Goal: Task Accomplishment & Management: Use online tool/utility

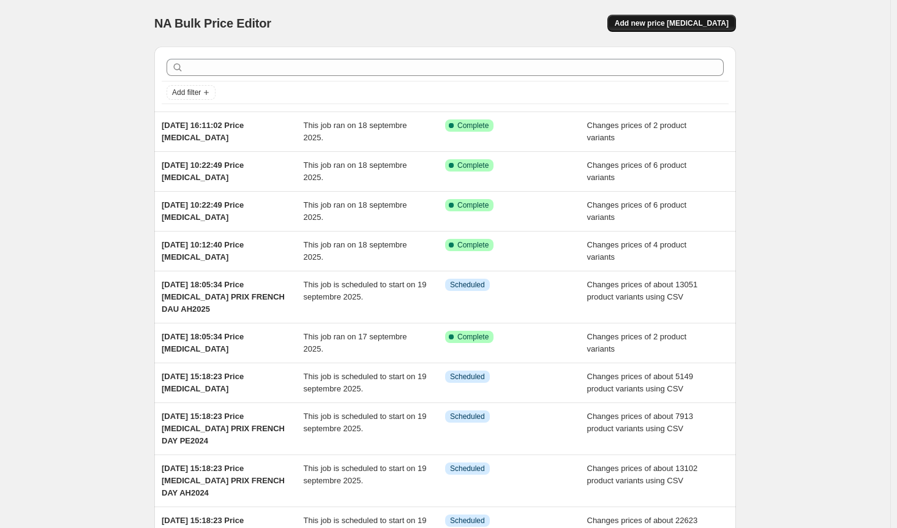
click at [701, 23] on span "Add new price [MEDICAL_DATA]" at bounding box center [672, 23] width 114 height 10
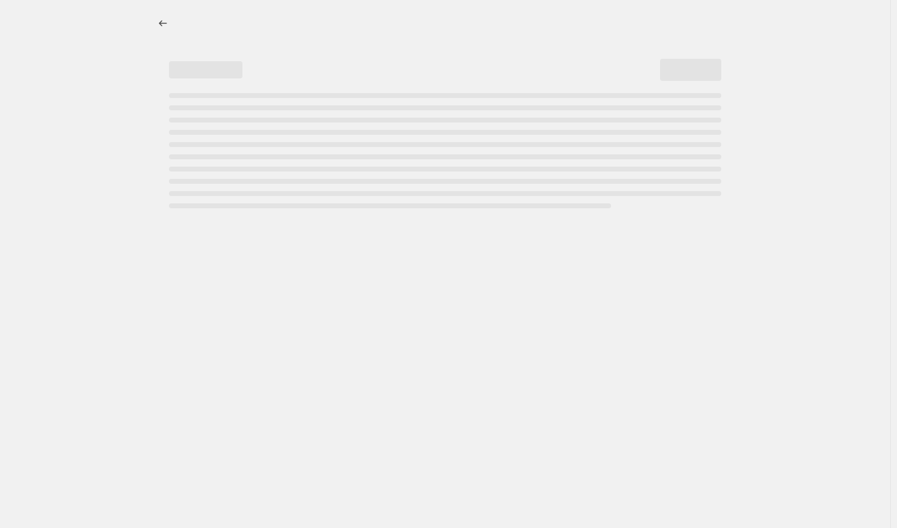
select select "percentage"
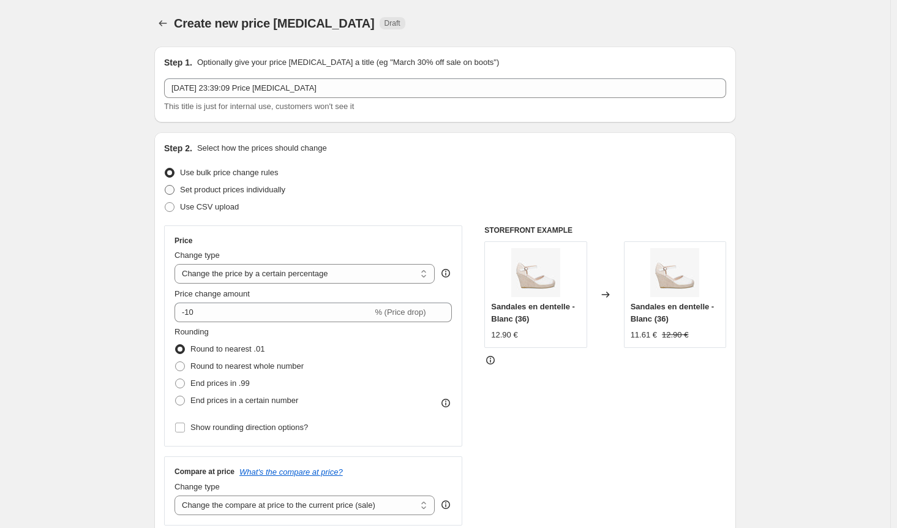
click at [173, 190] on span at bounding box center [170, 190] width 10 height 10
click at [165, 186] on input "Set product prices individually" at bounding box center [165, 185] width 1 height 1
radio input "true"
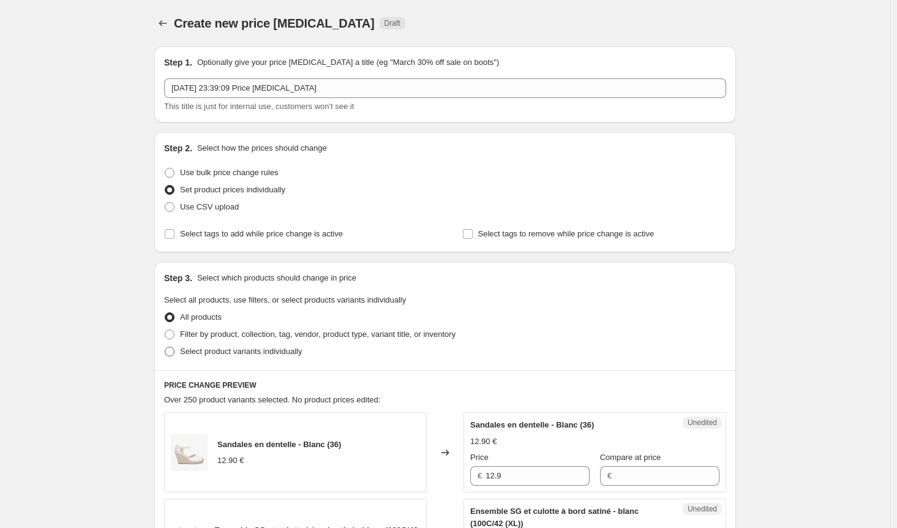
click at [175, 351] on span at bounding box center [170, 352] width 10 height 10
click at [165, 347] on input "Select product variants individually" at bounding box center [165, 347] width 1 height 1
radio input "true"
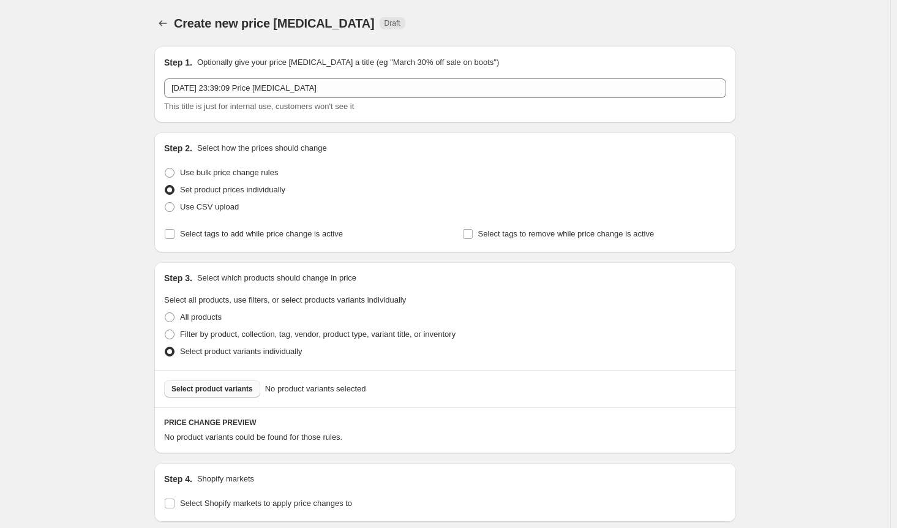
click at [240, 394] on span "Select product variants" at bounding box center [211, 389] width 81 height 10
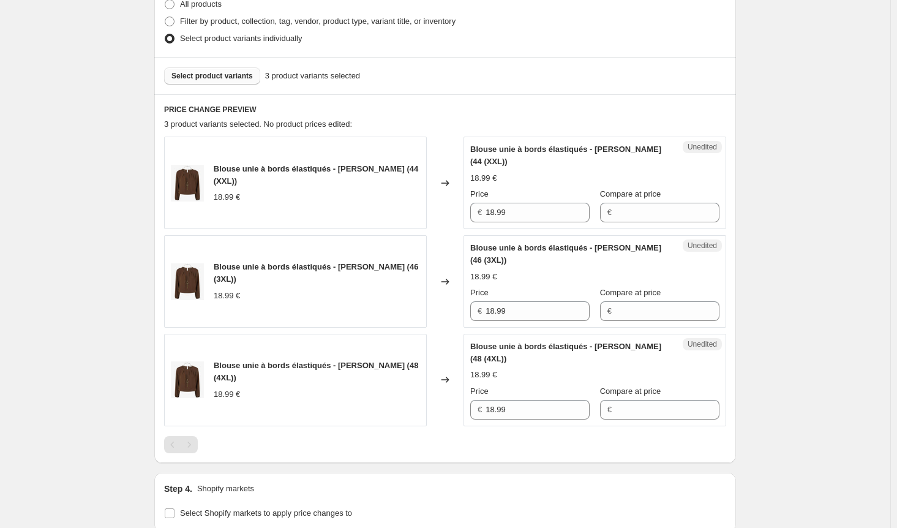
scroll to position [503, 0]
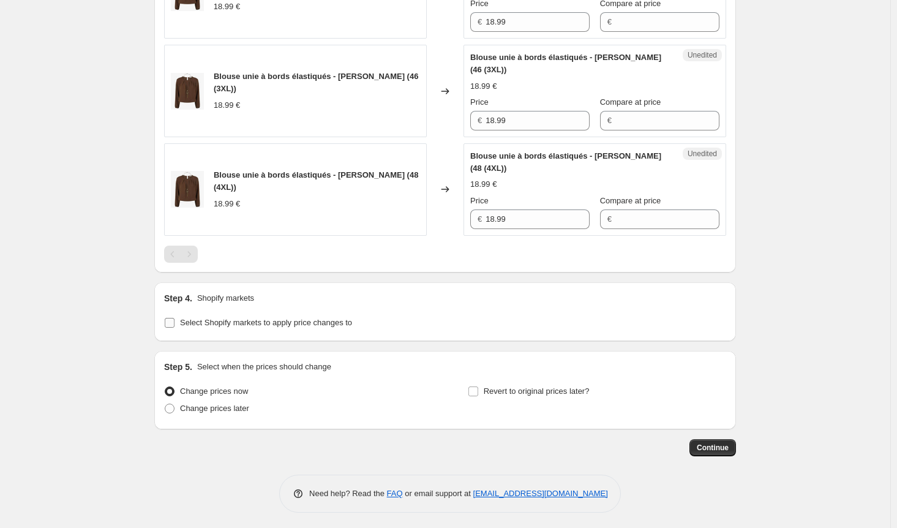
click at [175, 322] on input "Select Shopify markets to apply price changes to" at bounding box center [170, 323] width 10 height 10
checkbox input "true"
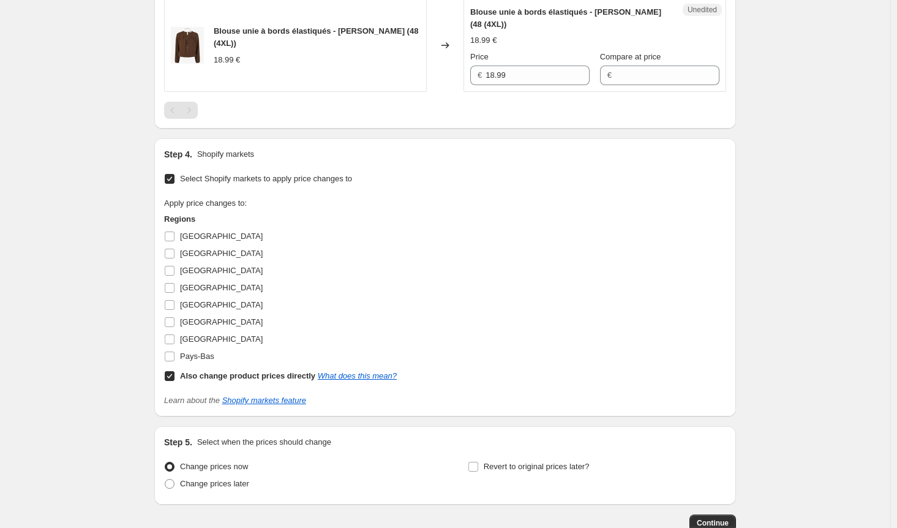
scroll to position [723, 0]
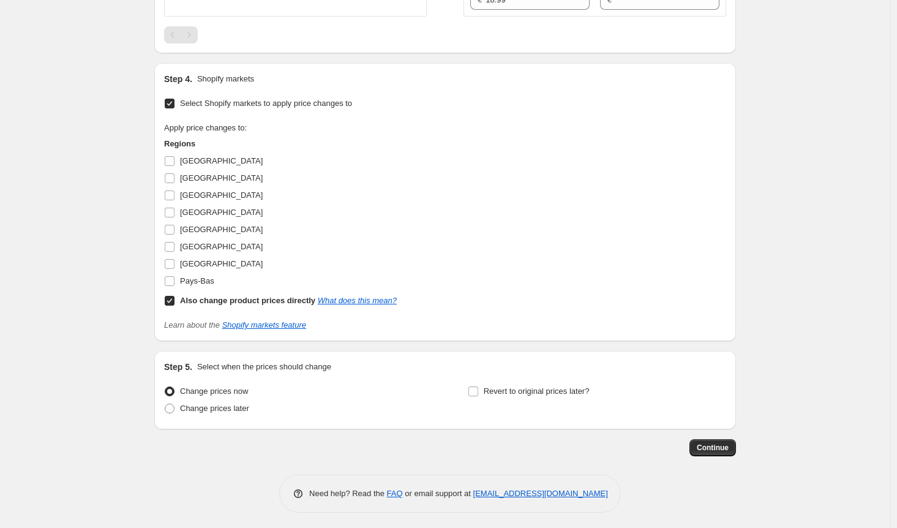
click at [173, 299] on input "Also change product prices directly What does this mean?" at bounding box center [170, 301] width 10 height 10
checkbox input "false"
click at [171, 159] on input "[GEOGRAPHIC_DATA]" at bounding box center [170, 161] width 10 height 10
checkbox input "true"
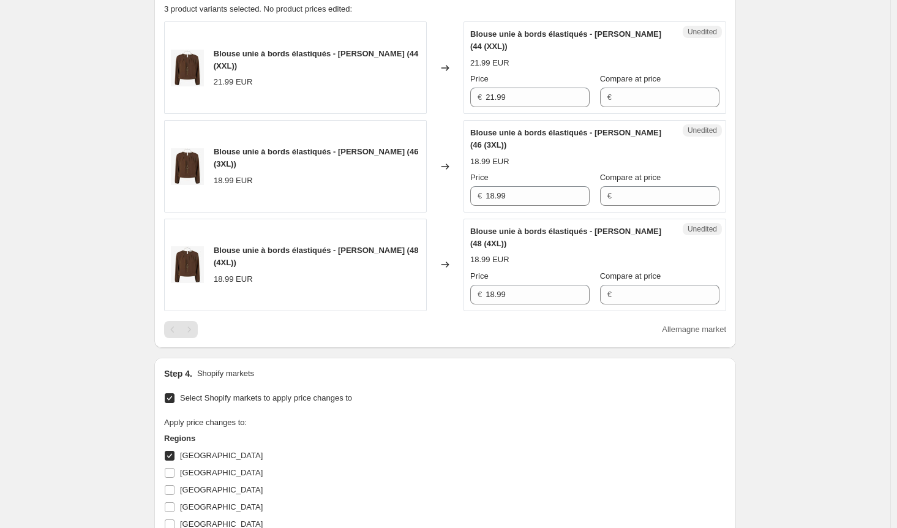
scroll to position [478, 0]
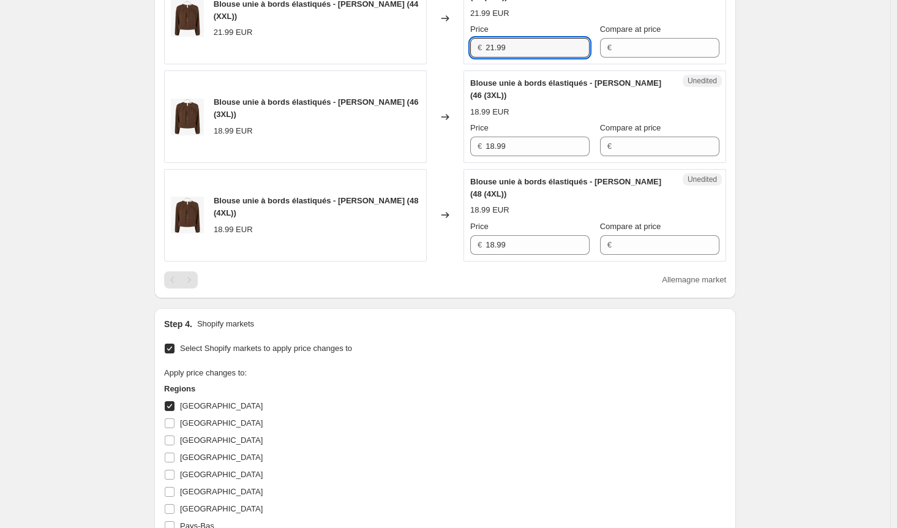
drag, startPoint x: 535, startPoint y: 43, endPoint x: 460, endPoint y: 47, distance: 74.2
click at [460, 47] on div "Blouse unie à bords élastiqués - Marron (44 (XXL)) 21.99 EUR Changed to Unedite…" at bounding box center [445, 18] width 562 height 92
drag, startPoint x: 523, startPoint y: 143, endPoint x: 451, endPoint y: 144, distance: 72.3
click at [456, 140] on div "Blouse unie à bords élastiqués - Marron (46 (3XL)) 18.99 EUR Changed to Unedite…" at bounding box center [445, 116] width 562 height 92
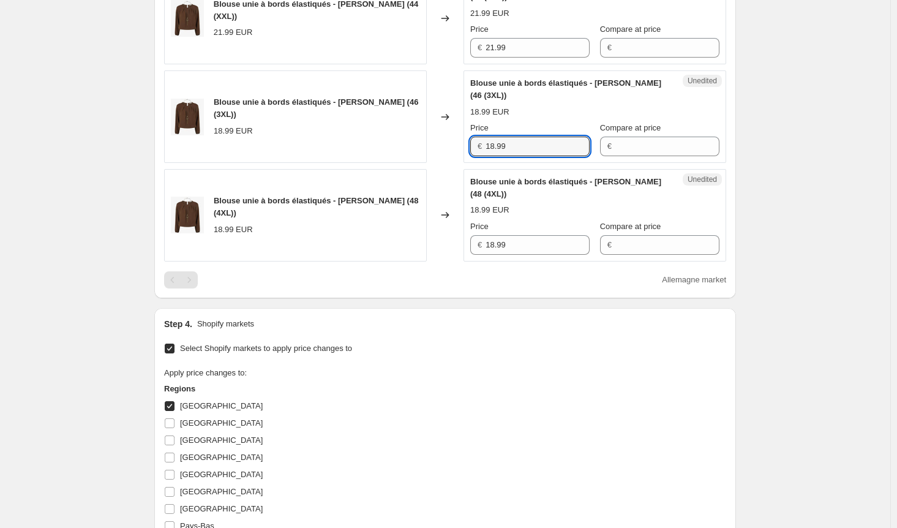
paste input "21"
type input "21.99"
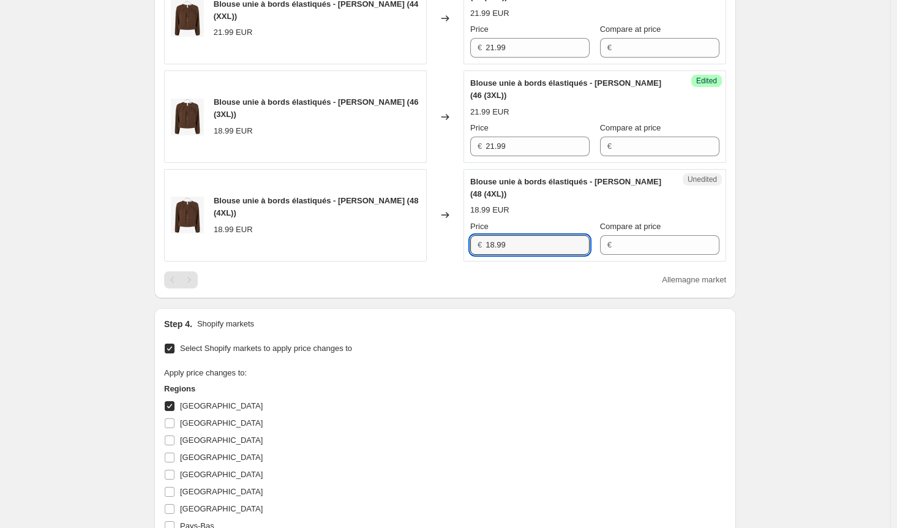
drag, startPoint x: 509, startPoint y: 243, endPoint x: 456, endPoint y: 236, distance: 54.4
click at [456, 236] on div "Blouse unie à bords élastiqués - Marron (48 (4XL)) 18.99 EUR Changed to Unedite…" at bounding box center [445, 215] width 562 height 92
paste input "21"
type input "21.99"
click at [171, 404] on input "[GEOGRAPHIC_DATA]" at bounding box center [170, 406] width 10 height 10
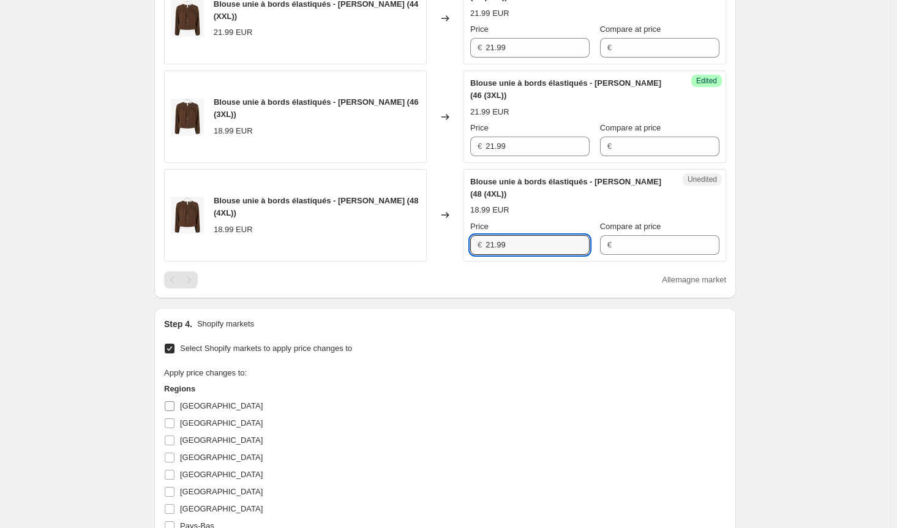
checkbox input "false"
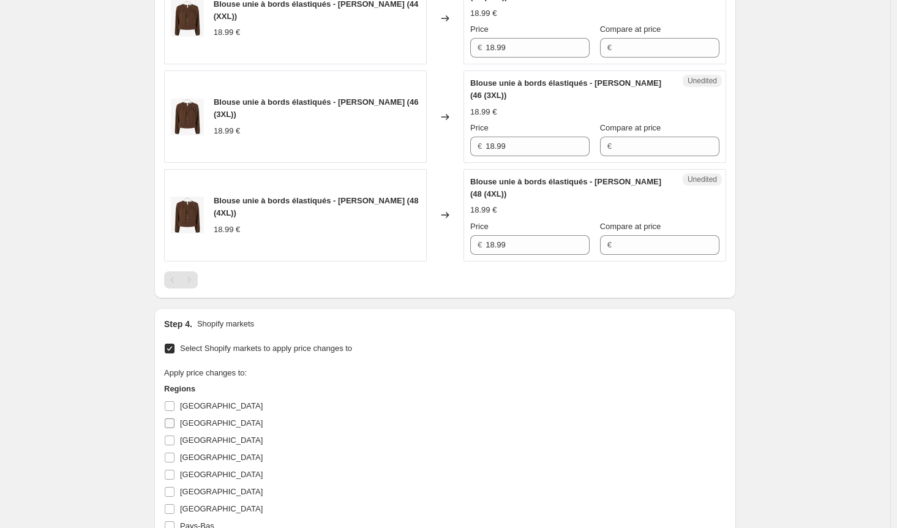
click at [175, 421] on input "[GEOGRAPHIC_DATA]" at bounding box center [170, 423] width 10 height 10
checkbox input "true"
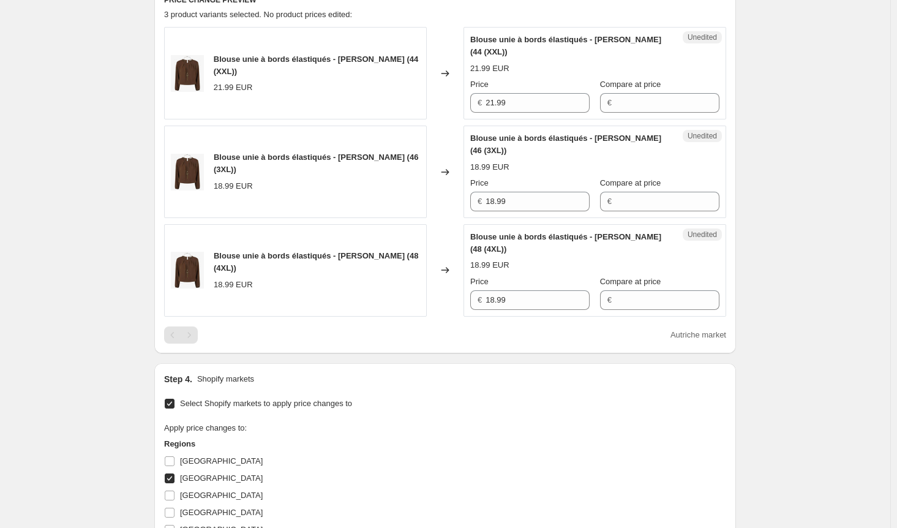
scroll to position [416, 0]
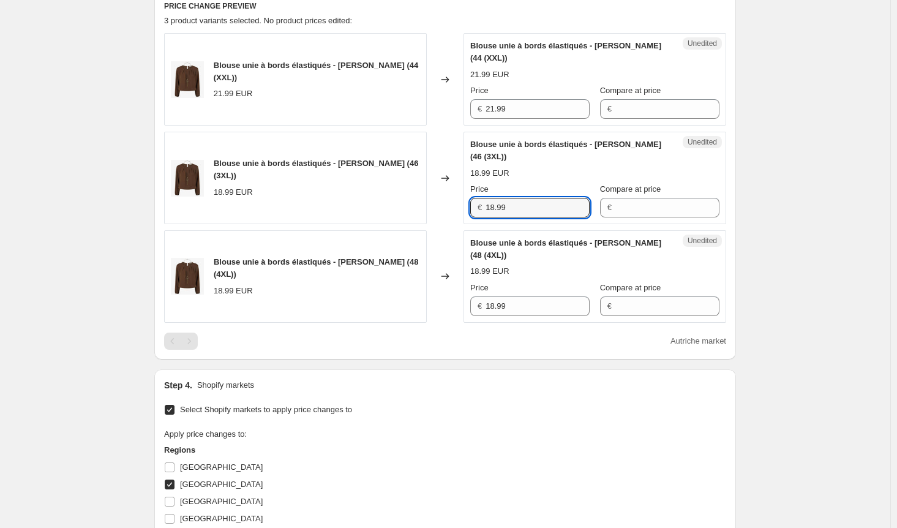
drag, startPoint x: 511, startPoint y: 206, endPoint x: 454, endPoint y: 206, distance: 57.0
click at [454, 206] on div "Blouse unie à bords élastiqués - Marron (46 (3XL)) 18.99 EUR Changed to Unedite…" at bounding box center [445, 178] width 562 height 92
paste input "21"
type input "21.99"
drag, startPoint x: 513, startPoint y: 306, endPoint x: 447, endPoint y: 307, distance: 66.1
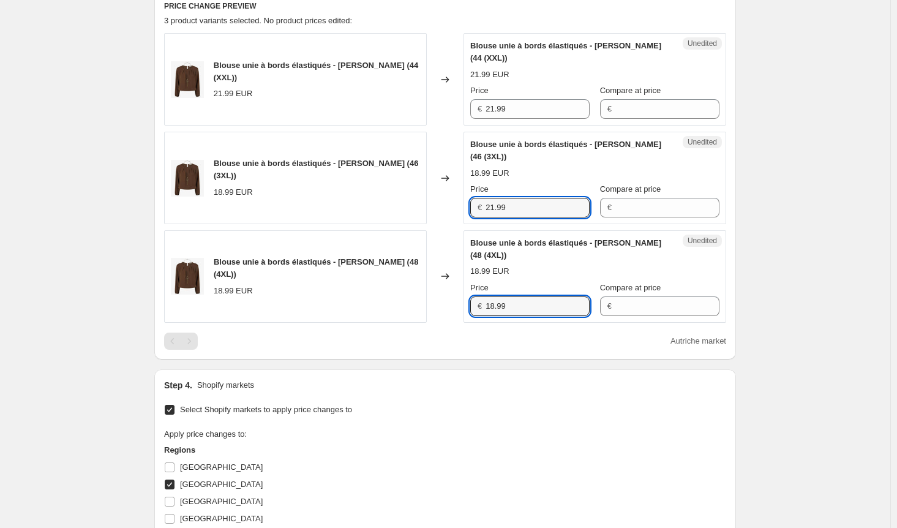
click at [447, 307] on div "Blouse unie à bords élastiqués - Marron (48 (4XL)) 18.99 EUR Changed to Unedite…" at bounding box center [445, 276] width 562 height 92
paste input "21"
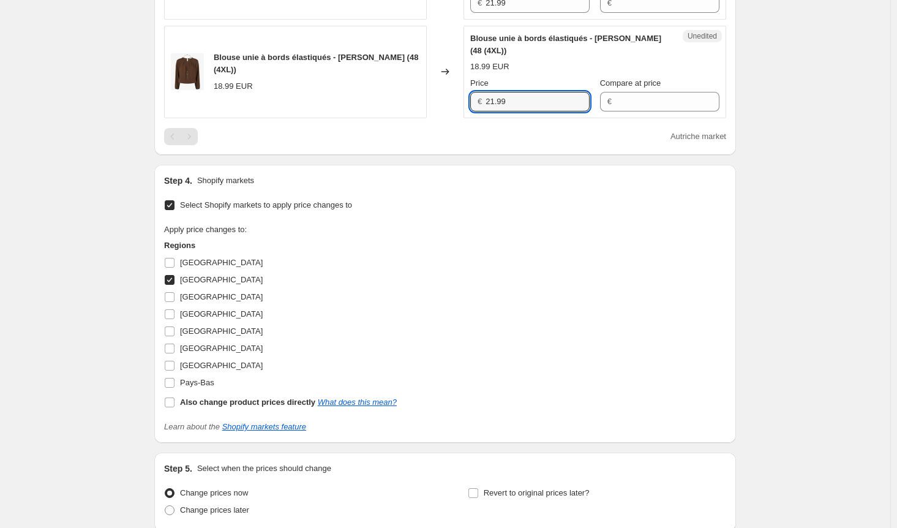
scroll to position [661, 0]
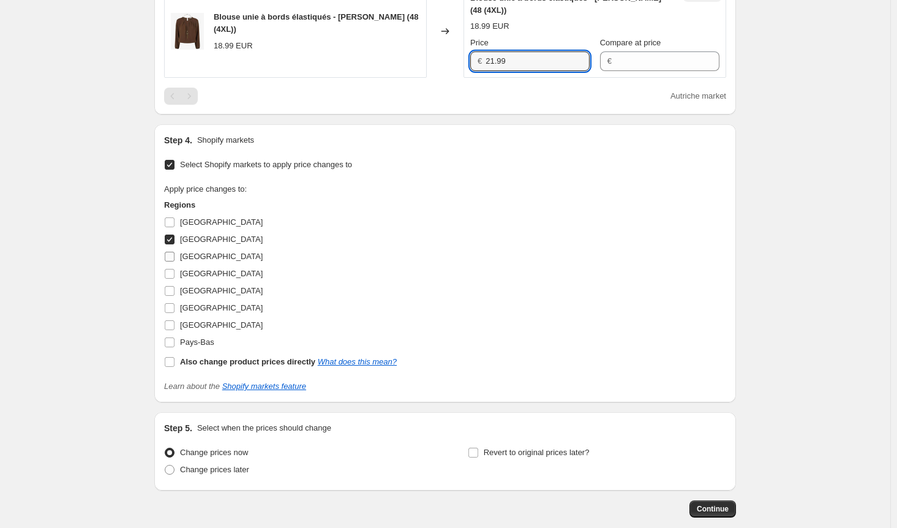
type input "21.99"
click at [174, 254] on input "[GEOGRAPHIC_DATA]" at bounding box center [170, 257] width 10 height 10
checkbox input "true"
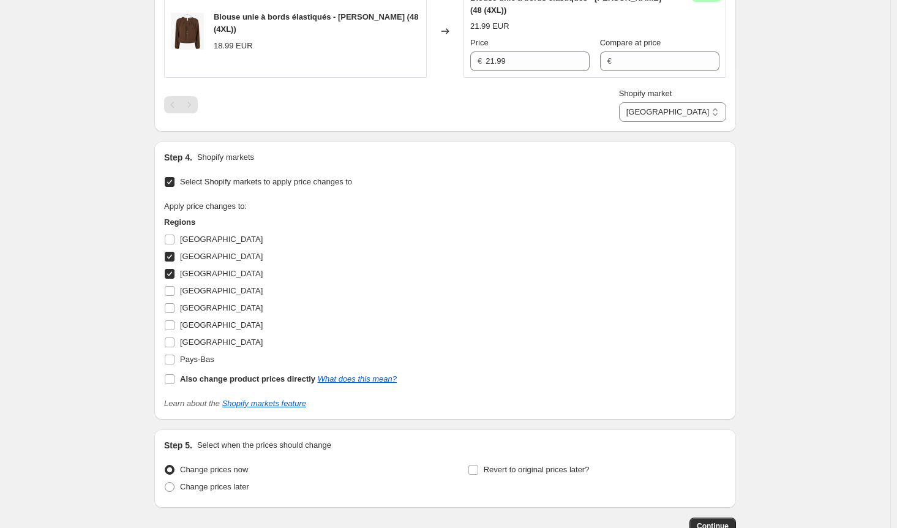
click at [175, 252] on input "Autriche" at bounding box center [170, 257] width 10 height 10
checkbox input "false"
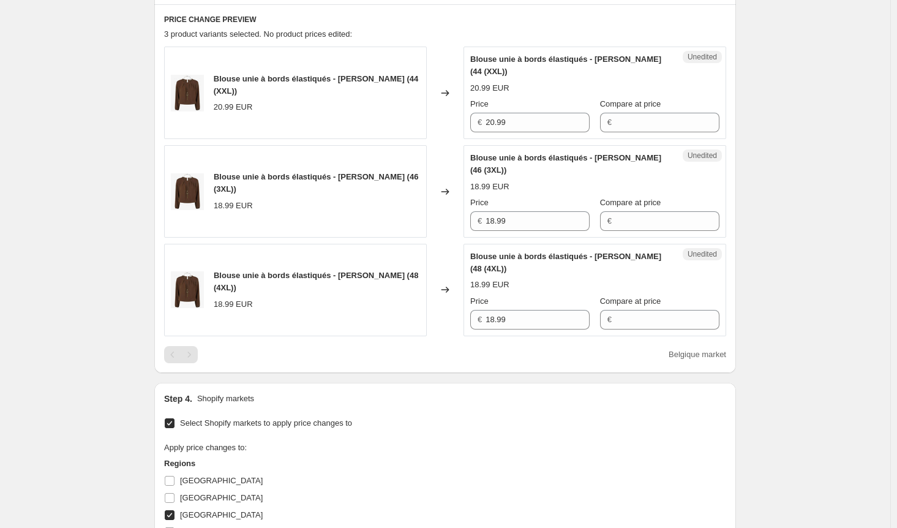
scroll to position [355, 0]
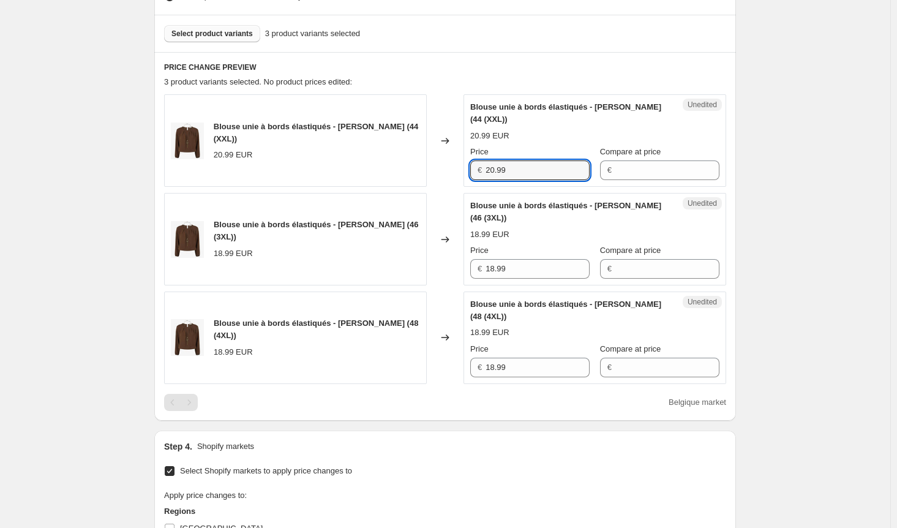
drag, startPoint x: 527, startPoint y: 171, endPoint x: 458, endPoint y: 164, distance: 69.0
click at [458, 164] on div "Blouse unie à bords élastiqués - Marron (44 (XXL)) 20.99 EUR Changed to Unedite…" at bounding box center [445, 140] width 562 height 92
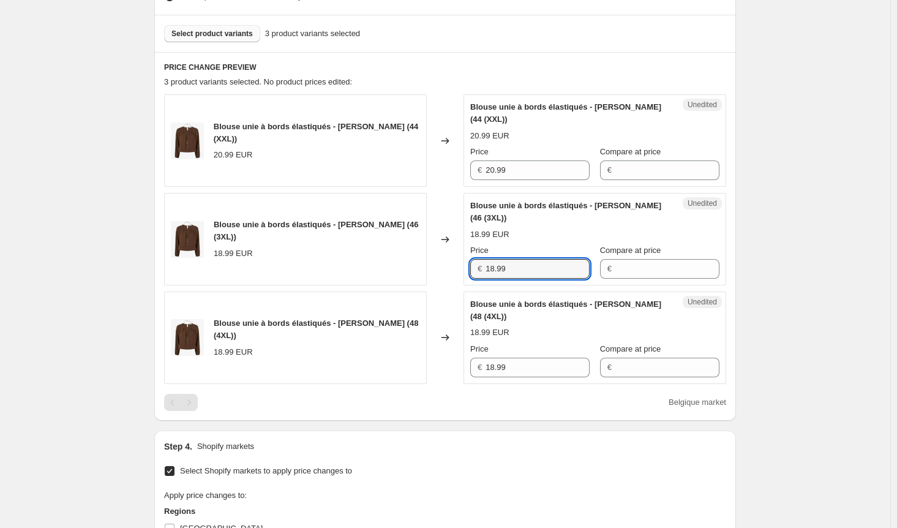
drag, startPoint x: 507, startPoint y: 265, endPoint x: 442, endPoint y: 265, distance: 65.5
click at [446, 265] on div "Blouse unie à bords élastiqués - Marron (46 (3XL)) 18.99 EUR Changed to Unedite…" at bounding box center [445, 239] width 562 height 92
paste input "20"
type input "20.99"
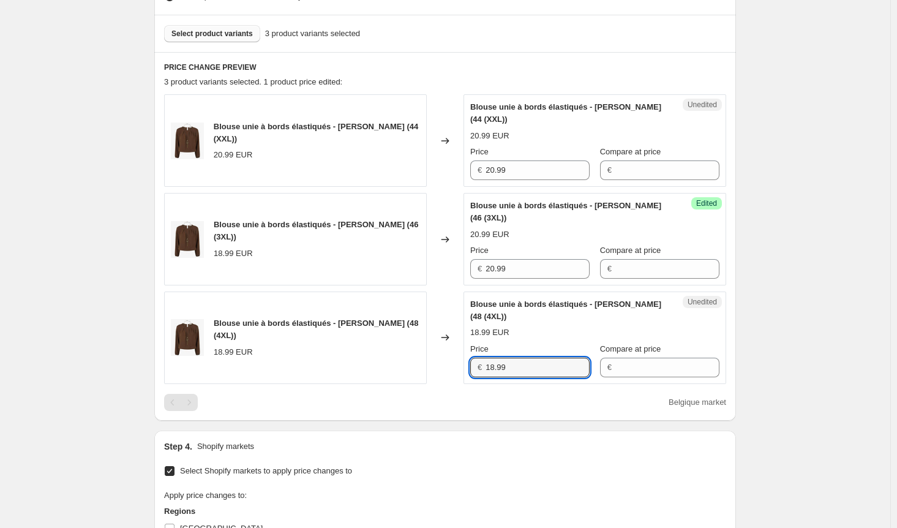
drag, startPoint x: 527, startPoint y: 368, endPoint x: 438, endPoint y: 357, distance: 90.1
click at [443, 355] on div "Blouse unie à bords élastiqués - Marron (48 (4XL)) 18.99 EUR Changed to Unedite…" at bounding box center [445, 337] width 562 height 92
paste input "20"
type input "20.99"
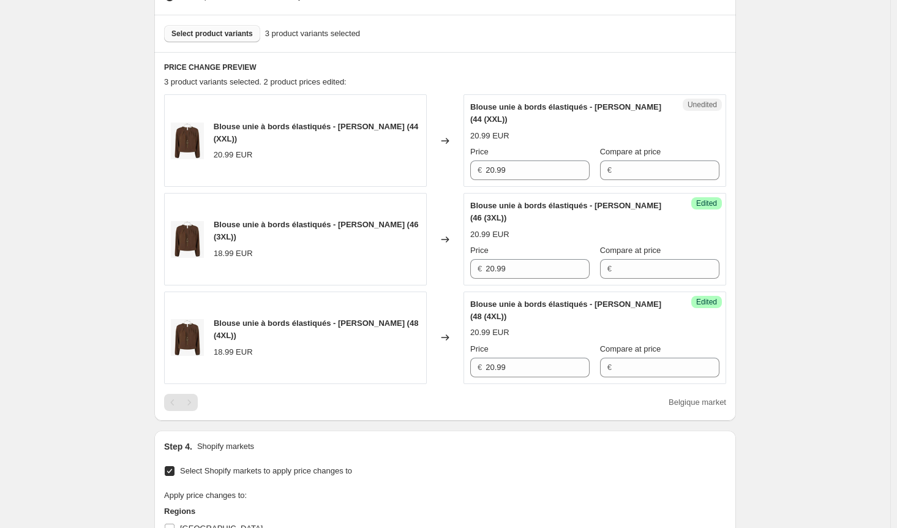
scroll to position [600, 0]
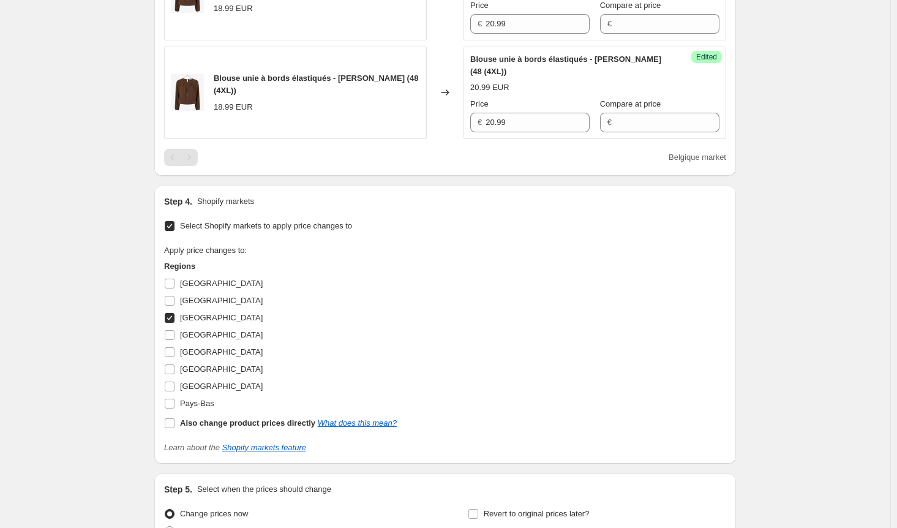
click at [175, 314] on input "[GEOGRAPHIC_DATA]" at bounding box center [170, 318] width 10 height 10
checkbox input "false"
click at [174, 366] on input "Italie" at bounding box center [170, 369] width 10 height 10
checkbox input "true"
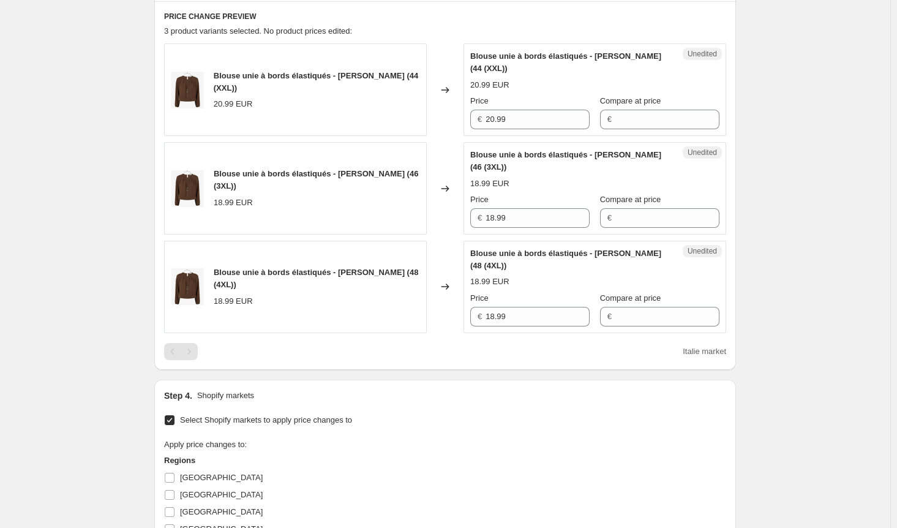
scroll to position [355, 0]
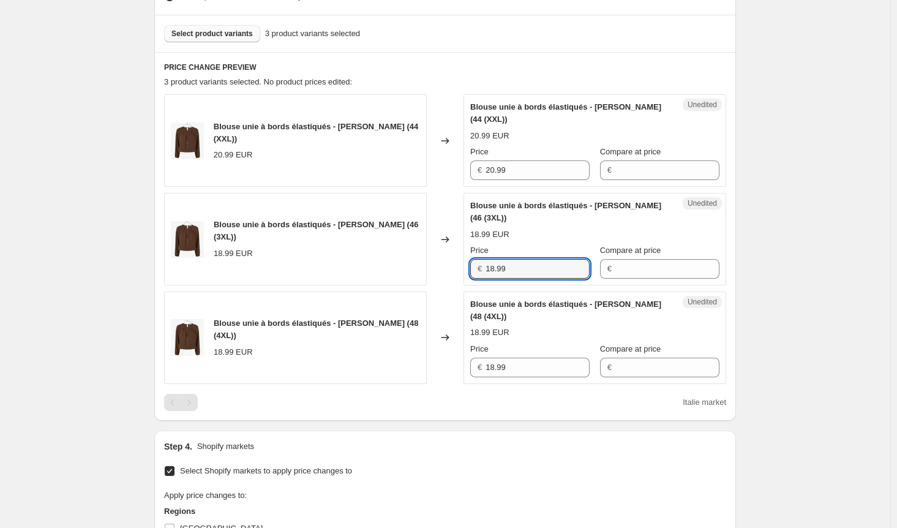
drag, startPoint x: 438, startPoint y: 260, endPoint x: 405, endPoint y: 260, distance: 33.1
click at [405, 260] on div "Blouse unie à bords élastiqués - Marron (46 (3XL)) 18.99 EUR Changed to Unedite…" at bounding box center [445, 239] width 562 height 92
paste input "20"
type input "20.99"
drag, startPoint x: 519, startPoint y: 367, endPoint x: 440, endPoint y: 363, distance: 79.1
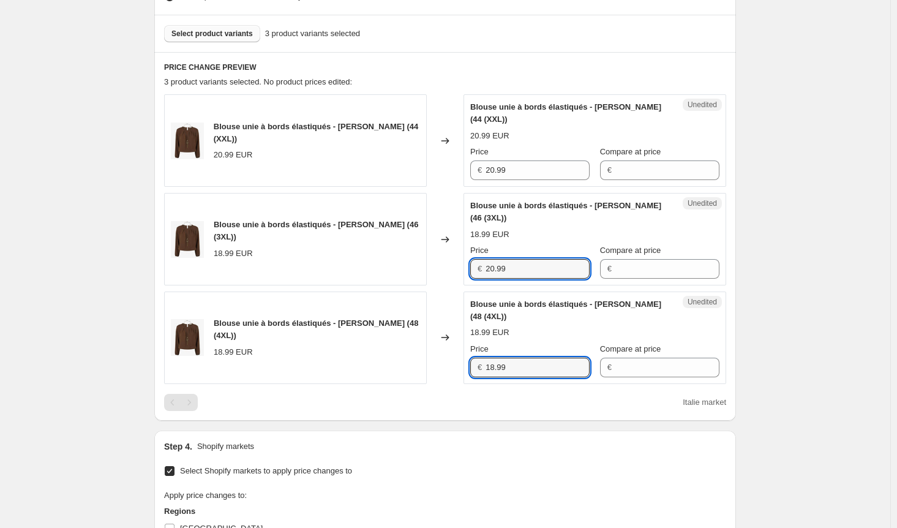
click at [442, 363] on div "Blouse unie à bords élastiqués - Marron (48 (4XL)) 18.99 EUR Changed to Unedite…" at bounding box center [445, 337] width 562 height 92
paste input "20"
type input "20.99"
drag, startPoint x: 448, startPoint y: 462, endPoint x: 427, endPoint y: 453, distance: 22.8
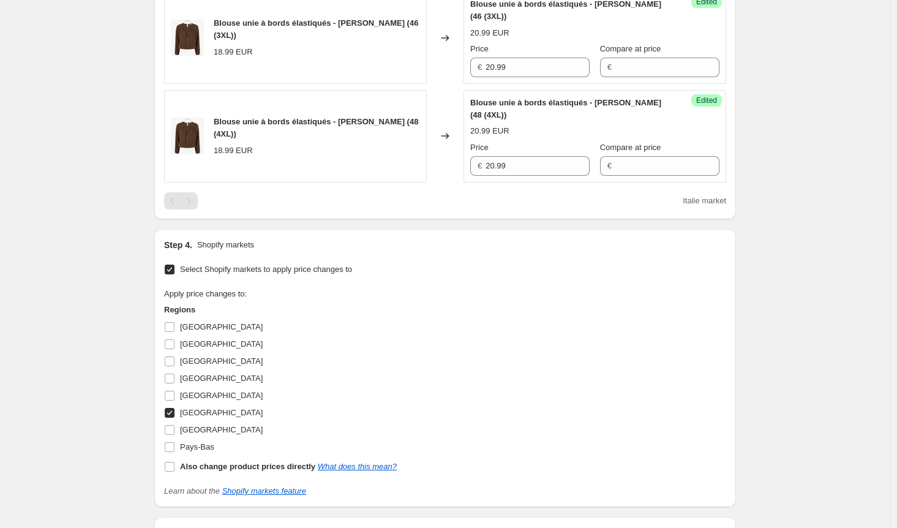
scroll to position [661, 0]
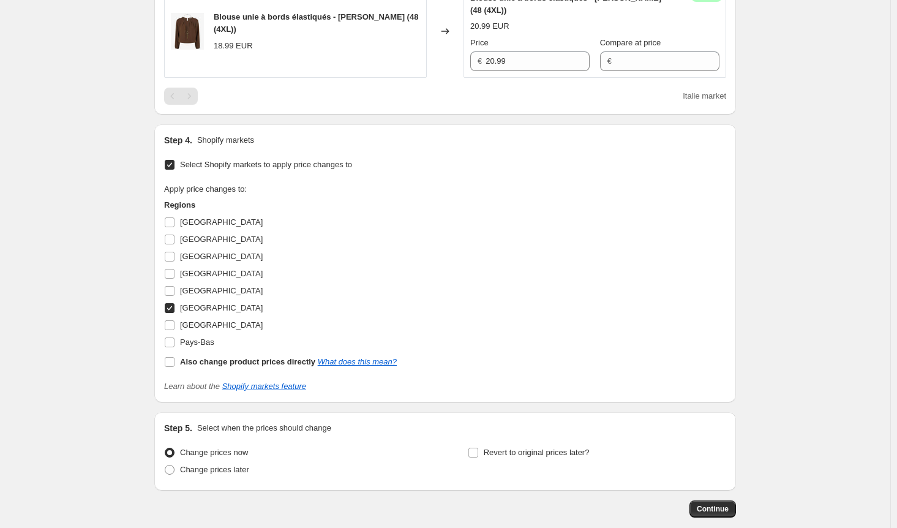
click at [172, 306] on input "Italie" at bounding box center [170, 308] width 10 height 10
checkbox input "false"
click at [175, 320] on input "Luxembourg" at bounding box center [170, 325] width 10 height 10
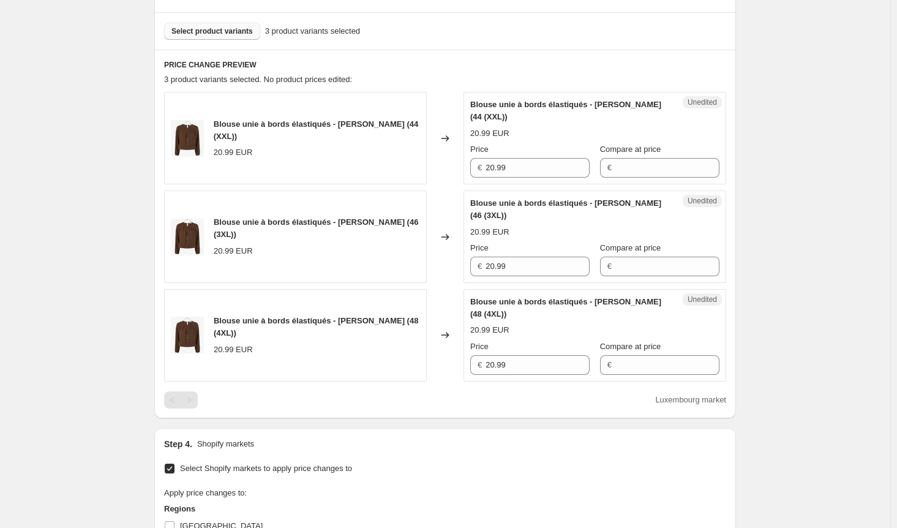
scroll to position [355, 0]
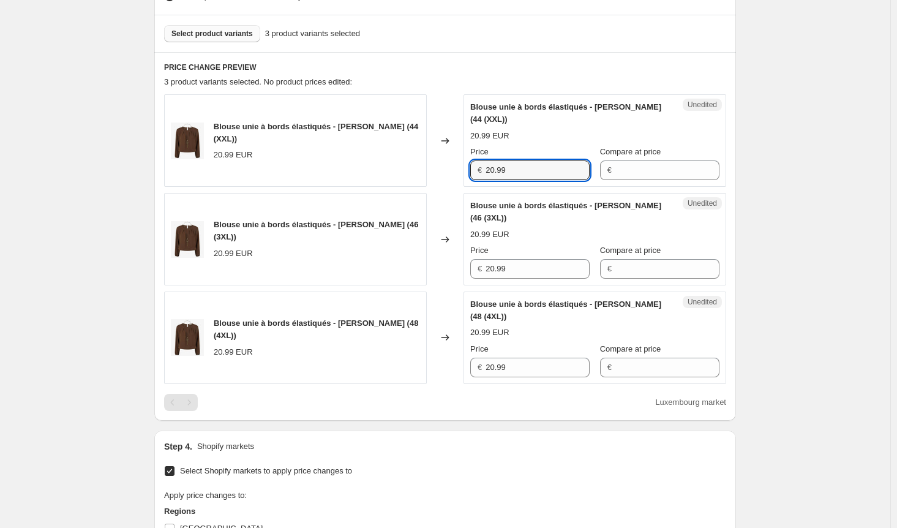
drag, startPoint x: 494, startPoint y: 167, endPoint x: 418, endPoint y: 165, distance: 75.9
click at [418, 165] on div "Blouse unie à bords élastiqués - Marron (44 (XXL)) 20.99 EUR Changed to Unedite…" at bounding box center [445, 140] width 562 height 92
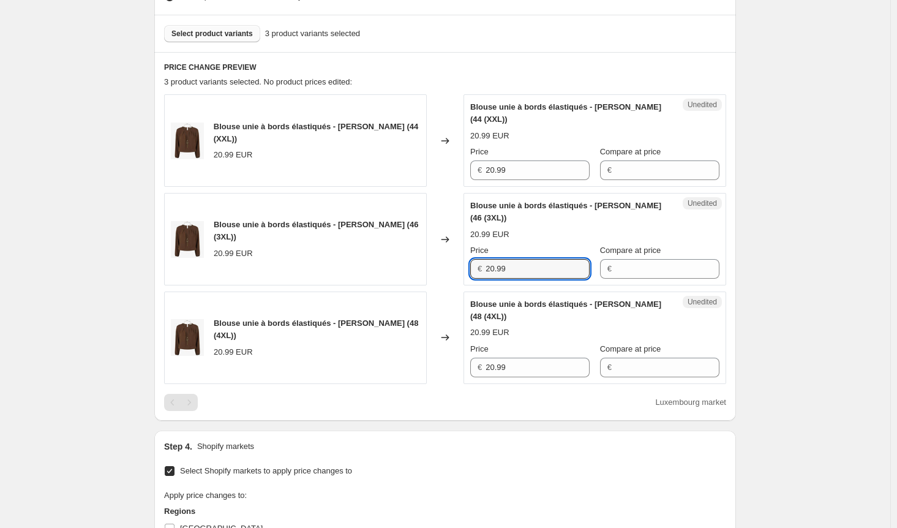
drag, startPoint x: 523, startPoint y: 271, endPoint x: 451, endPoint y: 264, distance: 72.6
click at [458, 263] on div "Blouse unie à bords élastiqués - Marron (46 (3XL)) 20.99 EUR Changed to Unedite…" at bounding box center [445, 239] width 562 height 92
click at [464, 442] on div "Step 4. Shopify markets" at bounding box center [445, 446] width 562 height 12
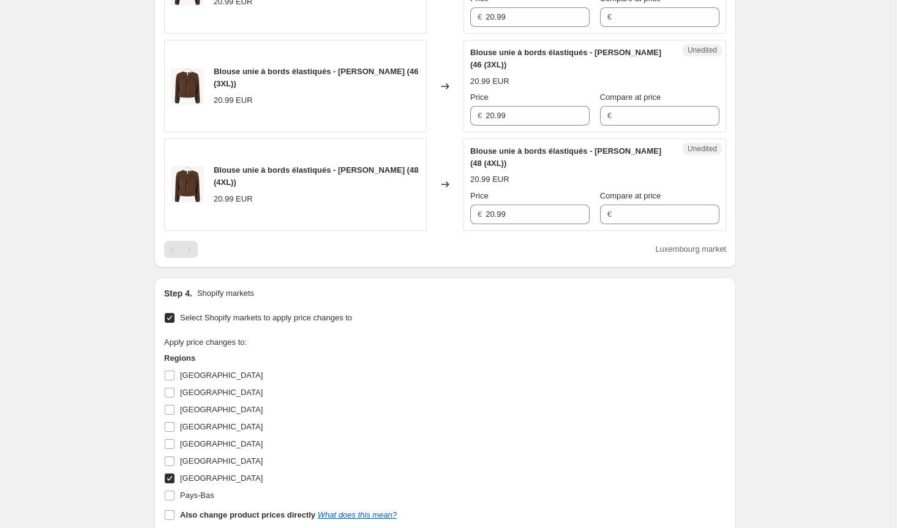
scroll to position [600, 0]
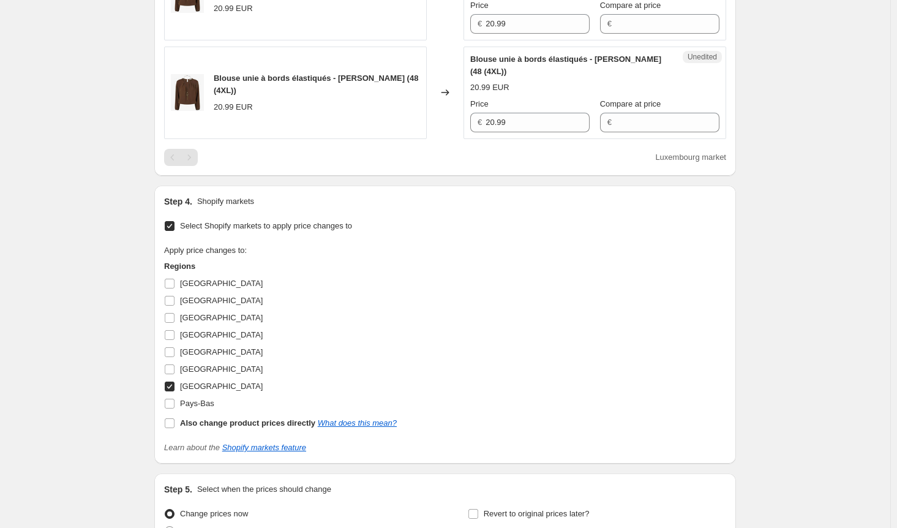
click at [175, 388] on span at bounding box center [169, 386] width 11 height 11
click at [175, 388] on input "Luxembourg" at bounding box center [170, 387] width 10 height 10
checkbox input "false"
click at [172, 404] on input "Pays-Bas" at bounding box center [170, 404] width 10 height 10
checkbox input "true"
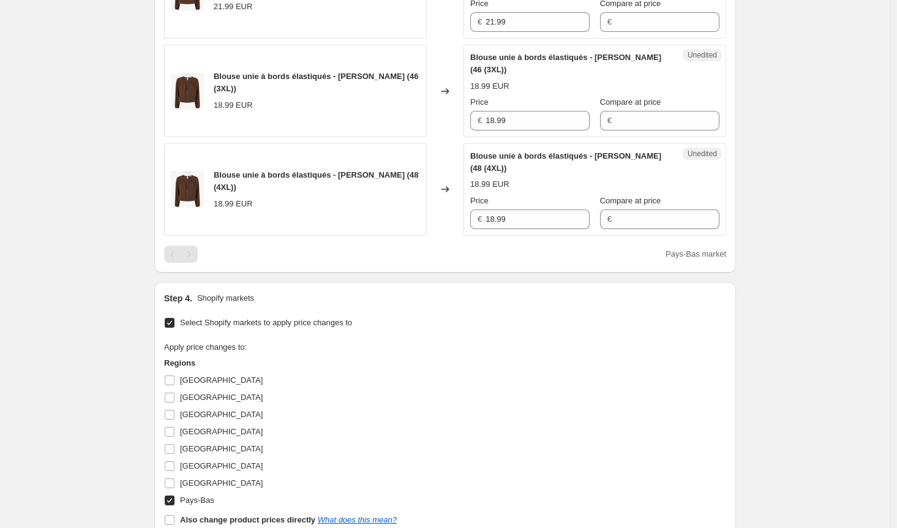
scroll to position [416, 0]
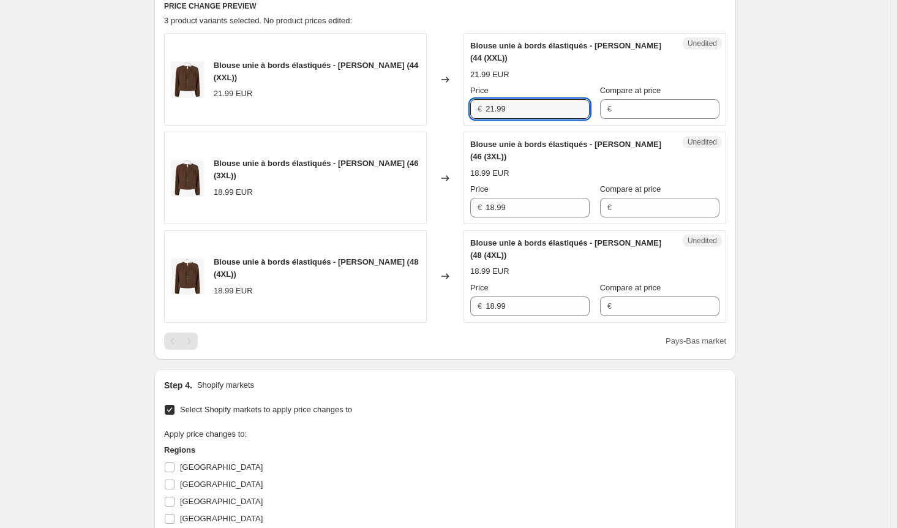
drag, startPoint x: 522, startPoint y: 110, endPoint x: 413, endPoint y: 99, distance: 110.2
click at [413, 99] on div "Blouse unie à bords élastiqués - Marron (44 (XXL)) 21.99 EUR Changed to Unedite…" at bounding box center [445, 79] width 562 height 92
drag, startPoint x: 522, startPoint y: 206, endPoint x: 426, endPoint y: 205, distance: 96.8
click at [427, 205] on div "Blouse unie à bords élastiqués - Marron (46 (3XL)) 18.99 EUR Changed to Unedite…" at bounding box center [445, 178] width 562 height 92
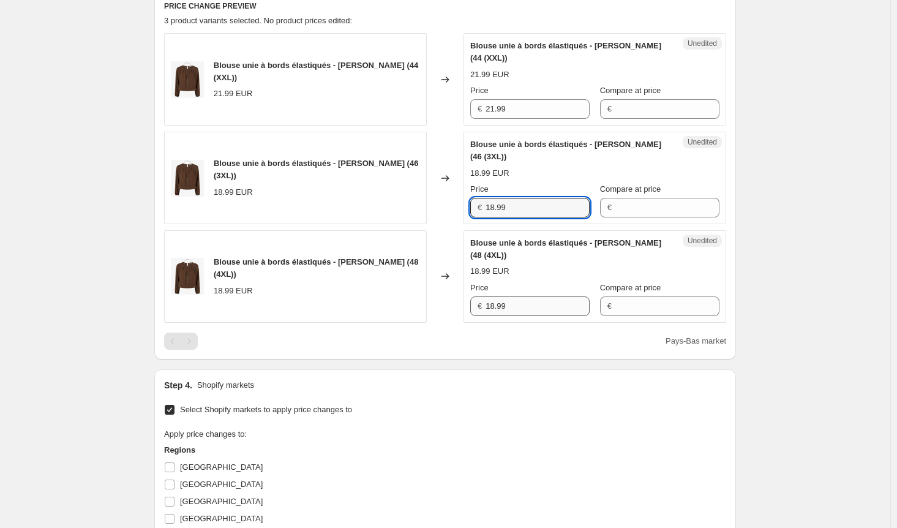
paste input "21"
type input "21.99"
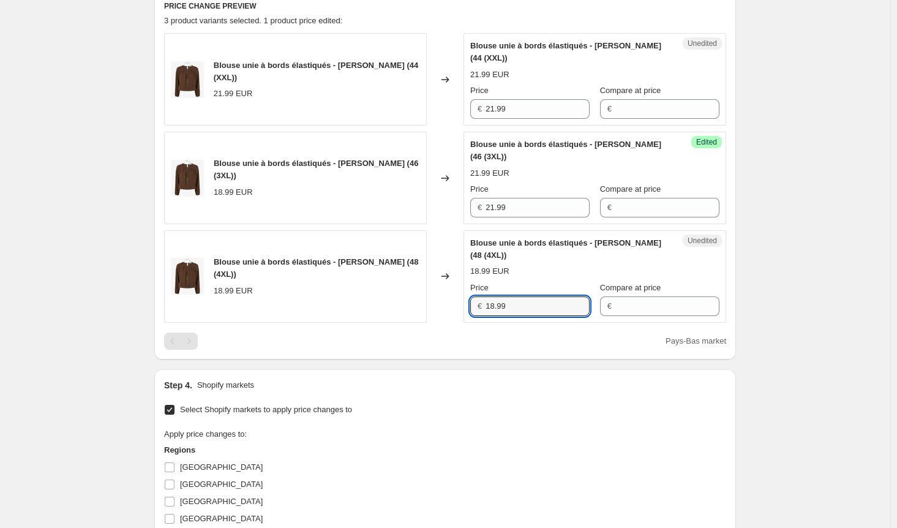
drag, startPoint x: 481, startPoint y: 302, endPoint x: 443, endPoint y: 326, distance: 45.2
click at [443, 301] on div "Blouse unie à bords élastiqués - Marron (48 (4XL)) 18.99 EUR Changed to Unedite…" at bounding box center [445, 276] width 562 height 92
paste input "21"
type input "21.99"
click at [456, 423] on div "Select Shopify markets to apply price changes to Apply price changes to: Region…" at bounding box center [445, 519] width 562 height 236
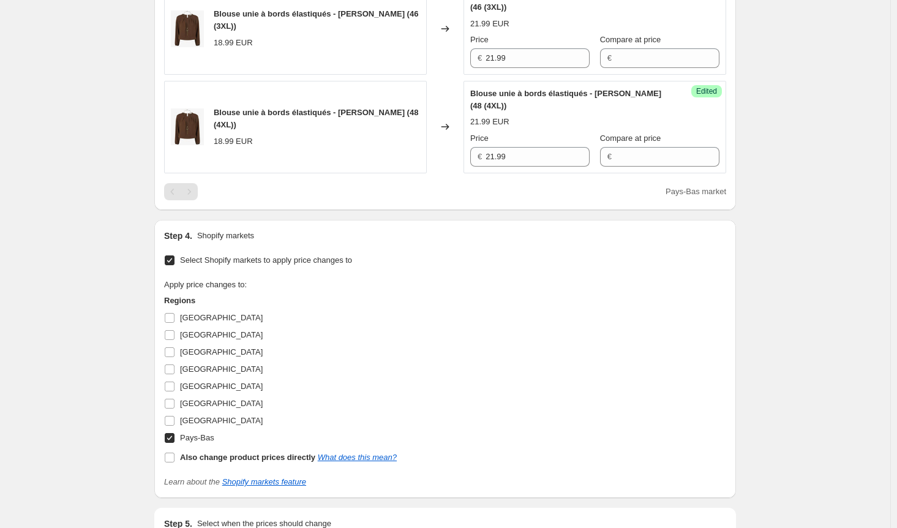
scroll to position [723, 0]
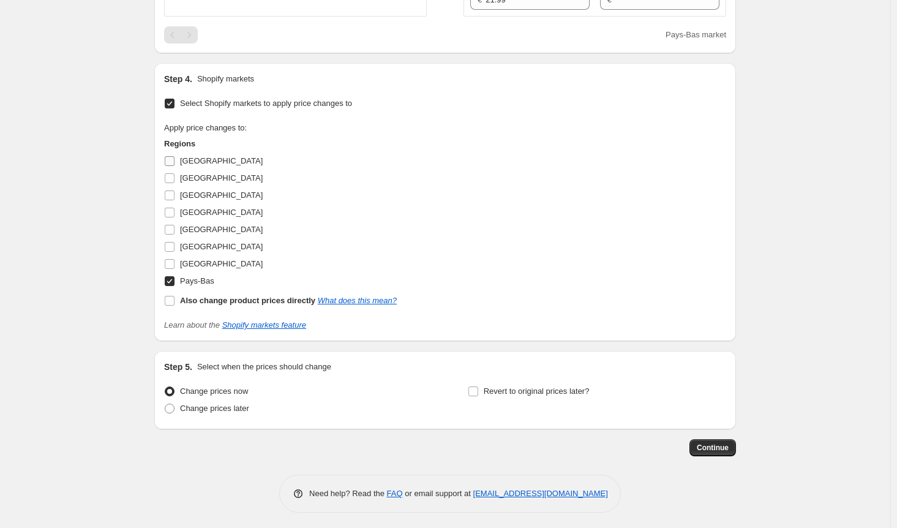
click at [175, 160] on input "Allemagne" at bounding box center [170, 161] width 10 height 10
checkbox input "true"
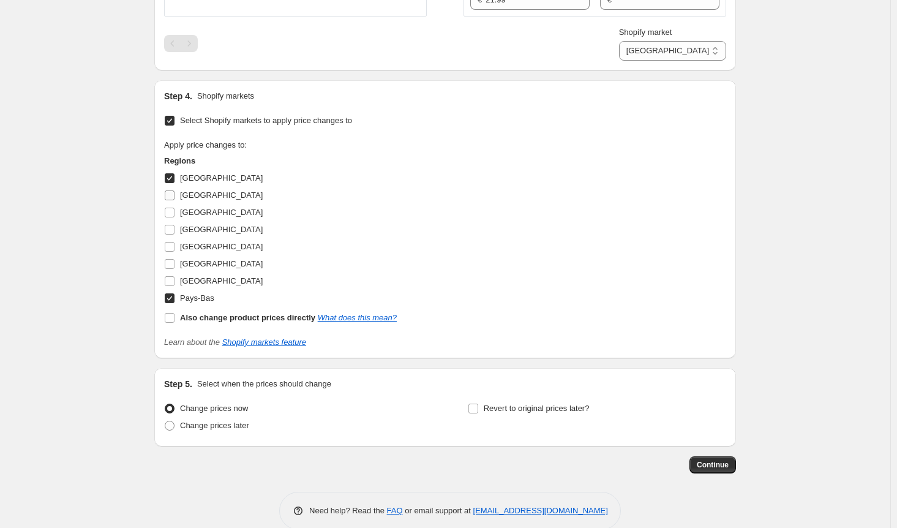
click at [171, 192] on input "Autriche" at bounding box center [170, 195] width 10 height 10
checkbox input "true"
click at [173, 213] on input "[GEOGRAPHIC_DATA]" at bounding box center [170, 213] width 10 height 10
checkbox input "true"
click at [172, 259] on input "Italie" at bounding box center [170, 264] width 10 height 10
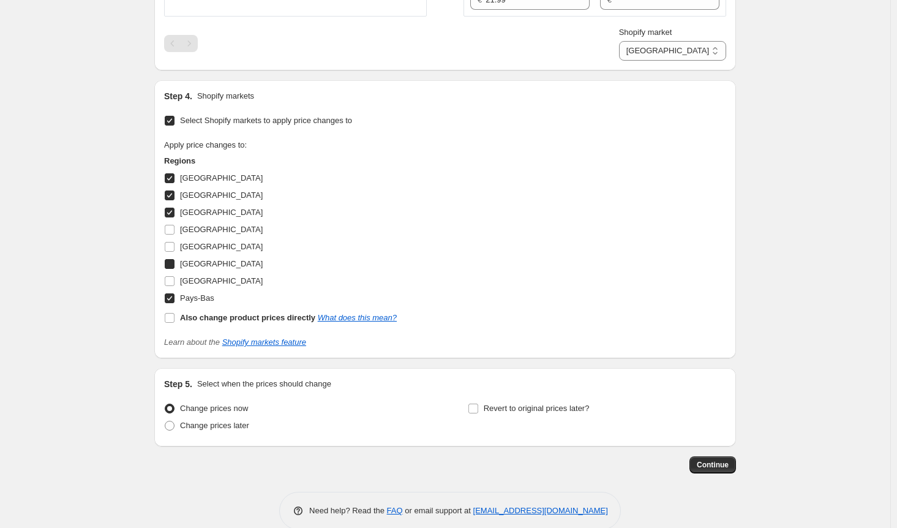
checkbox input "true"
click at [175, 282] on input "Luxembourg" at bounding box center [170, 281] width 10 height 10
checkbox input "true"
click at [705, 465] on span "Continue" at bounding box center [713, 465] width 32 height 10
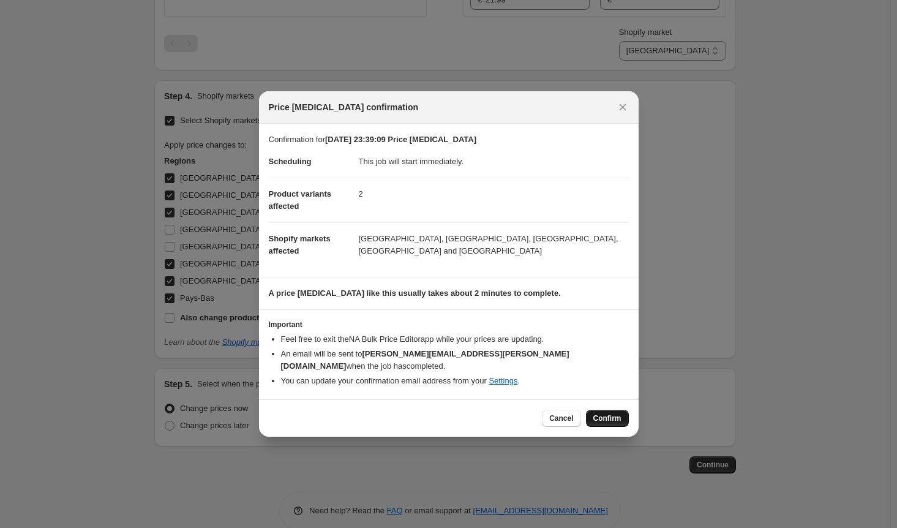
click at [612, 414] on span "Confirm" at bounding box center [607, 418] width 28 height 10
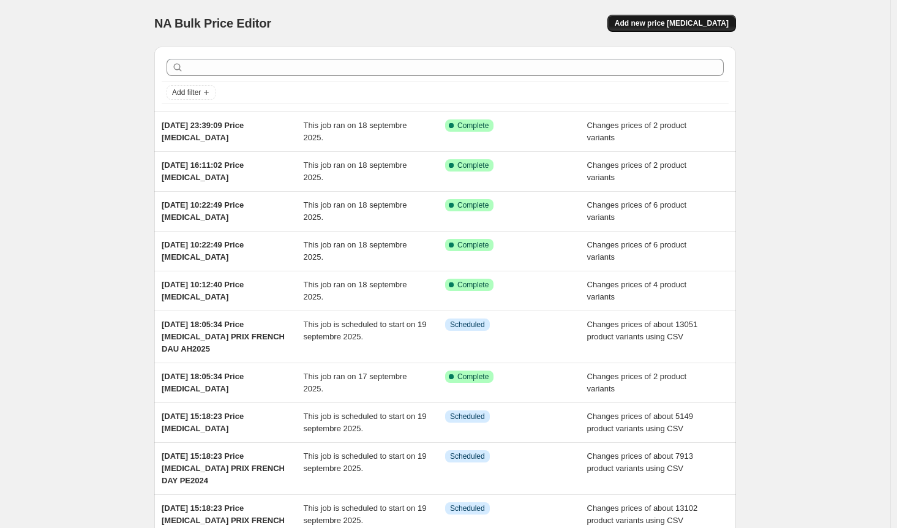
click at [713, 24] on span "Add new price [MEDICAL_DATA]" at bounding box center [672, 23] width 114 height 10
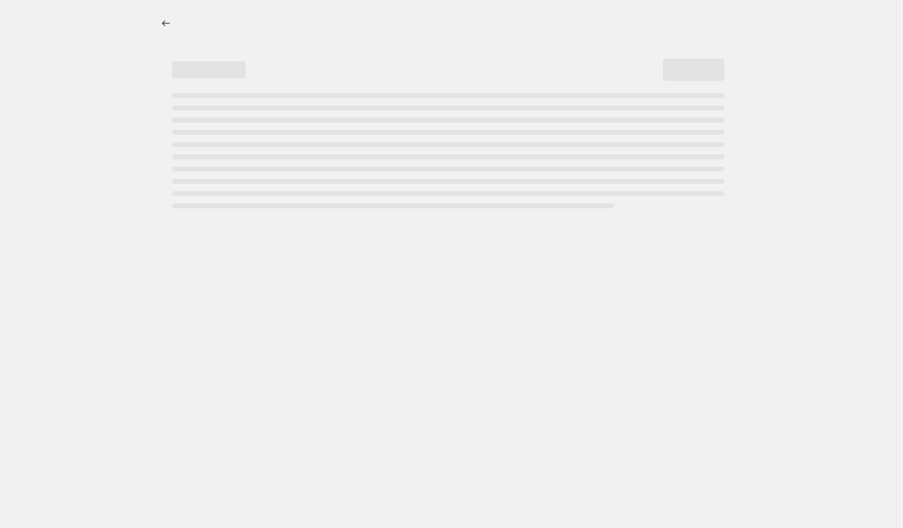
select select "percentage"
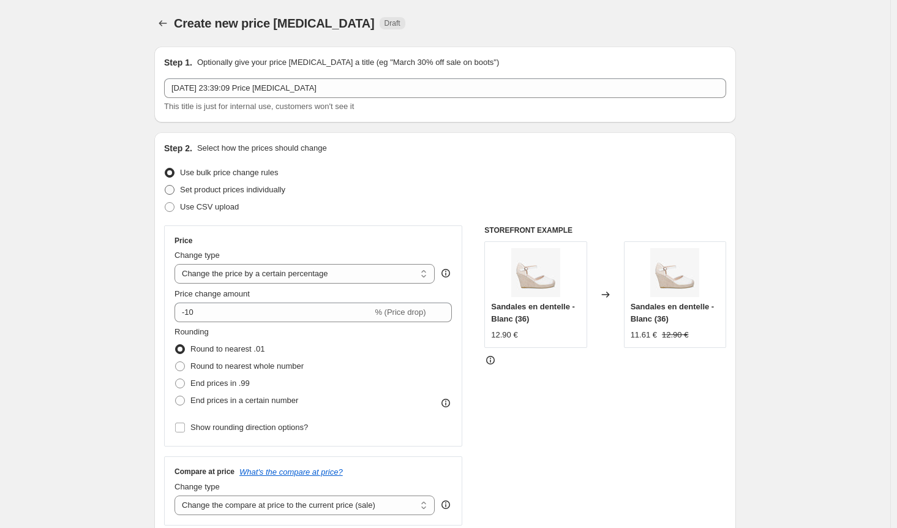
click at [180, 193] on label "Set product prices individually" at bounding box center [224, 189] width 121 height 17
click at [165, 186] on input "Set product prices individually" at bounding box center [165, 185] width 1 height 1
radio input "true"
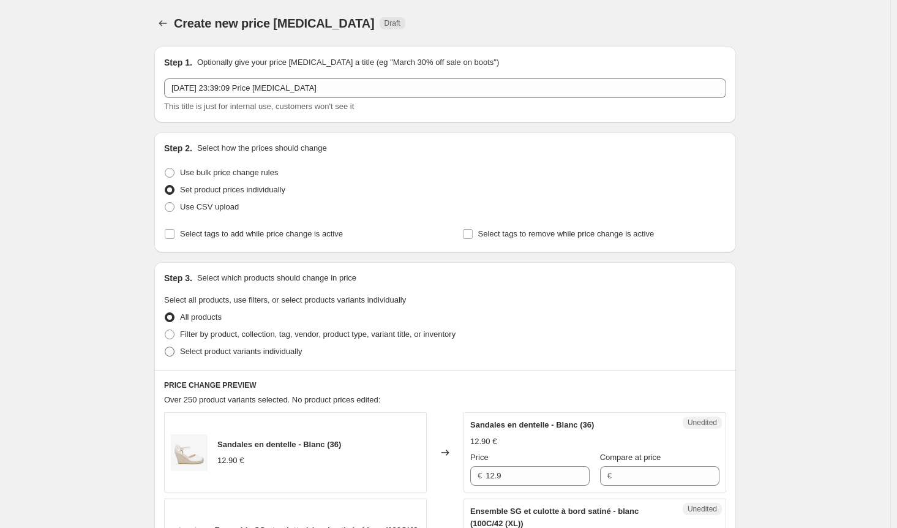
click at [181, 345] on label "Select product variants individually" at bounding box center [233, 351] width 138 height 17
click at [165, 347] on input "Select product variants individually" at bounding box center [165, 347] width 1 height 1
radio input "true"
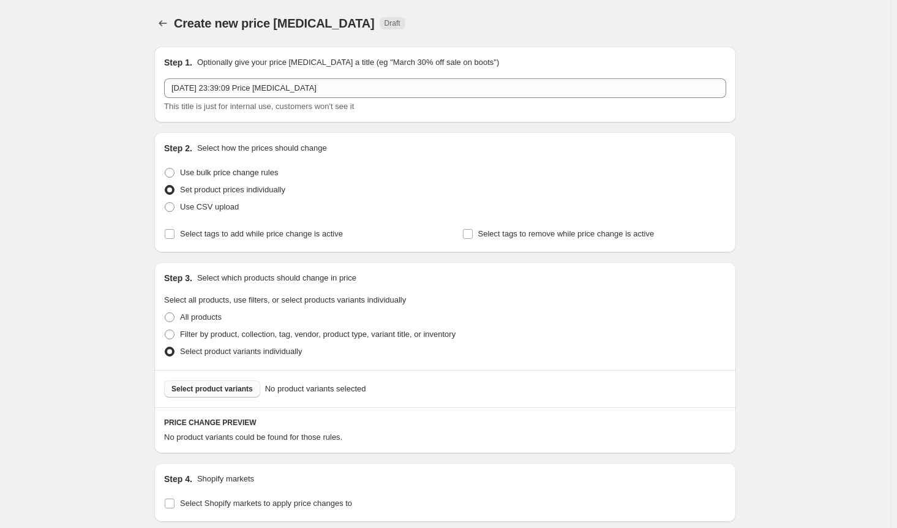
click at [197, 389] on span "Select product variants" at bounding box center [211, 389] width 81 height 10
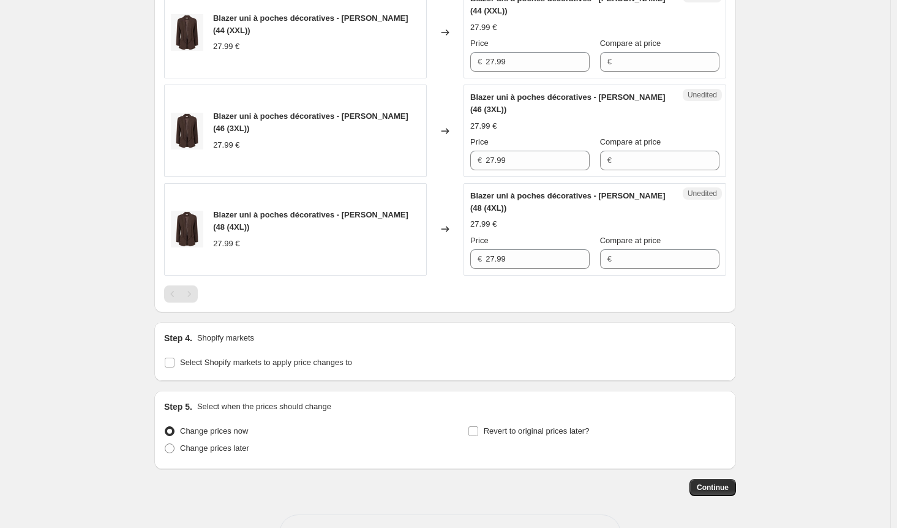
scroll to position [503, 0]
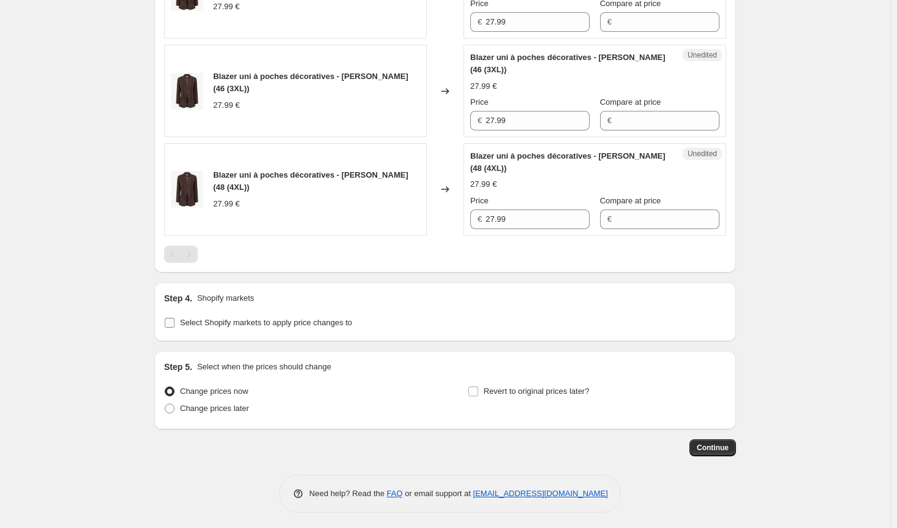
click at [171, 322] on input "Select Shopify markets to apply price changes to" at bounding box center [170, 323] width 10 height 10
checkbox input "true"
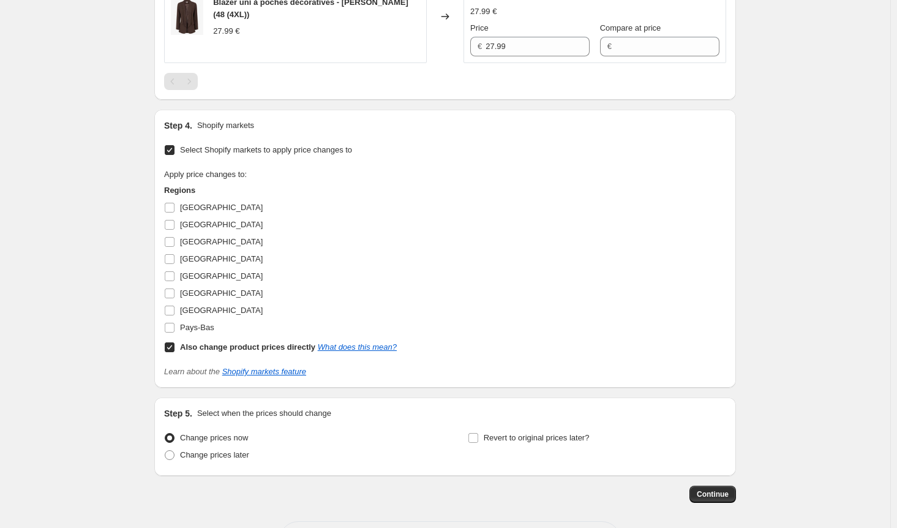
scroll to position [723, 0]
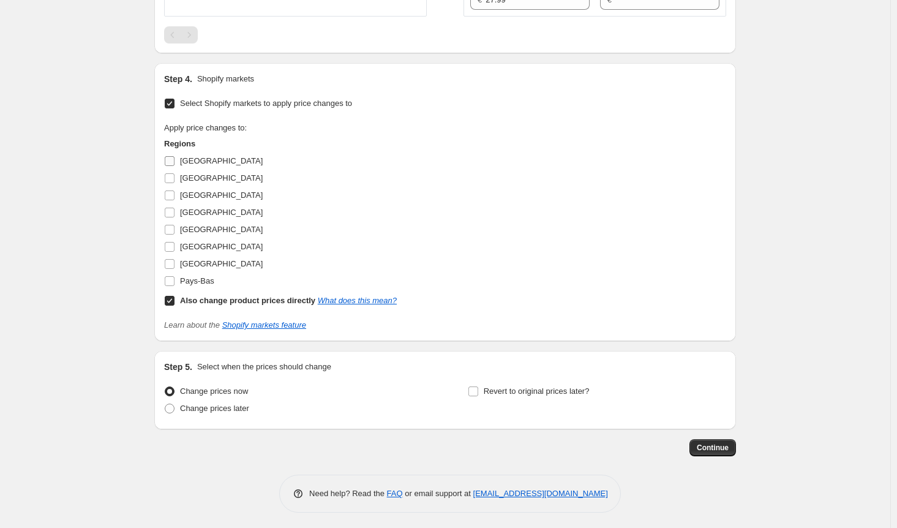
click at [172, 156] on input "Allemagne" at bounding box center [170, 161] width 10 height 10
checkbox input "true"
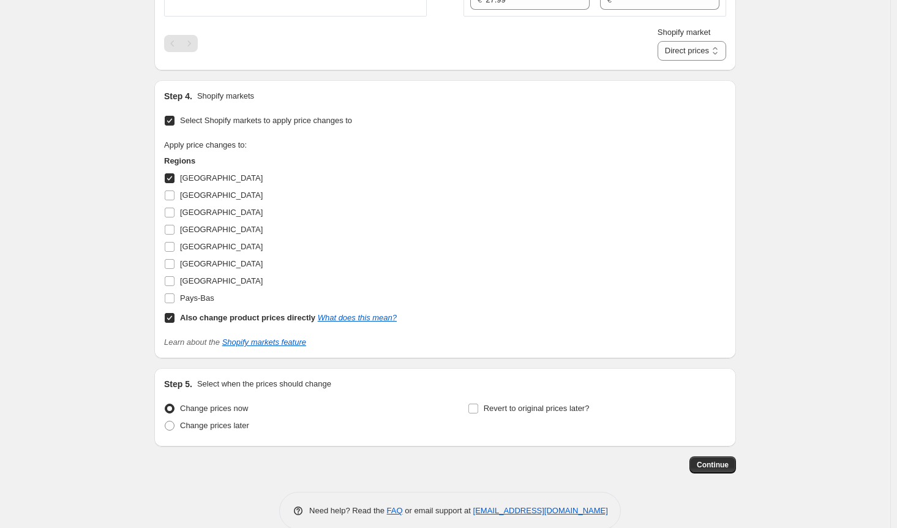
click at [170, 315] on input "Also change product prices directly What does this mean?" at bounding box center [170, 318] width 10 height 10
checkbox input "false"
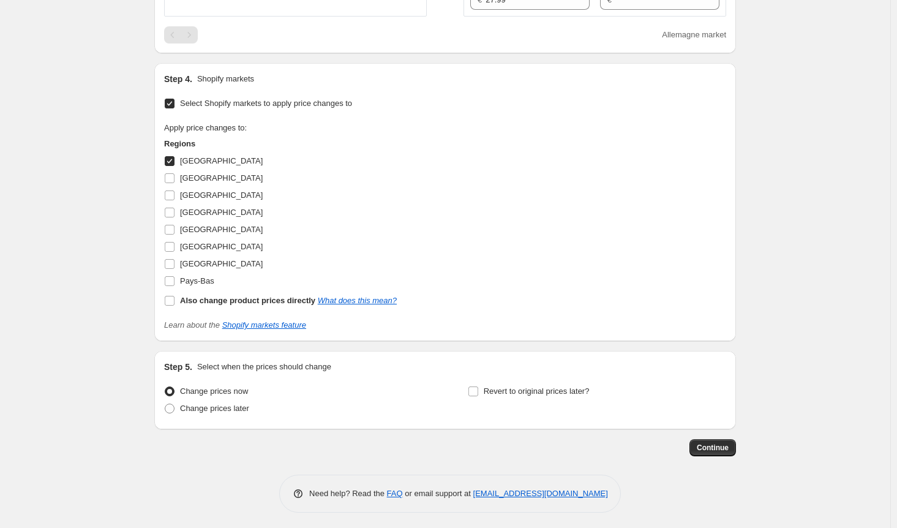
scroll to position [416, 0]
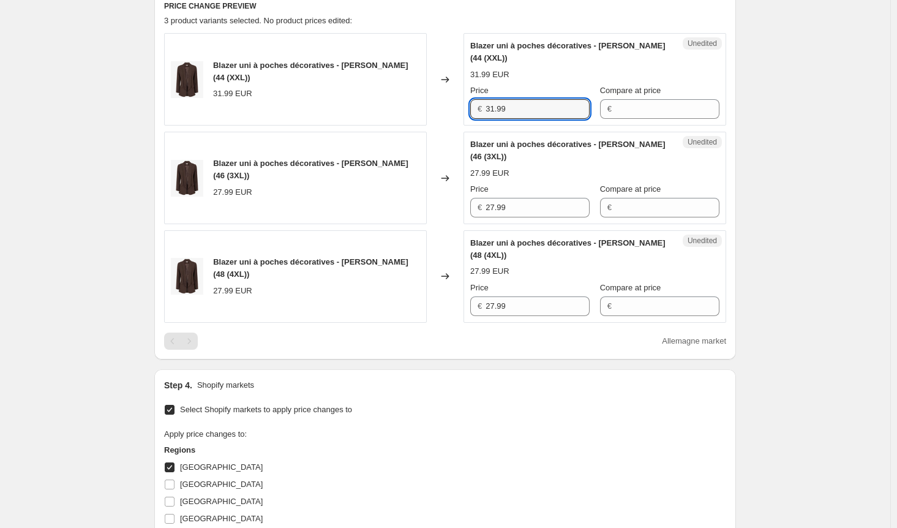
drag, startPoint x: 537, startPoint y: 111, endPoint x: 405, endPoint y: 94, distance: 133.4
click at [405, 94] on div "Blazer uni à poches décoratives - Marron (44 (XXL)) 31.99 EUR Changed to Unedit…" at bounding box center [445, 79] width 562 height 92
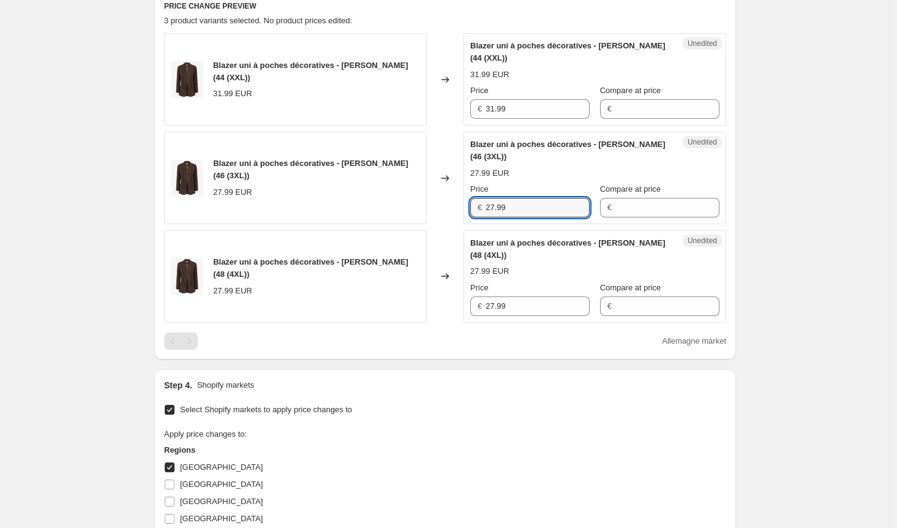
drag, startPoint x: 530, startPoint y: 206, endPoint x: 456, endPoint y: 206, distance: 74.1
click at [456, 206] on div "Blazer uni à poches décoratives - Marron (46 (3XL)) 27.99 EUR Changed to Unedit…" at bounding box center [445, 178] width 562 height 92
paste input "31"
type input "31.99"
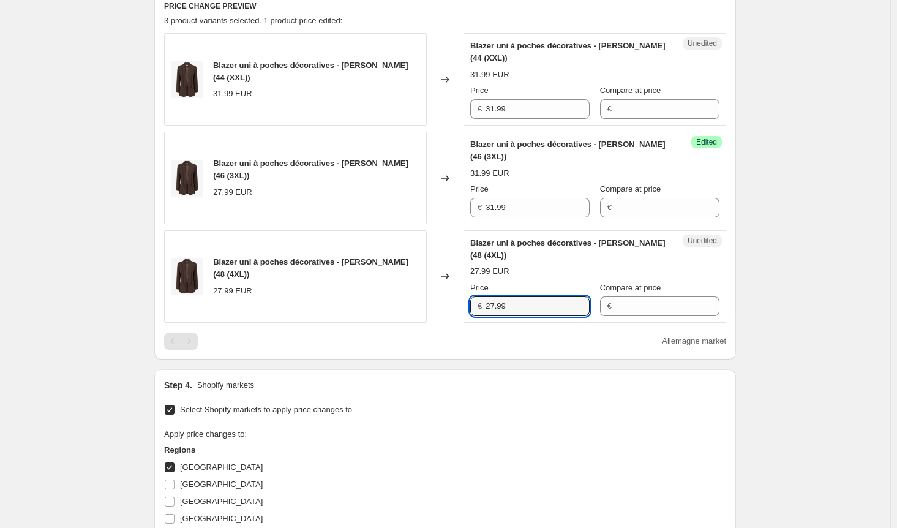
drag, startPoint x: 528, startPoint y: 305, endPoint x: 397, endPoint y: 303, distance: 130.5
click at [400, 303] on div "Blazer uni à poches décoratives - Marron (48 (4XL)) 27.99 EUR Changed to Unedit…" at bounding box center [445, 276] width 562 height 92
paste input "31"
type input "31.99"
drag, startPoint x: 431, startPoint y: 401, endPoint x: 347, endPoint y: 414, distance: 85.5
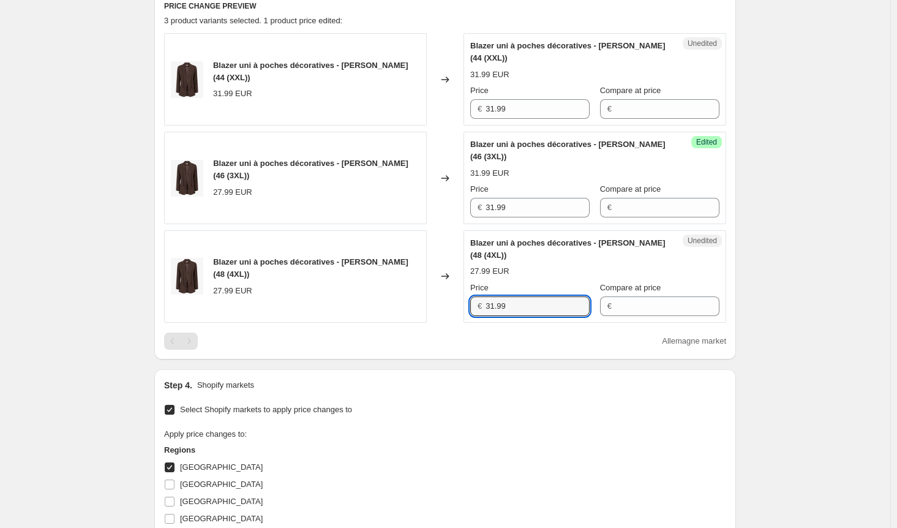
click at [431, 402] on div "Select Shopify markets to apply price changes to Apply price changes to: Region…" at bounding box center [445, 519] width 562 height 236
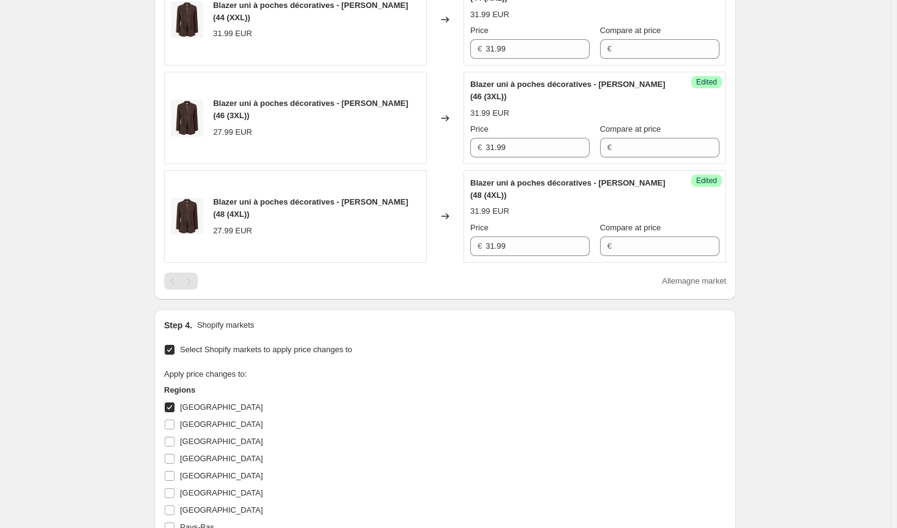
scroll to position [539, 0]
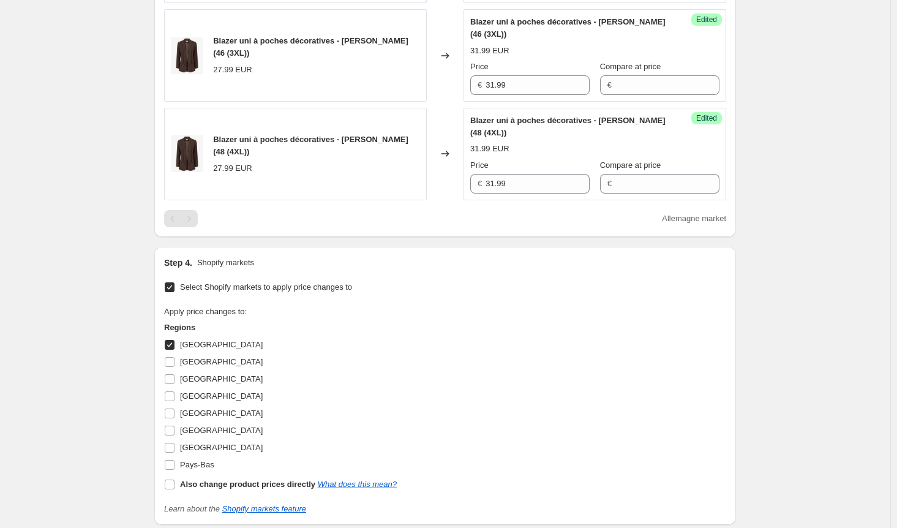
click at [174, 346] on input "Allemagne" at bounding box center [170, 345] width 10 height 10
checkbox input "false"
click at [175, 362] on input "Autriche" at bounding box center [170, 362] width 10 height 10
checkbox input "true"
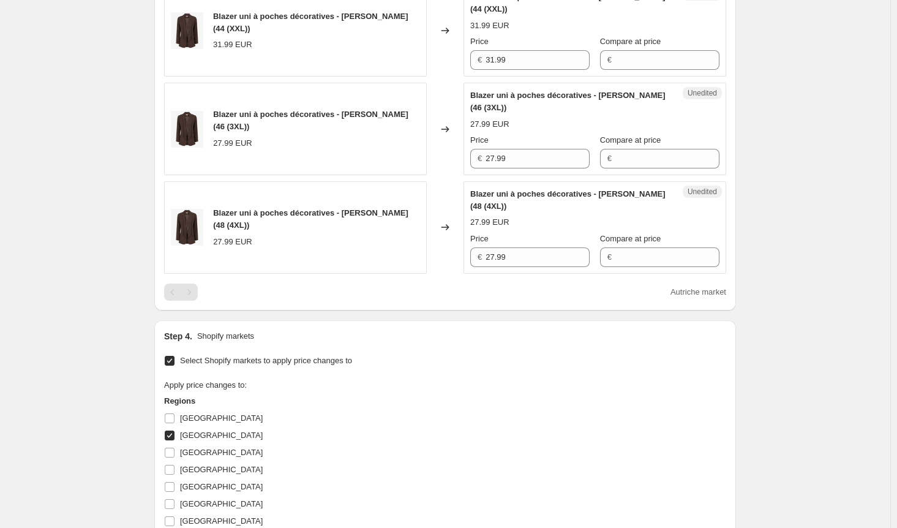
scroll to position [416, 0]
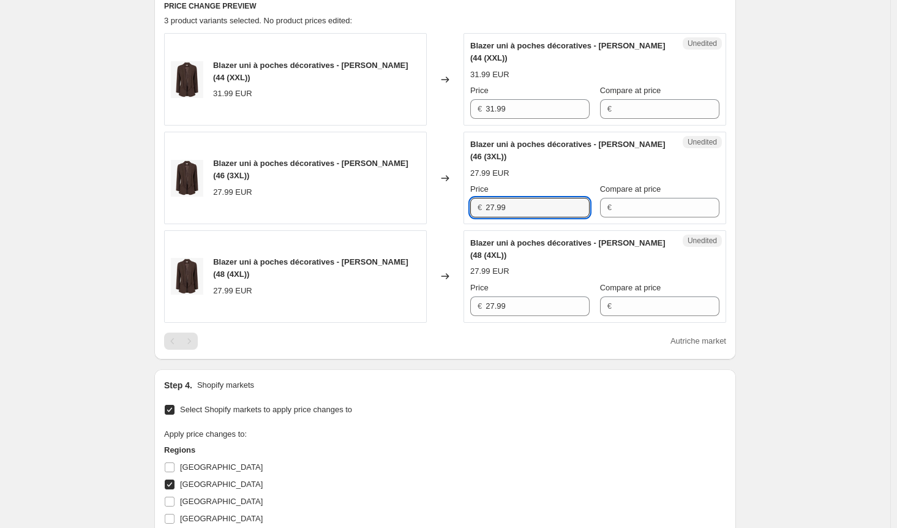
click at [390, 203] on div "Blazer uni à poches décoratives - Marron (46 (3XL)) 27.99 EUR Changed to Unedit…" at bounding box center [445, 178] width 562 height 92
paste input "31"
type input "31.99"
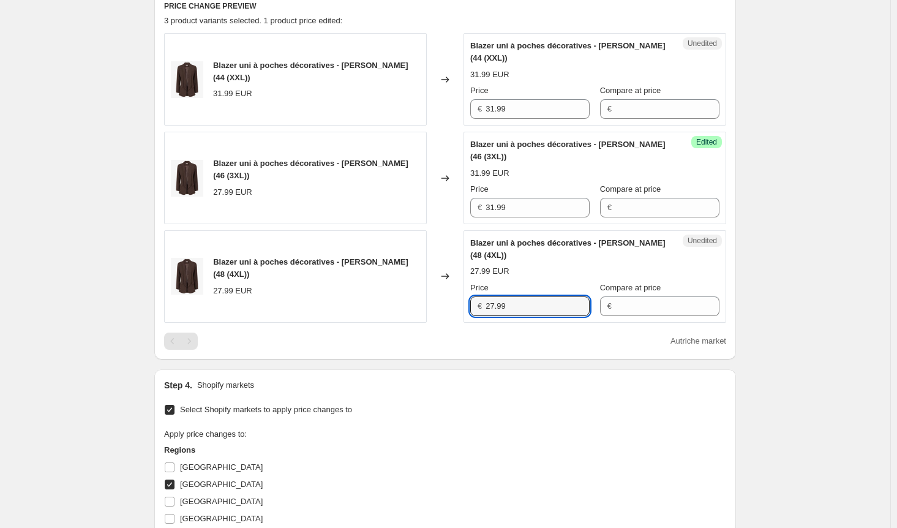
drag, startPoint x: 544, startPoint y: 302, endPoint x: 459, endPoint y: 297, distance: 85.3
click at [459, 297] on div "Blazer uni à poches décoratives - Marron (48 (4XL)) 27.99 EUR Changed to Unedit…" at bounding box center [445, 276] width 562 height 92
paste input "31"
type input "31.99"
click at [492, 405] on div "Select Shopify markets to apply price changes to Apply price changes to: Region…" at bounding box center [445, 519] width 562 height 236
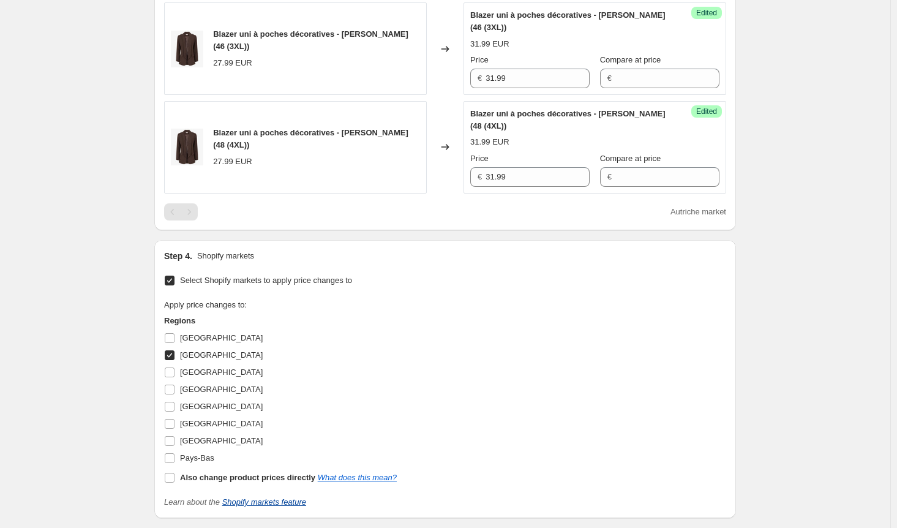
scroll to position [723, 0]
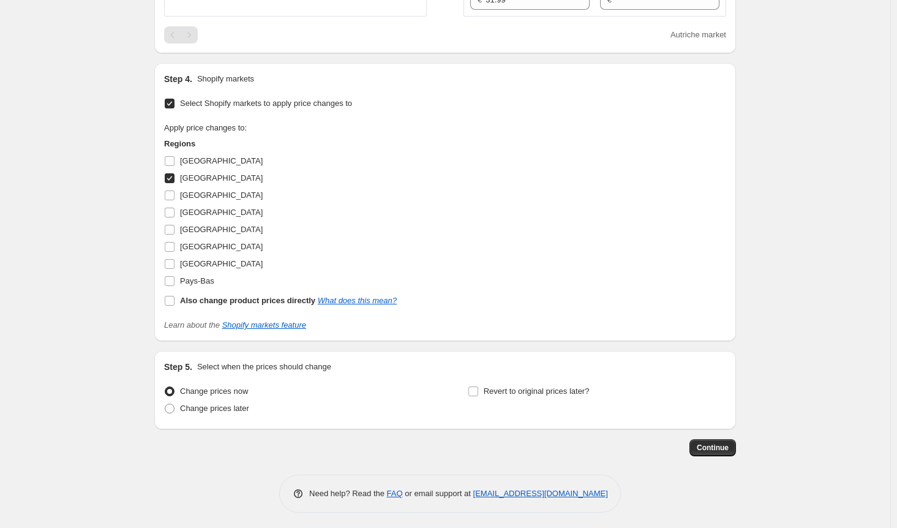
click at [174, 177] on input "Autriche" at bounding box center [170, 178] width 10 height 10
checkbox input "false"
click at [174, 209] on input "Espagne" at bounding box center [170, 213] width 10 height 10
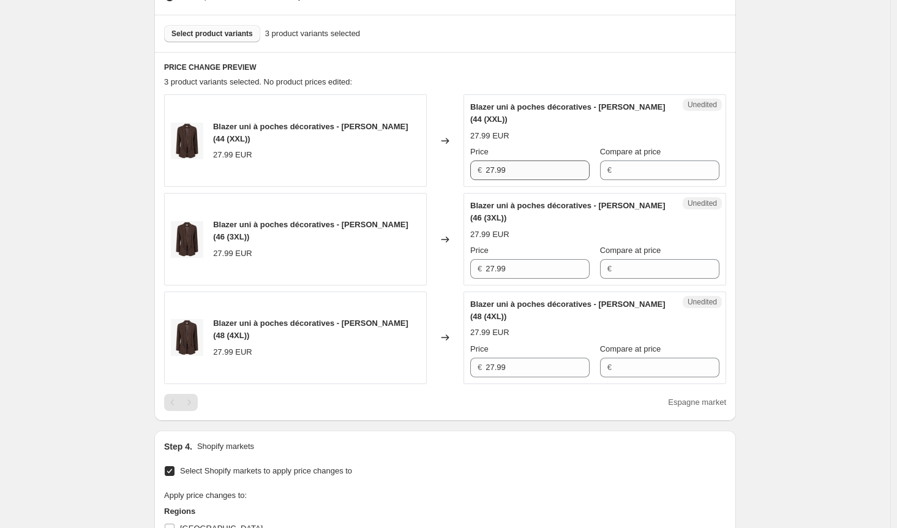
scroll to position [539, 0]
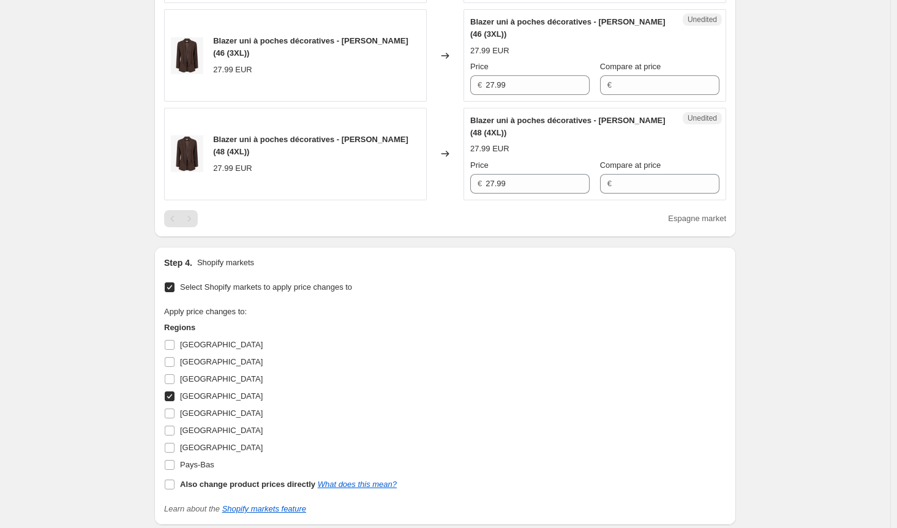
click at [173, 393] on input "Espagne" at bounding box center [170, 396] width 10 height 10
checkbox input "false"
click at [175, 377] on input "[GEOGRAPHIC_DATA]" at bounding box center [170, 379] width 10 height 10
checkbox input "true"
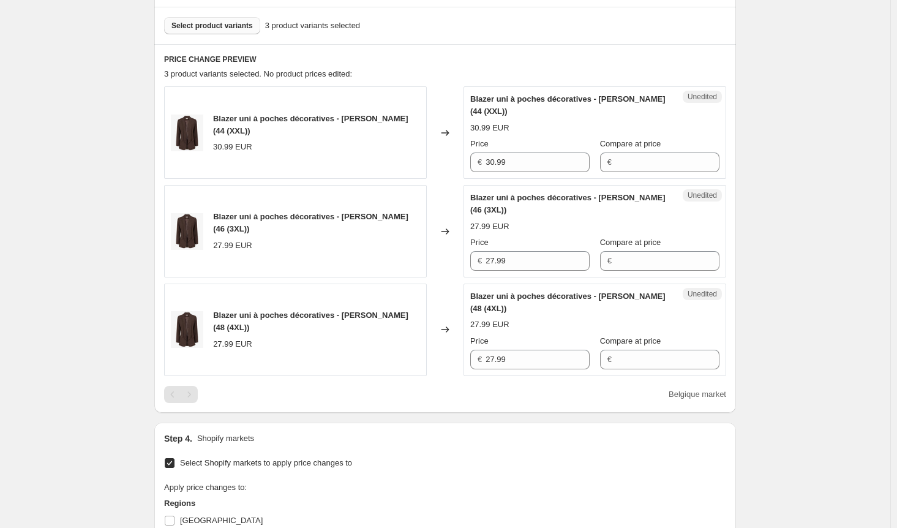
scroll to position [355, 0]
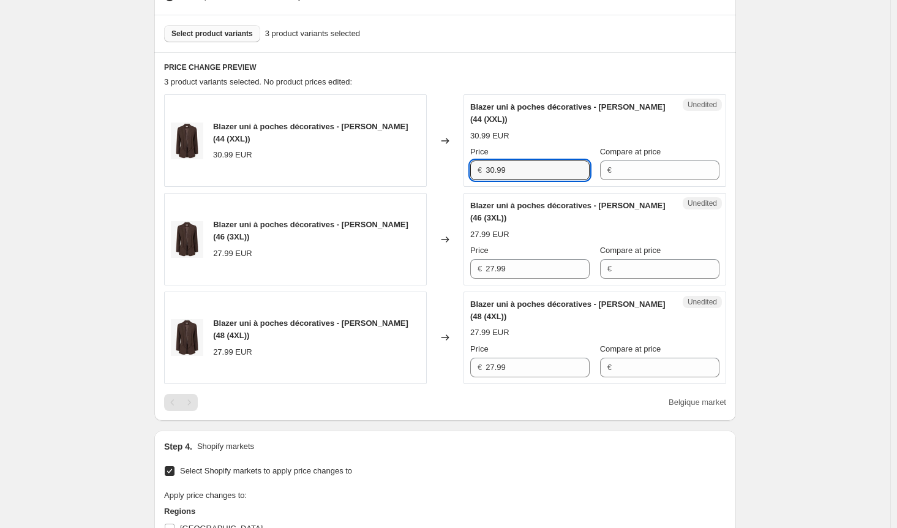
drag, startPoint x: 522, startPoint y: 170, endPoint x: 440, endPoint y: 163, distance: 83.0
click at [440, 163] on div "Blazer uni à poches décoratives - Marron (44 (XXL)) 30.99 EUR Changed to Unedit…" at bounding box center [445, 140] width 562 height 92
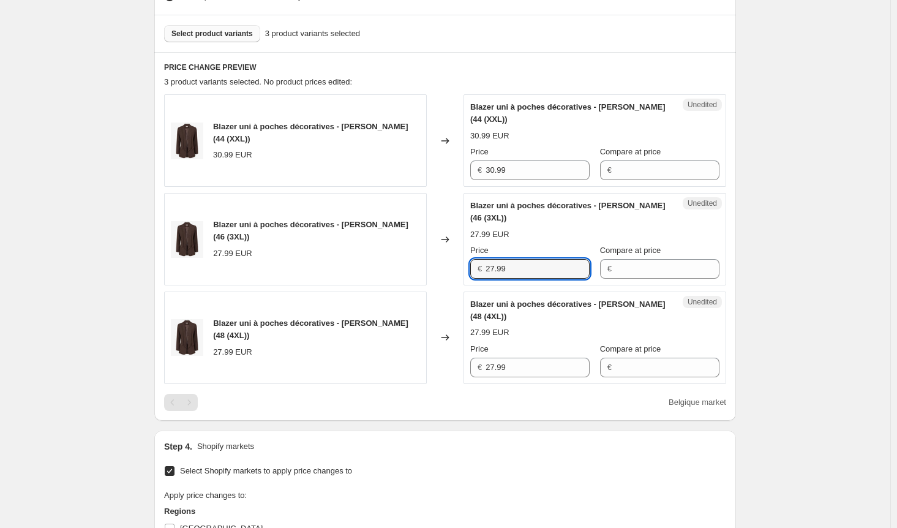
drag, startPoint x: 515, startPoint y: 267, endPoint x: 424, endPoint y: 265, distance: 91.3
click at [425, 265] on div "Blazer uni à poches décoratives - Marron (46 (3XL)) 27.99 EUR Changed to Unedit…" at bounding box center [445, 239] width 562 height 92
paste input "30"
type input "30.99"
drag, startPoint x: 517, startPoint y: 364, endPoint x: 446, endPoint y: 363, distance: 71.0
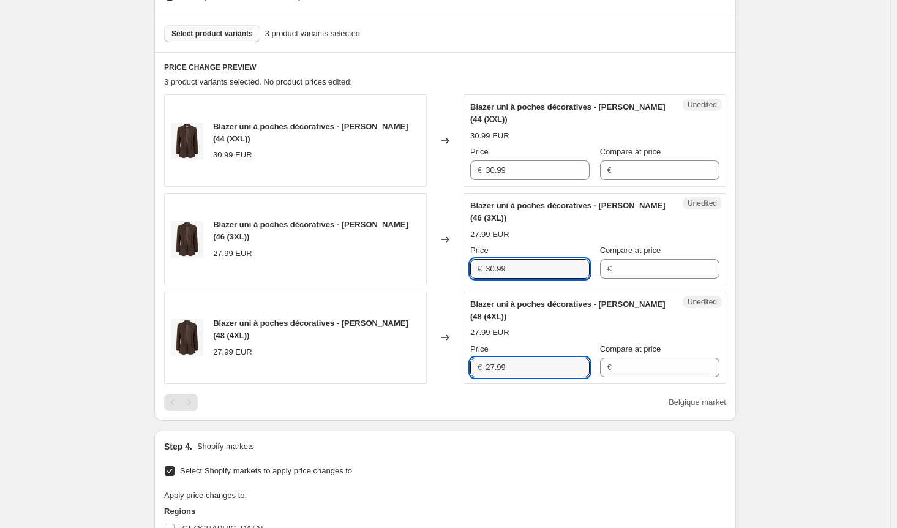
click at [446, 363] on div "Blazer uni à poches décoratives - Marron (48 (4XL)) 27.99 EUR Changed to Unedit…" at bounding box center [445, 337] width 562 height 92
paste input "30"
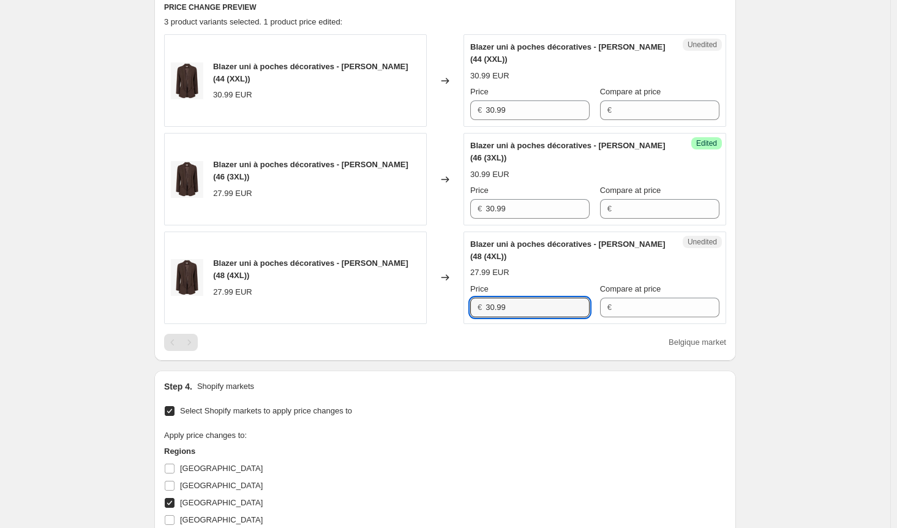
scroll to position [539, 0]
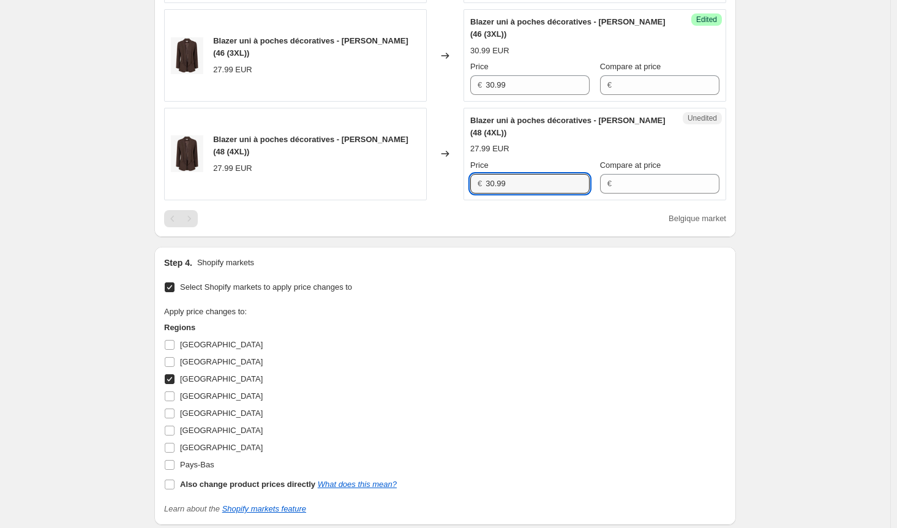
type input "30.99"
click at [171, 378] on input "[GEOGRAPHIC_DATA]" at bounding box center [170, 379] width 10 height 10
checkbox input "false"
click at [175, 429] on input "Italie" at bounding box center [170, 431] width 10 height 10
checkbox input "true"
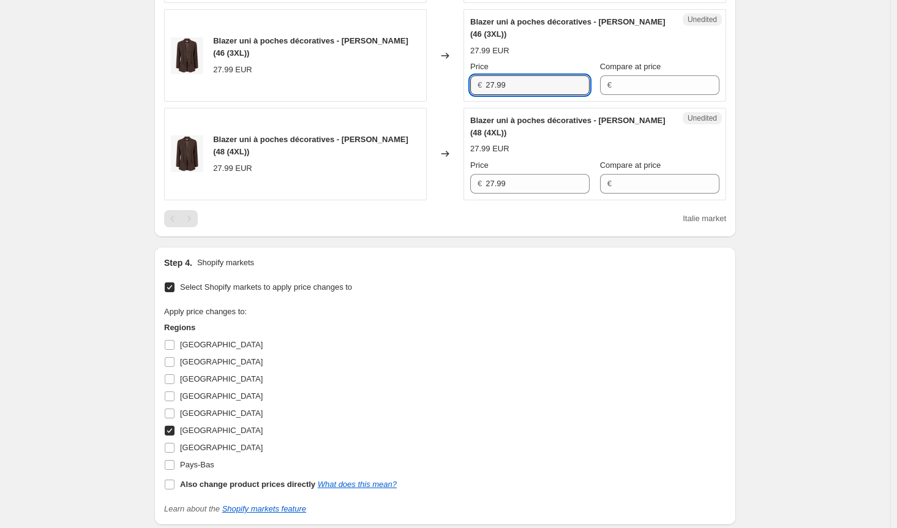
drag, startPoint x: 526, startPoint y: 78, endPoint x: 412, endPoint y: 83, distance: 114.6
click at [412, 83] on div "Blazer uni à poches décoratives - Marron (46 (3XL)) 27.99 EUR Changed to Unedit…" at bounding box center [445, 55] width 562 height 92
paste input "30"
type input "30.99"
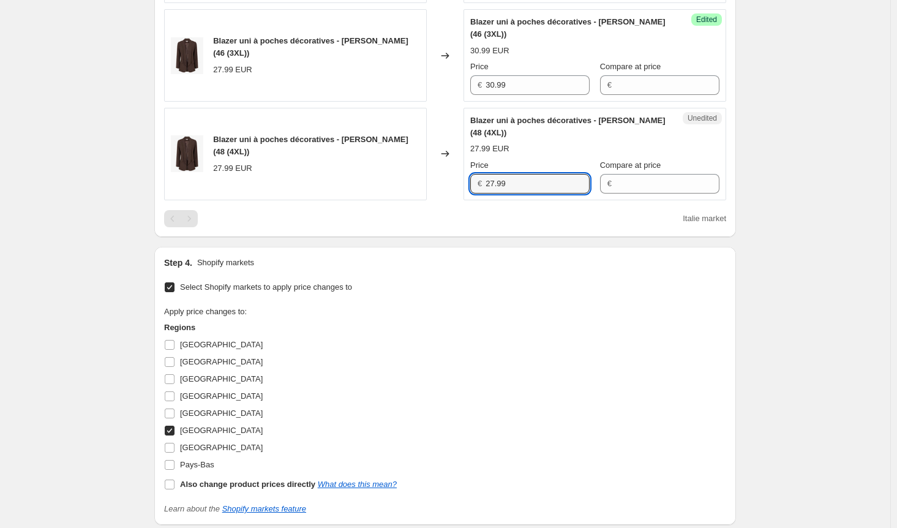
drag, startPoint x: 528, startPoint y: 186, endPoint x: 409, endPoint y: 174, distance: 119.4
click at [411, 175] on div "Blazer uni à poches décoratives - Marron (48 (4XL)) 27.99 EUR Changed to Unedit…" at bounding box center [445, 154] width 562 height 92
paste input "30"
type input "30.99"
click at [510, 350] on div "Apply price changes to: Regions Allemagne Autriche Belgique Espagne France Ital…" at bounding box center [445, 399] width 562 height 187
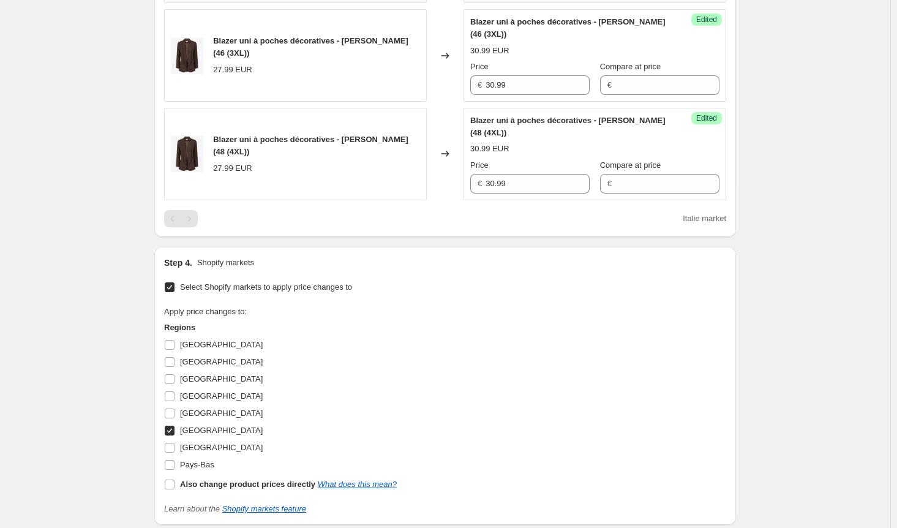
click at [174, 427] on input "Italie" at bounding box center [170, 431] width 10 height 10
checkbox input "false"
click at [173, 445] on input "Luxembourg" at bounding box center [170, 448] width 10 height 10
checkbox input "true"
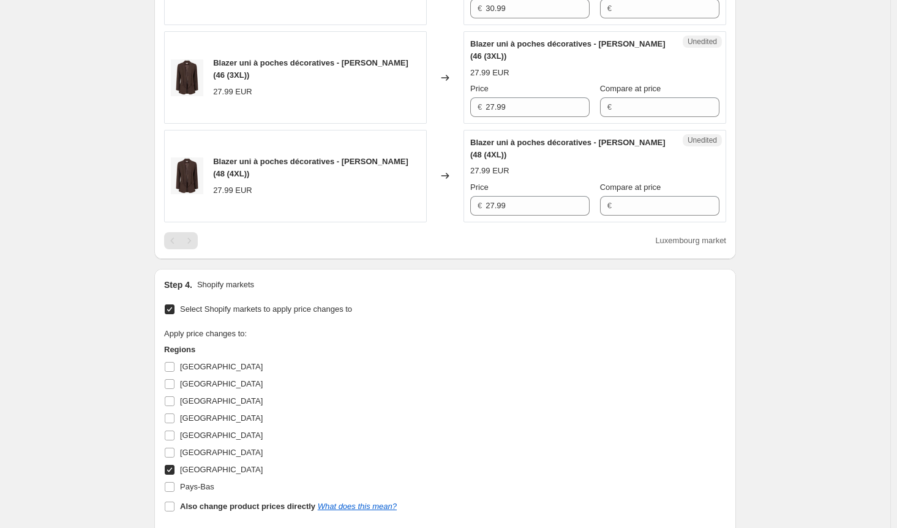
scroll to position [355, 0]
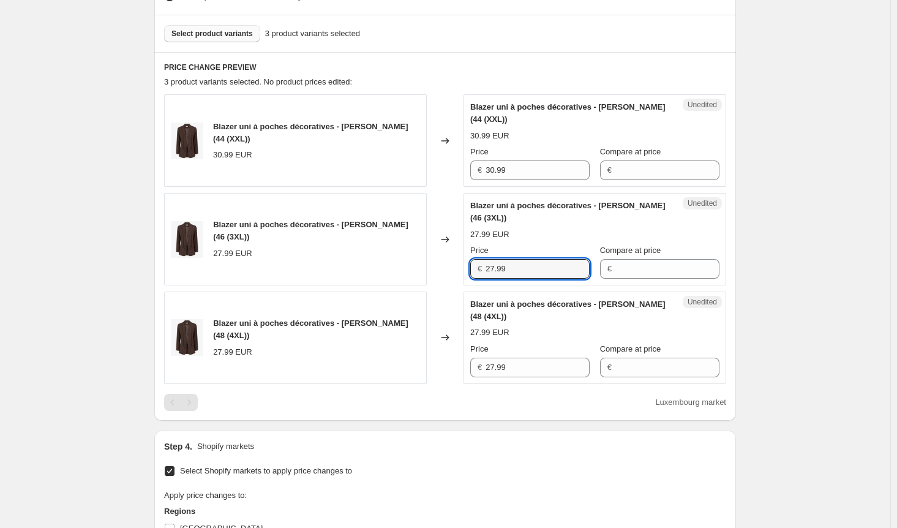
drag, startPoint x: 524, startPoint y: 266, endPoint x: 427, endPoint y: 268, distance: 97.4
click at [427, 268] on div "Blazer uni à poches décoratives - Marron (46 (3XL)) 27.99 EUR Changed to Unedit…" at bounding box center [445, 239] width 562 height 92
paste input "30"
type input "30.99"
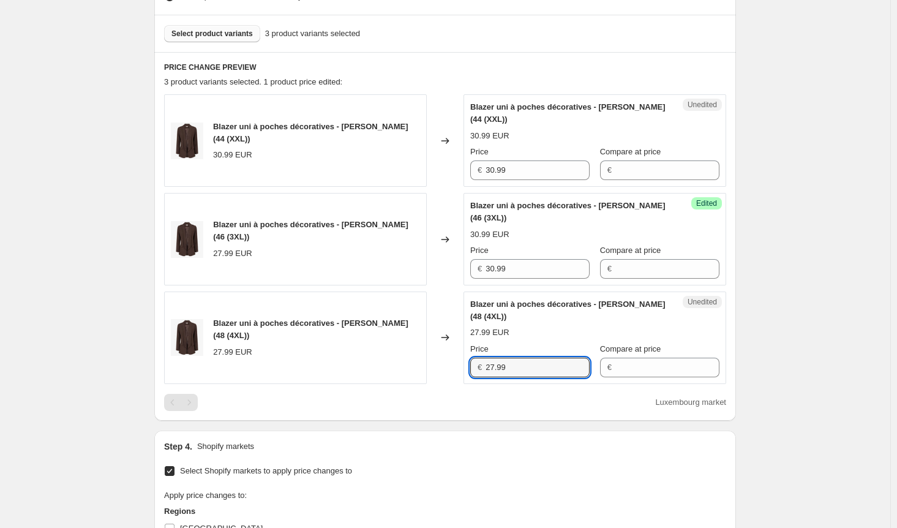
drag, startPoint x: 522, startPoint y: 366, endPoint x: 451, endPoint y: 368, distance: 71.7
click at [451, 368] on div "Blazer uni à poches décoratives - Marron (48 (4XL)) 27.99 EUR Changed to Unedit…" at bounding box center [445, 337] width 562 height 92
paste input "30"
type input "30.99"
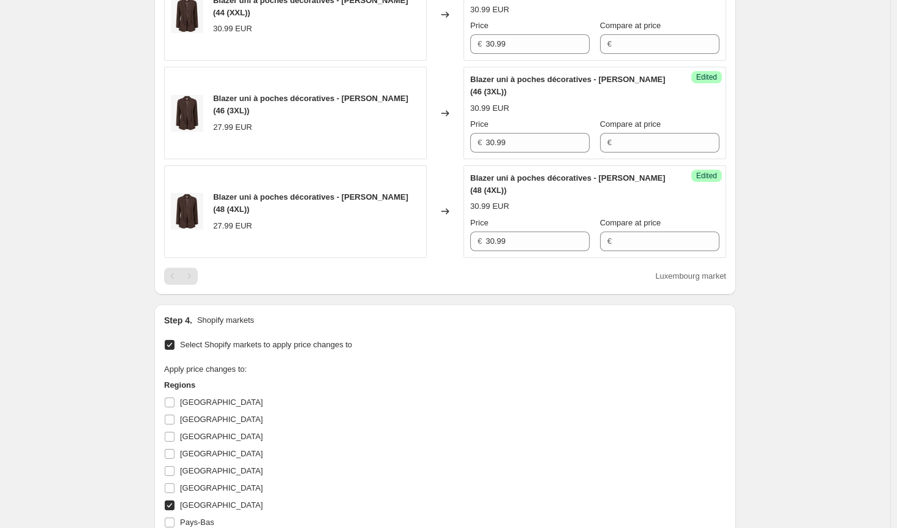
scroll to position [661, 0]
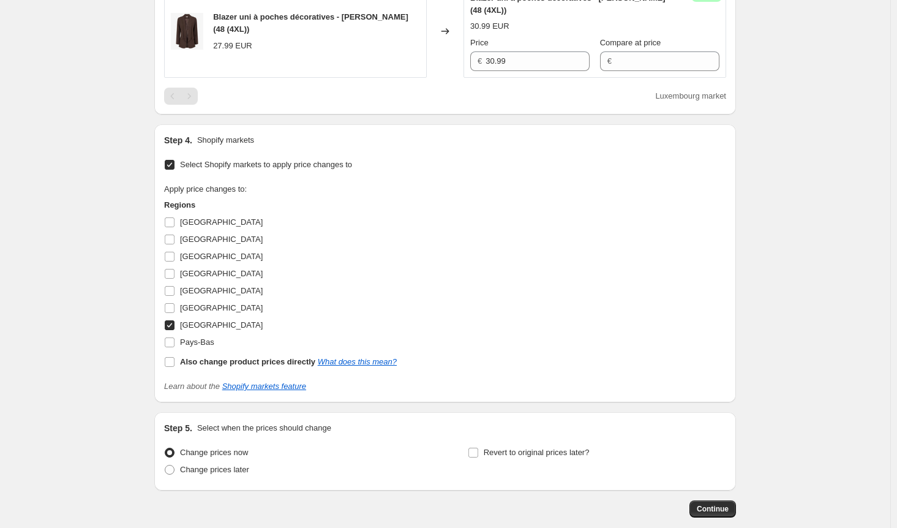
click at [174, 320] on input "Luxembourg" at bounding box center [170, 325] width 10 height 10
checkbox input "false"
click at [171, 343] on input "Pays-Bas" at bounding box center [170, 342] width 10 height 10
checkbox input "true"
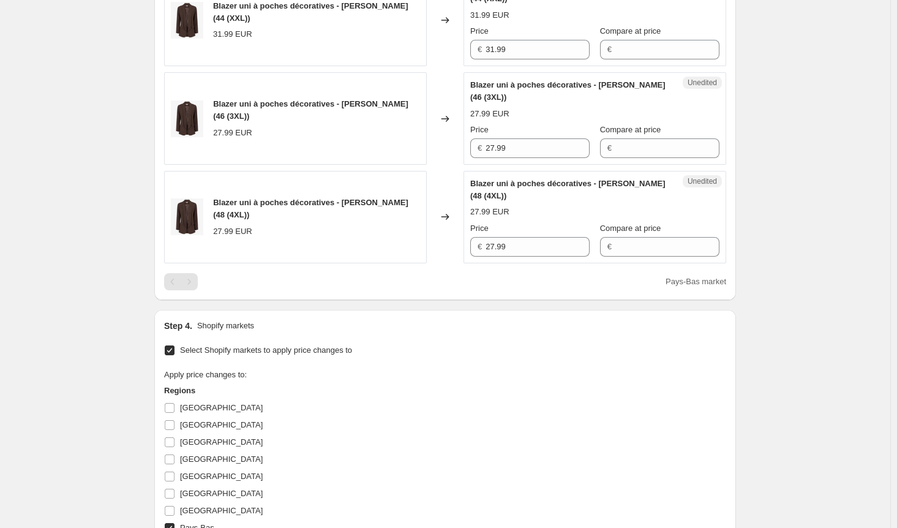
scroll to position [355, 0]
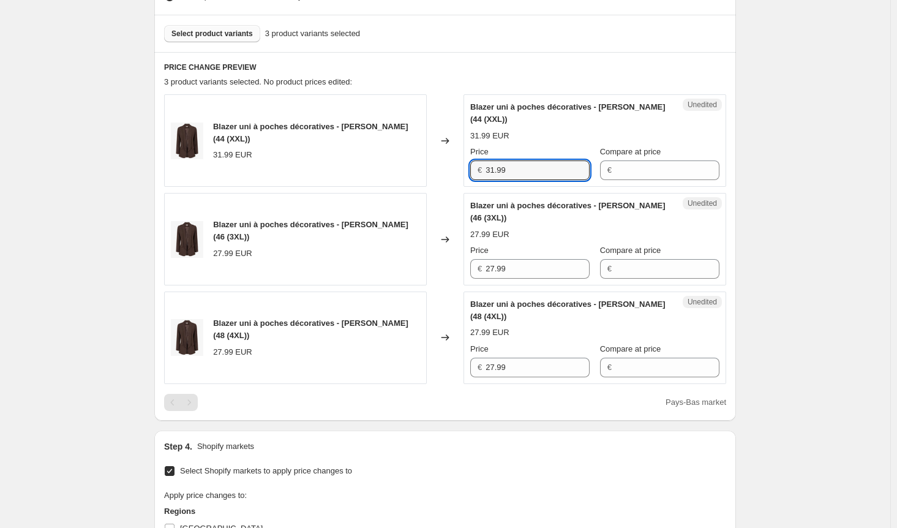
click at [457, 161] on div "Blazer uni à poches décoratives - Marron (44 (XXL)) 31.99 EUR Changed to Unedit…" at bounding box center [445, 140] width 562 height 92
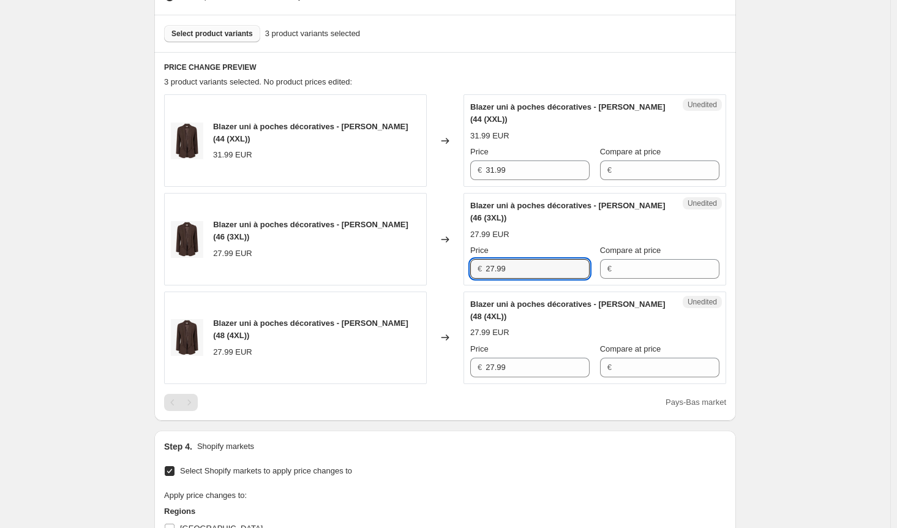
drag, startPoint x: 480, startPoint y: 265, endPoint x: 419, endPoint y: 266, distance: 61.3
click at [419, 260] on div "Blazer uni à poches décoratives - Marron (46 (3XL)) 27.99 EUR Changed to Unedit…" at bounding box center [445, 239] width 562 height 92
paste input "31"
type input "31.99"
drag, startPoint x: 481, startPoint y: 359, endPoint x: 464, endPoint y: 358, distance: 16.6
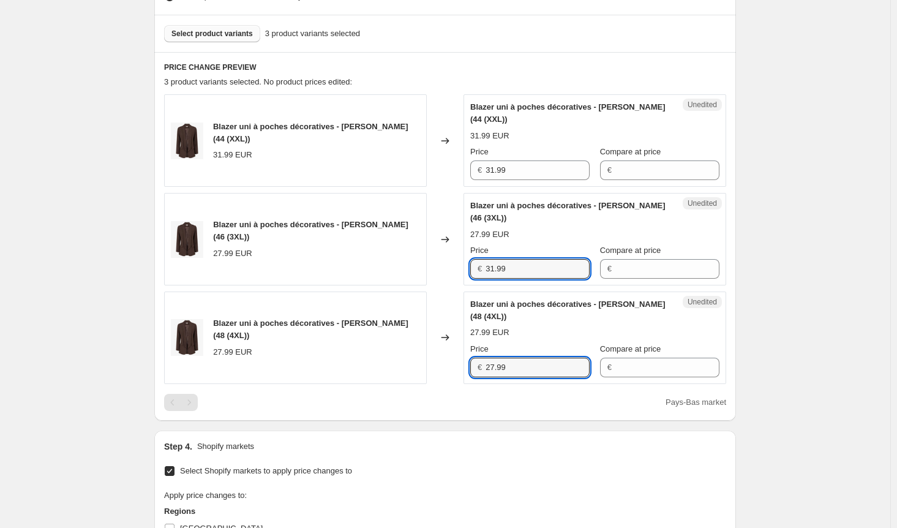
click at [464, 358] on div "Blazer uni à poches décoratives - Marron (48 (4XL)) 27.99 EUR Changed to Unedit…" at bounding box center [445, 337] width 562 height 92
paste input "31"
type input "31.99"
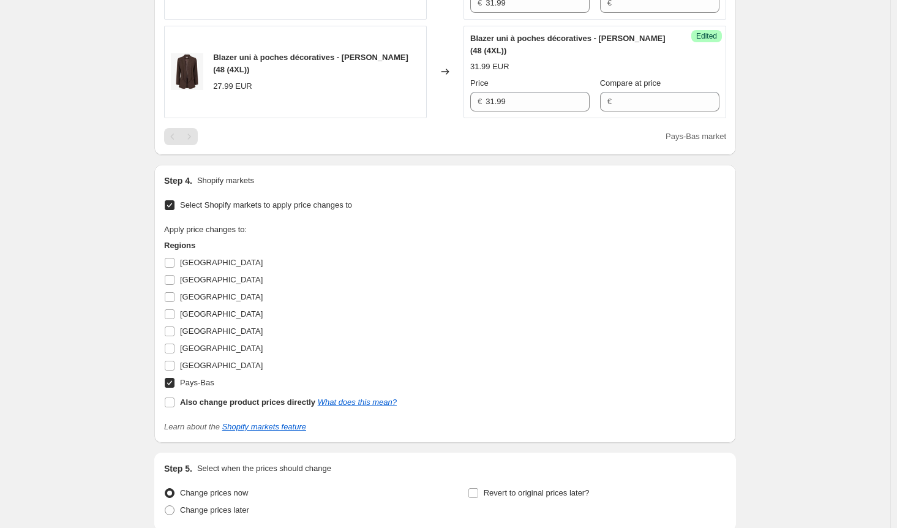
scroll to position [723, 0]
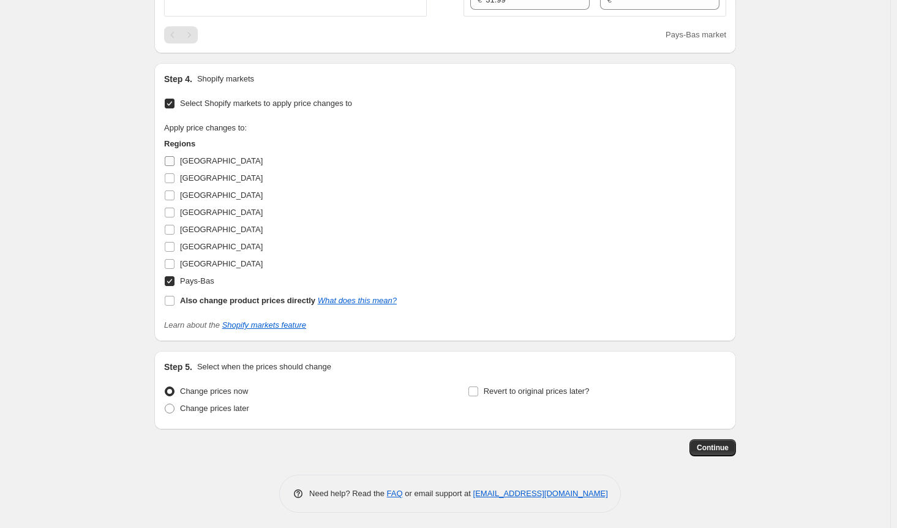
click at [178, 159] on label "Allemagne" at bounding box center [213, 160] width 99 height 17
click at [175, 159] on input "Allemagne" at bounding box center [170, 161] width 10 height 10
checkbox input "true"
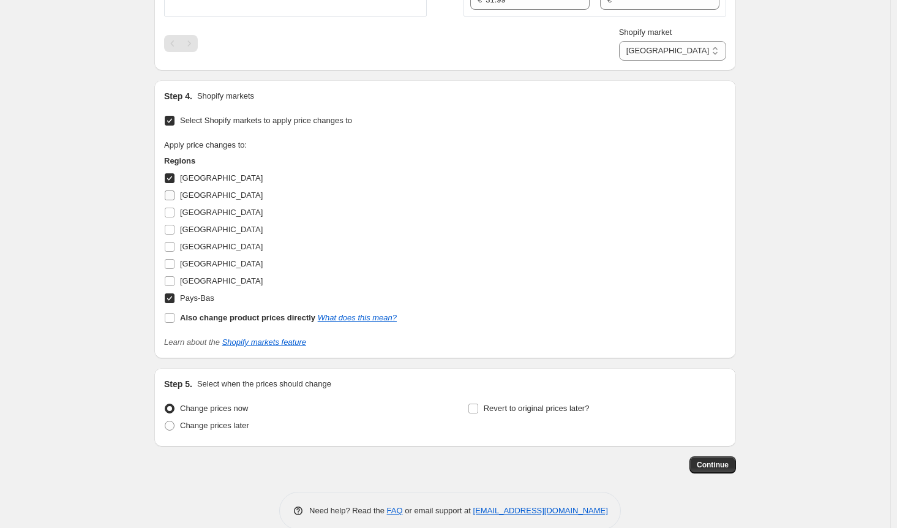
click at [171, 194] on input "Autriche" at bounding box center [170, 195] width 10 height 10
checkbox input "true"
click at [173, 214] on input "[GEOGRAPHIC_DATA]" at bounding box center [170, 213] width 10 height 10
checkbox input "true"
click at [171, 265] on input "Italie" at bounding box center [170, 264] width 10 height 10
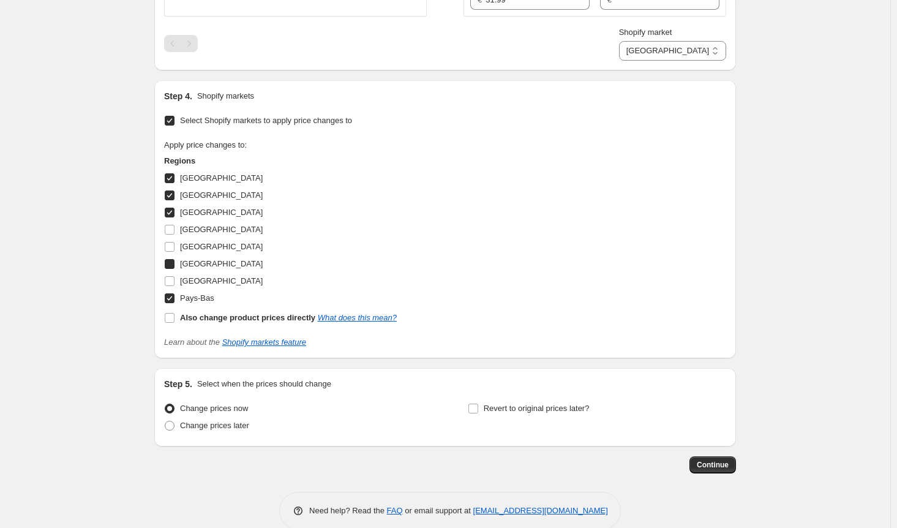
checkbox input "true"
click at [171, 281] on input "Luxembourg" at bounding box center [170, 281] width 10 height 10
checkbox input "true"
click at [713, 461] on span "Continue" at bounding box center [713, 465] width 32 height 10
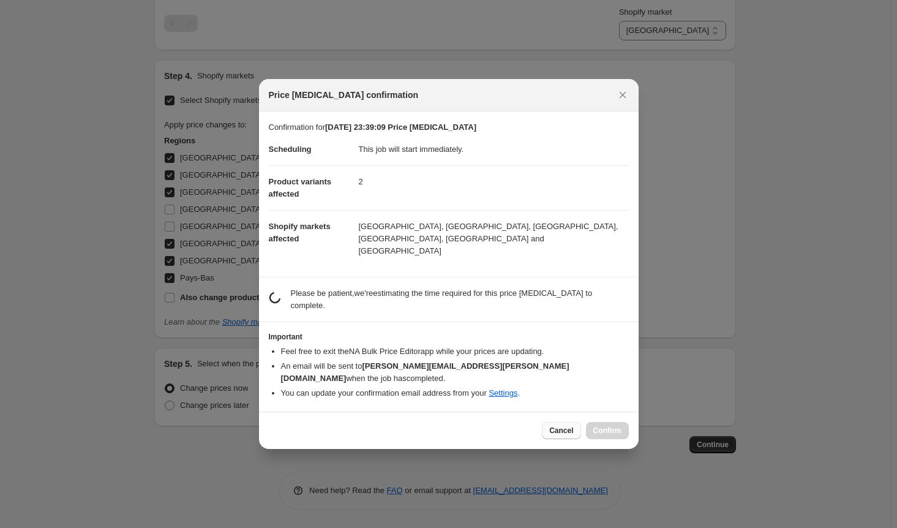
scroll to position [0, 0]
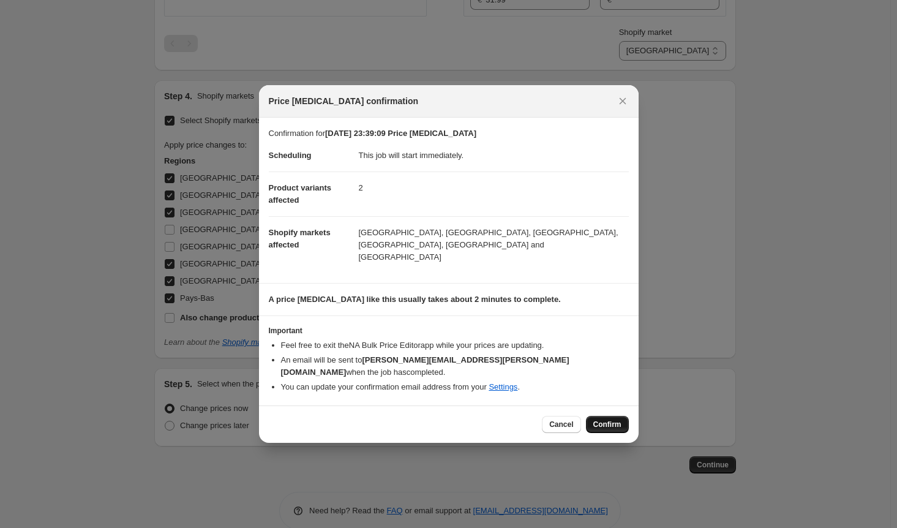
click at [606, 419] on span "Confirm" at bounding box center [607, 424] width 28 height 10
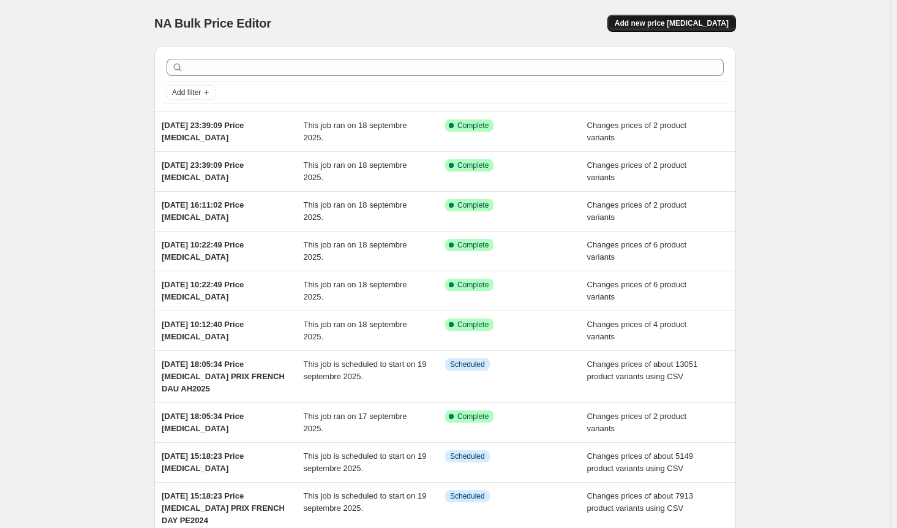
click at [683, 30] on button "Add new price [MEDICAL_DATA]" at bounding box center [671, 23] width 129 height 17
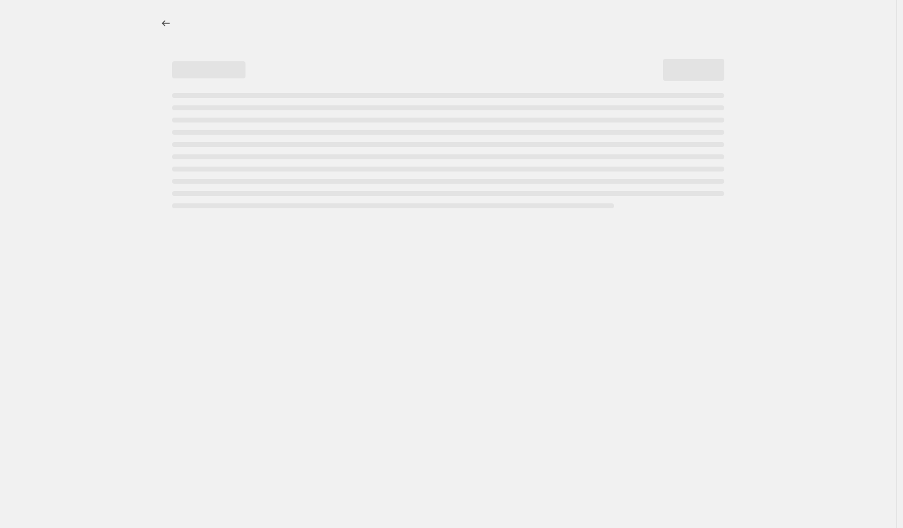
select select "percentage"
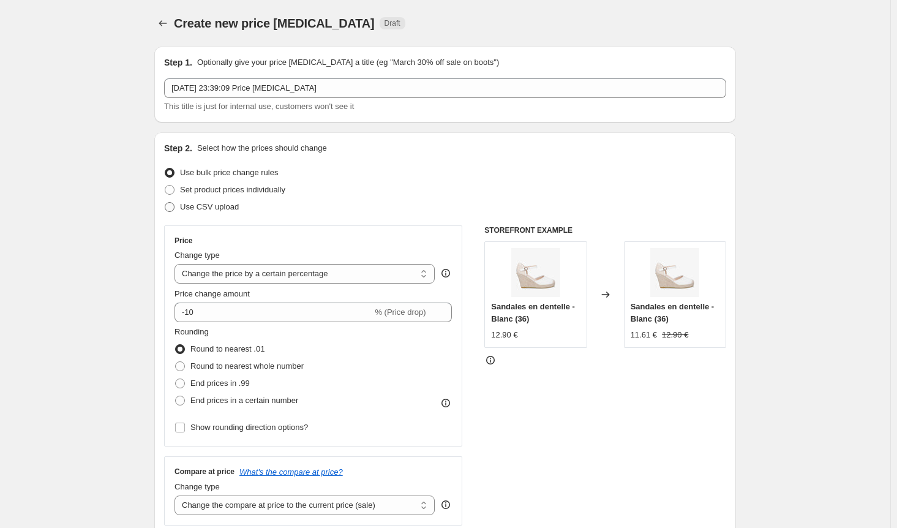
click at [173, 205] on span at bounding box center [170, 207] width 10 height 10
click at [165, 203] on input "Use CSV upload" at bounding box center [165, 202] width 1 height 1
radio input "true"
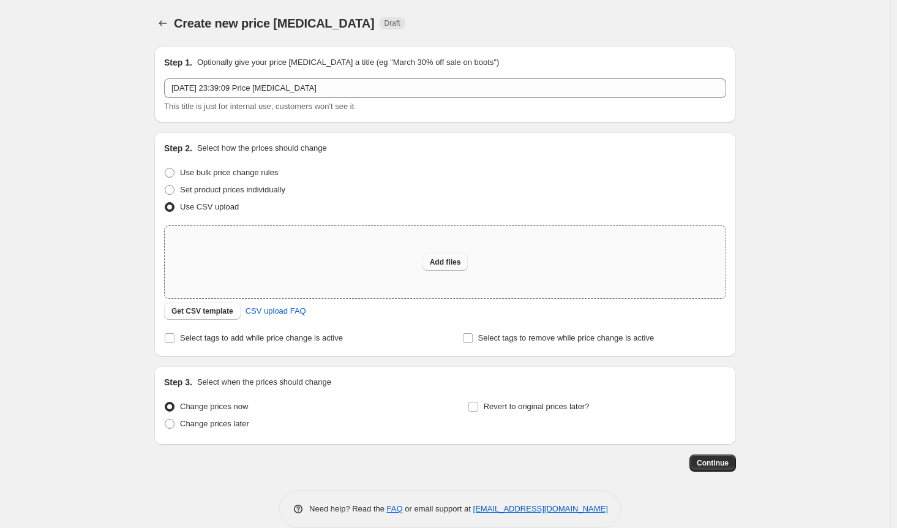
click at [452, 260] on span "Add files" at bounding box center [445, 262] width 31 height 10
type input "C:\fakepath\prix french day ah2023 NEW 17.09.25.csv"
click at [451, 263] on span "Add files" at bounding box center [445, 262] width 31 height 10
type input "C:\fakepath\prix french day ah2025 NEW1709.csv"
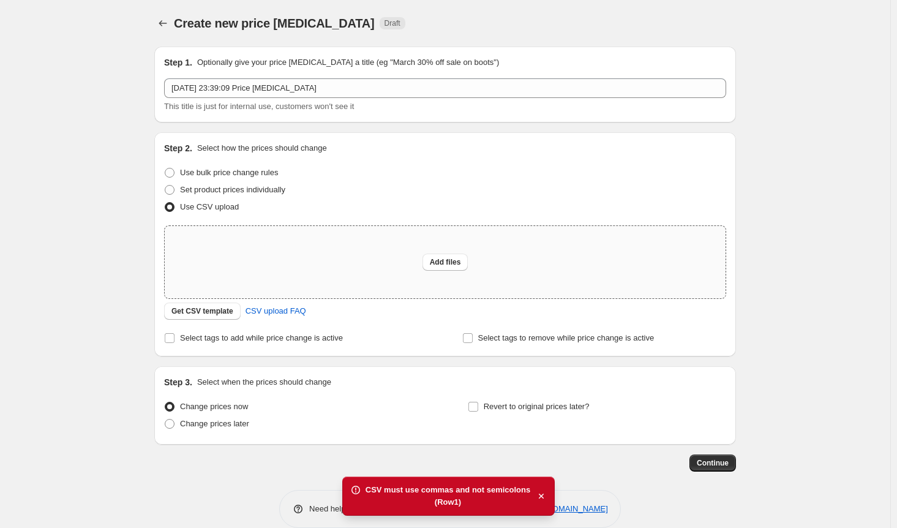
scroll to position [18, 0]
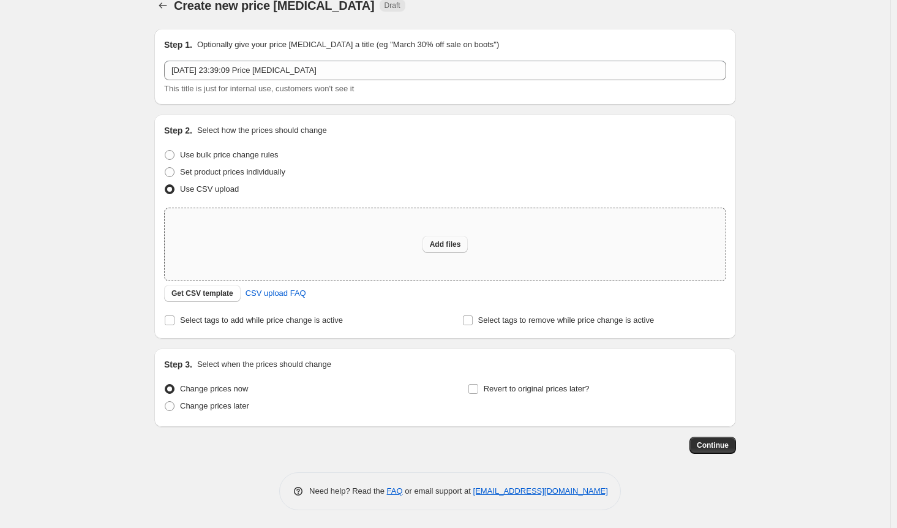
click at [445, 247] on span "Add files" at bounding box center [445, 244] width 31 height 10
type input "C:\fakepath\prix french day ah2025 NEW1709.csv"
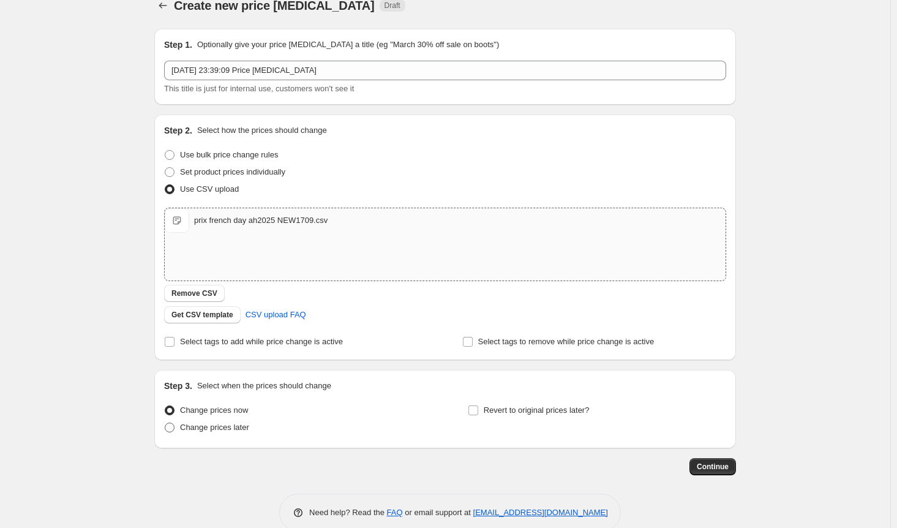
click at [175, 429] on span at bounding box center [170, 428] width 10 height 10
click at [165, 423] on input "Change prices later" at bounding box center [165, 423] width 1 height 1
radio input "true"
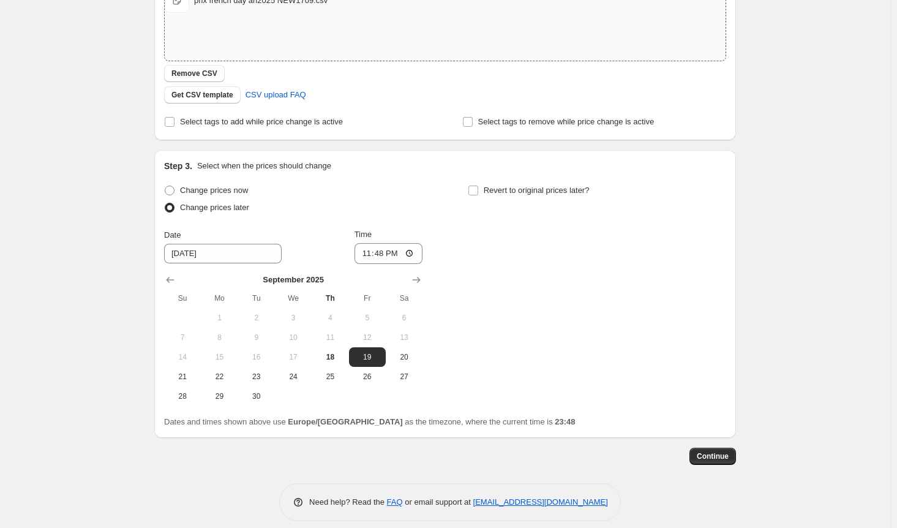
scroll to position [248, 0]
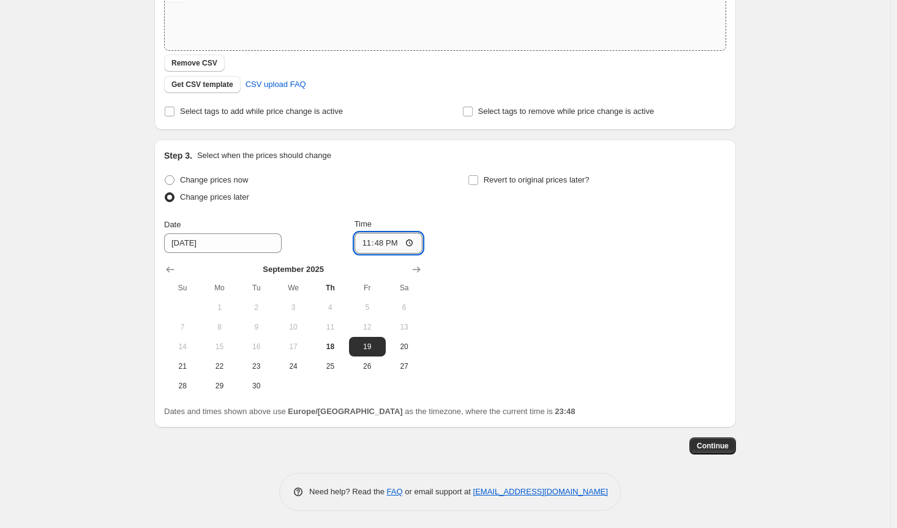
click at [390, 242] on input "23:48" at bounding box center [389, 243] width 69 height 21
click at [389, 242] on input "23:48" at bounding box center [389, 243] width 69 height 21
click at [387, 245] on input "23:48" at bounding box center [389, 243] width 69 height 21
type input "01:48"
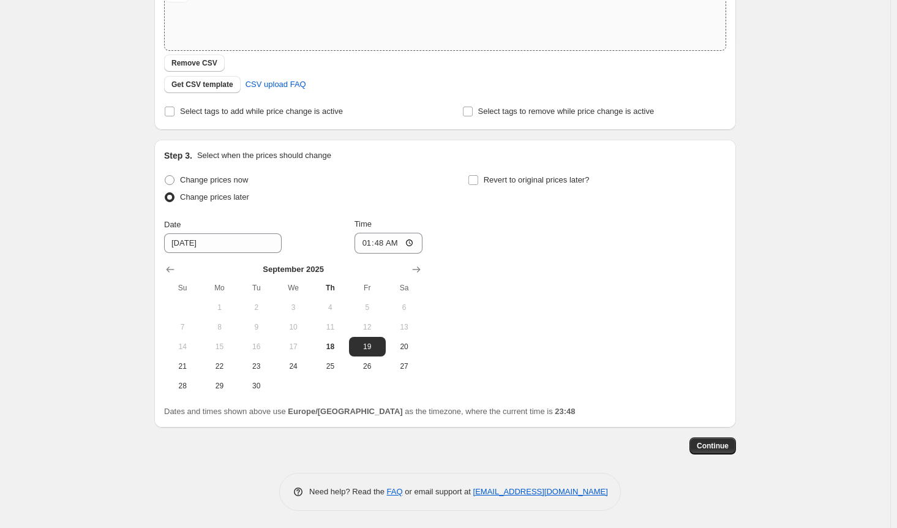
click at [527, 284] on div "Change prices now Change prices later Date 9/19/2025 Time 01:48 September 2025 …" at bounding box center [445, 283] width 562 height 224
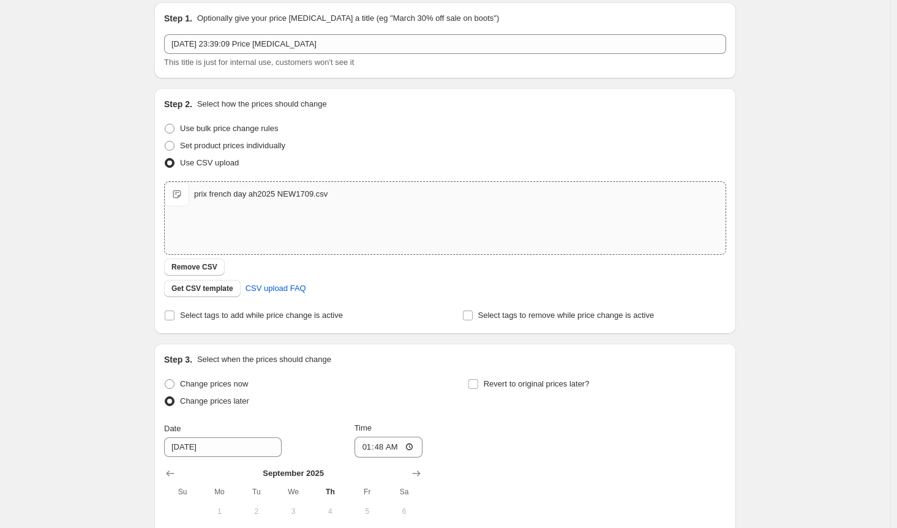
scroll to position [0, 0]
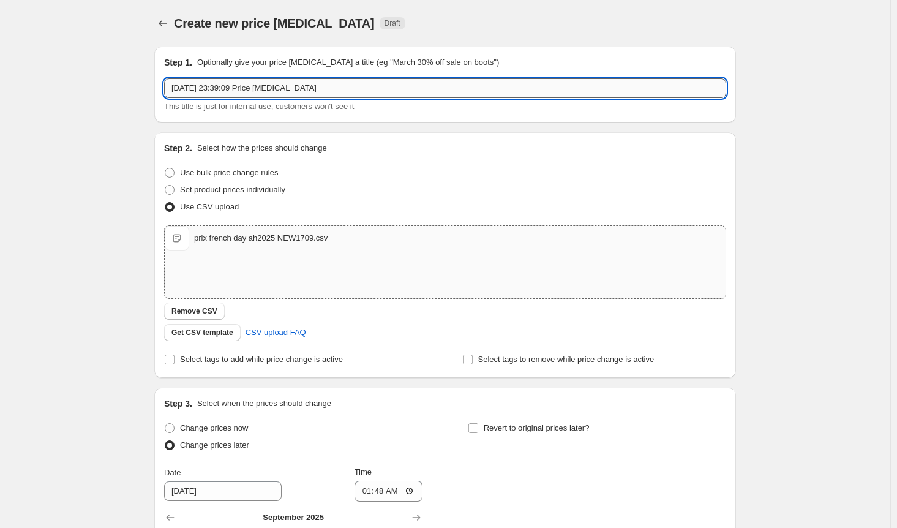
click at [345, 91] on input "[DATE] 23:39:09 Price [MEDICAL_DATA]" at bounding box center [445, 88] width 562 height 20
type input "[DATE] 23:39:09 Price [MEDICAL_DATA] PRIX FRENCH DAY AH25 NEW 170925"
click at [827, 227] on div "Create new price change job. This page is ready Create new price change job Dra…" at bounding box center [445, 388] width 890 height 777
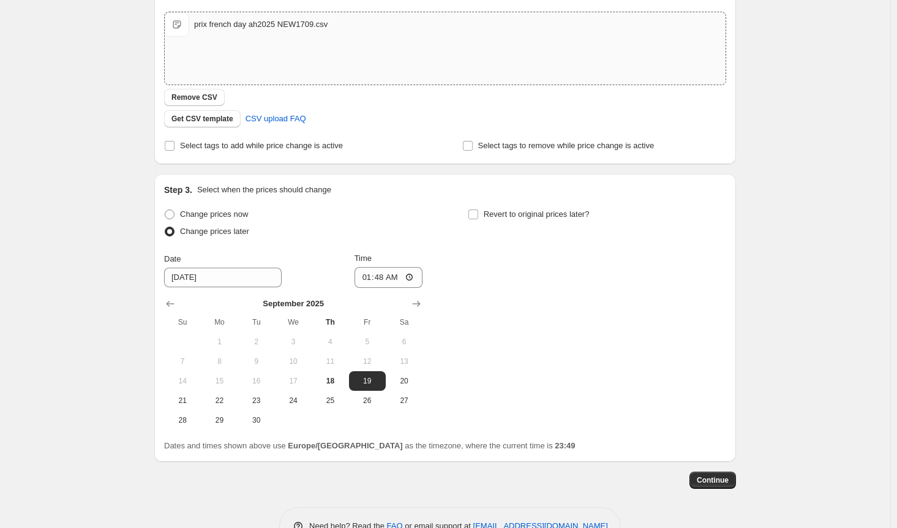
scroll to position [248, 0]
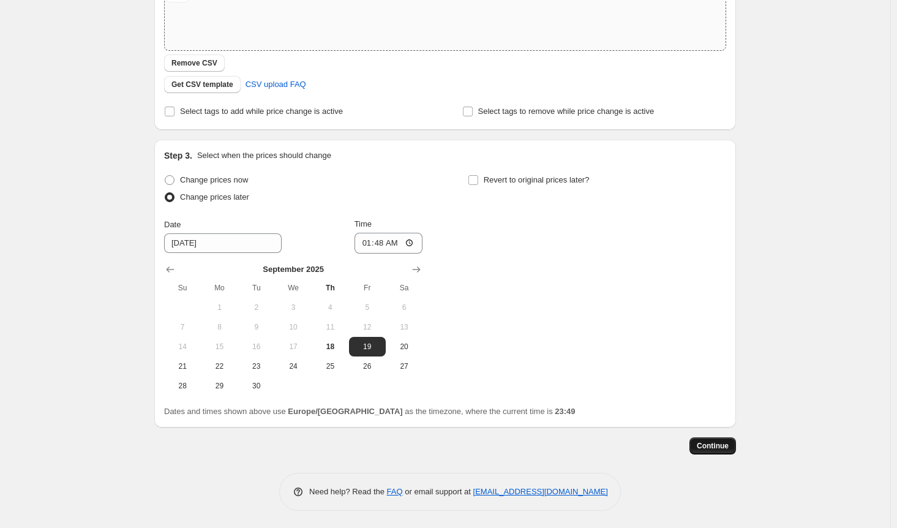
click at [712, 443] on span "Continue" at bounding box center [713, 446] width 32 height 10
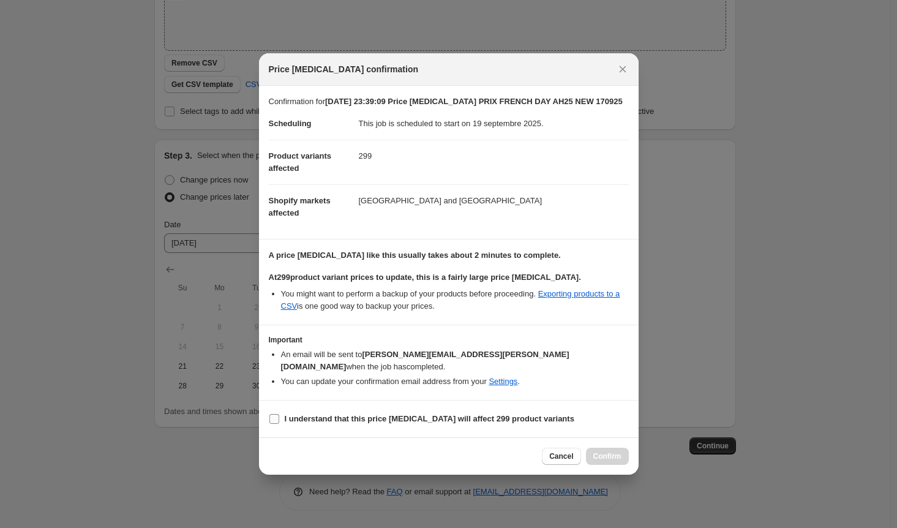
click at [271, 414] on input "I understand that this price change job will affect 299 product variants" at bounding box center [274, 419] width 10 height 10
checkbox input "true"
click at [620, 451] on span "Confirm" at bounding box center [607, 456] width 28 height 10
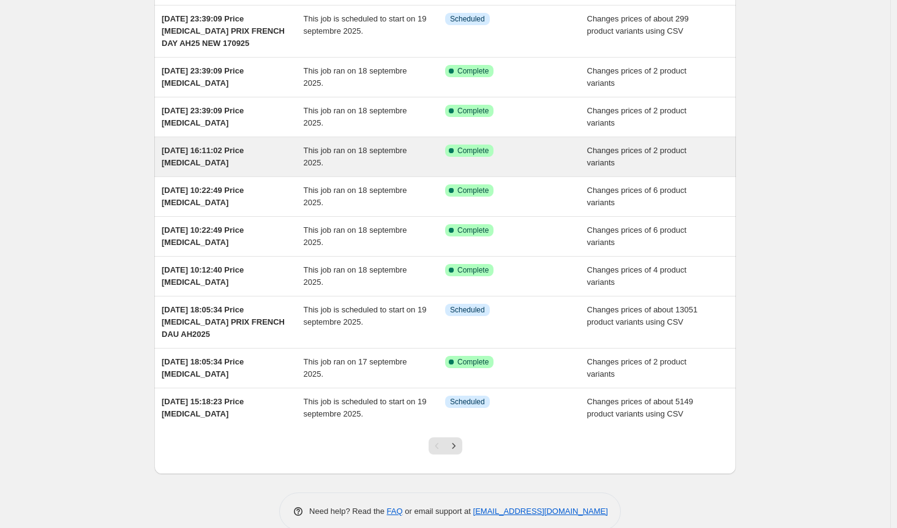
scroll to position [123, 0]
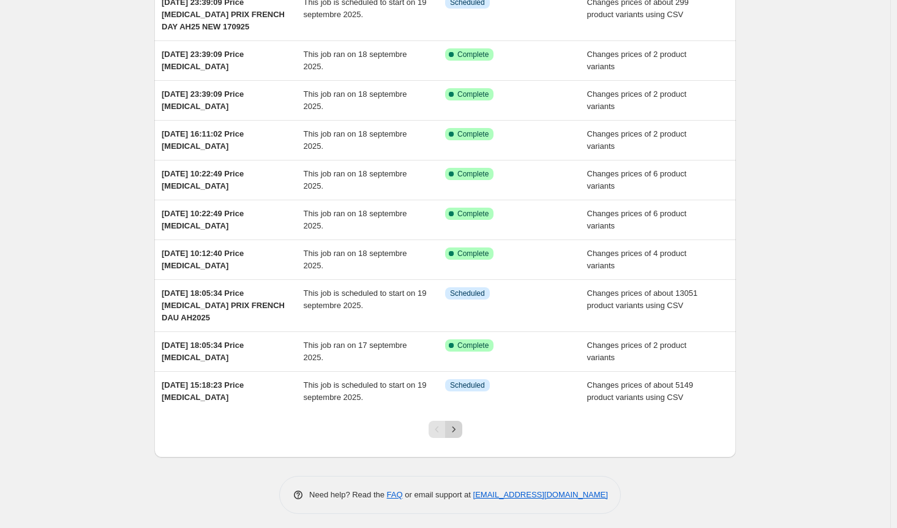
click at [457, 427] on icon "Next" at bounding box center [454, 429] width 12 height 12
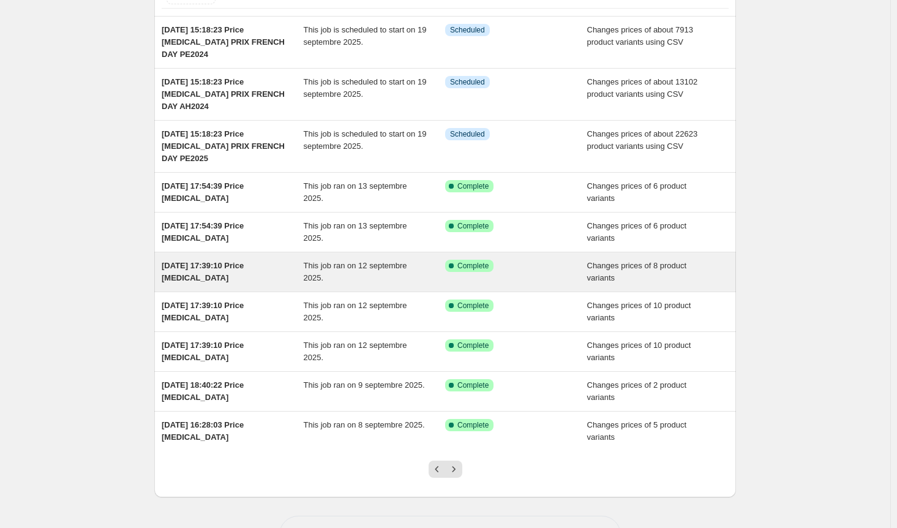
scroll to position [135, 0]
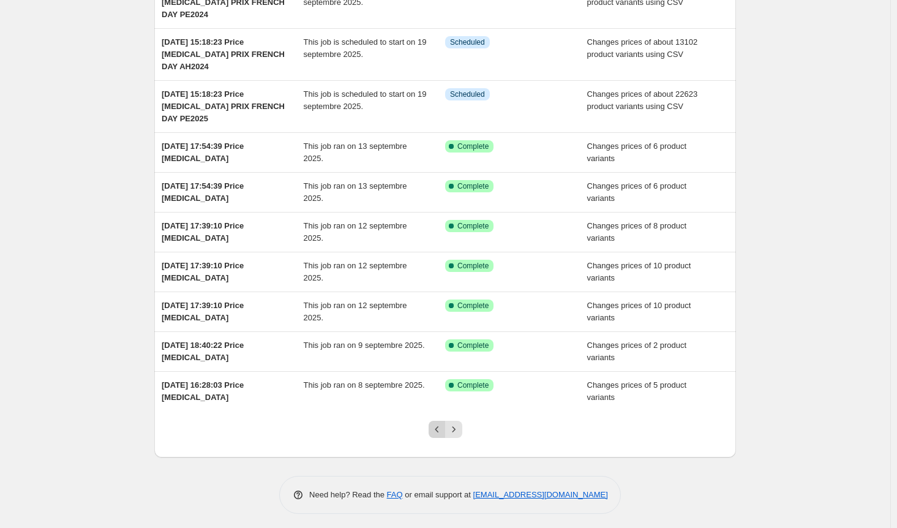
click at [438, 423] on icon "Previous" at bounding box center [437, 429] width 12 height 12
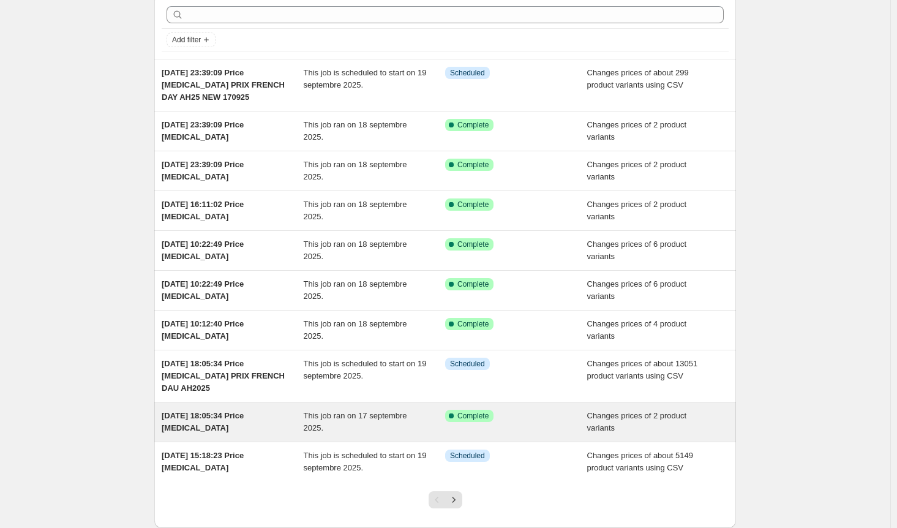
scroll to position [0, 0]
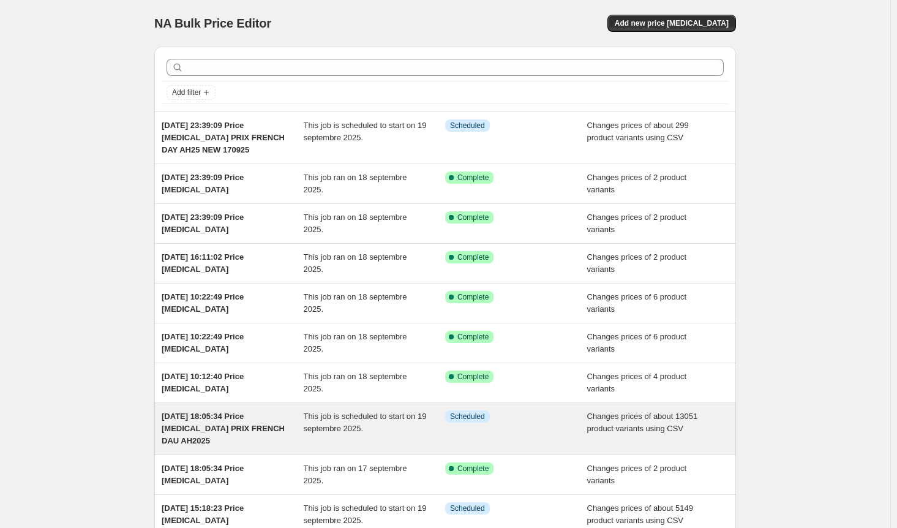
click at [372, 423] on div "This job is scheduled to start on 19 septembre 2025." at bounding box center [375, 428] width 142 height 37
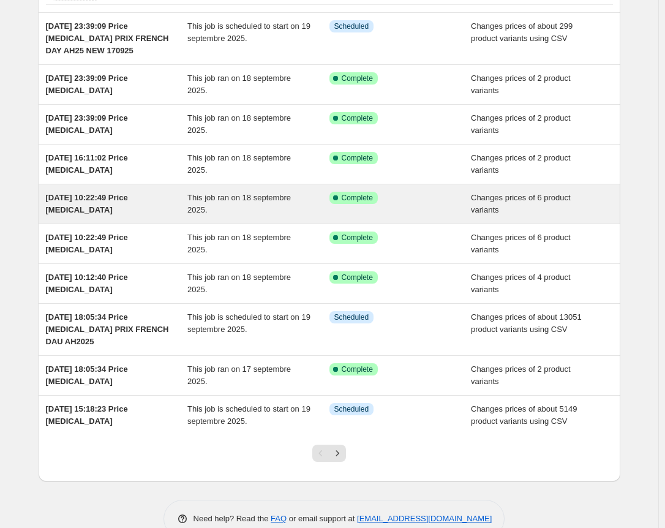
scroll to position [122, 0]
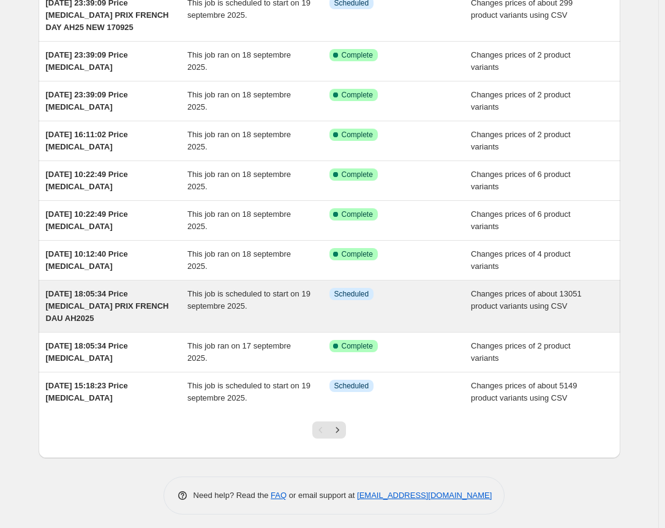
click at [150, 310] on div "[DATE] 18:05:34 Price [MEDICAL_DATA] PRIX FRENCH DAU AH2025" at bounding box center [117, 306] width 142 height 37
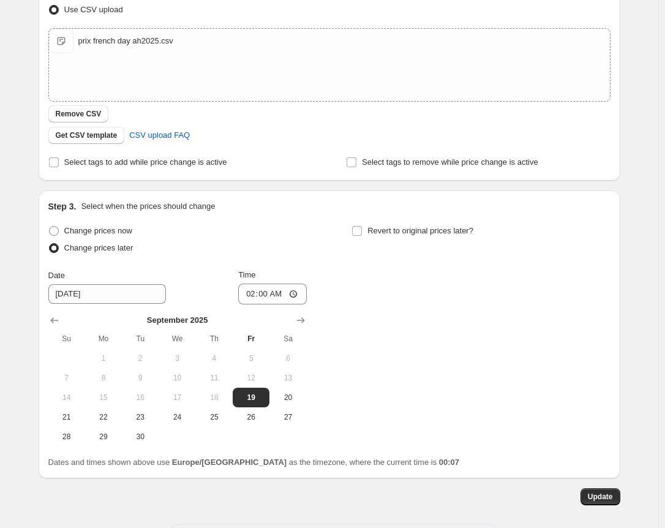
scroll to position [323, 0]
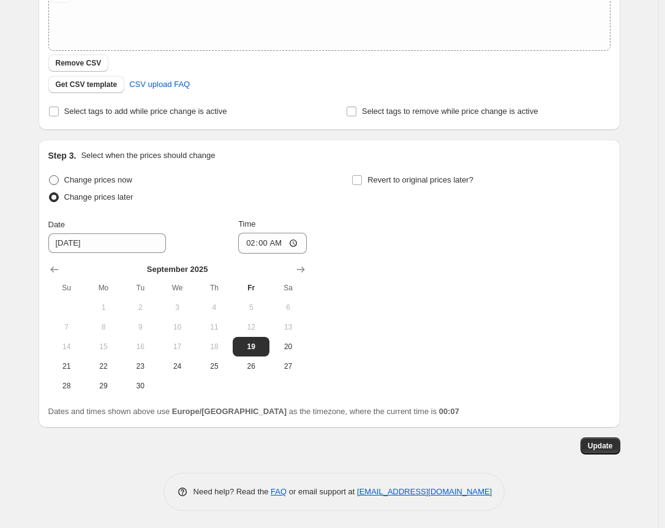
click at [56, 179] on span at bounding box center [54, 180] width 10 height 10
click at [50, 176] on input "Change prices now" at bounding box center [49, 175] width 1 height 1
radio input "true"
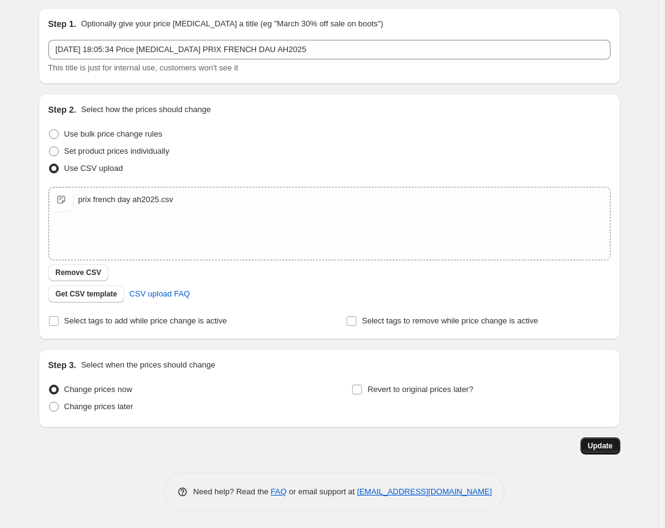
click at [595, 442] on span "Update" at bounding box center [600, 446] width 25 height 10
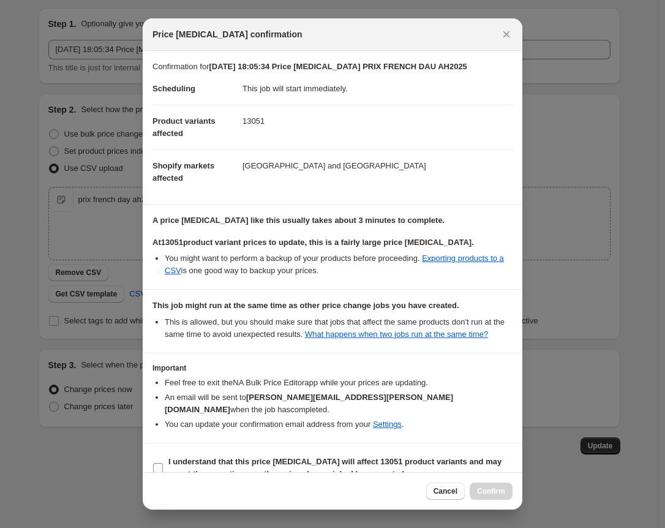
click at [157, 463] on input "I understand that this price change job will affect 13051 product variants and …" at bounding box center [158, 468] width 10 height 10
checkbox input "true"
click at [489, 494] on span "Confirm" at bounding box center [491, 491] width 28 height 10
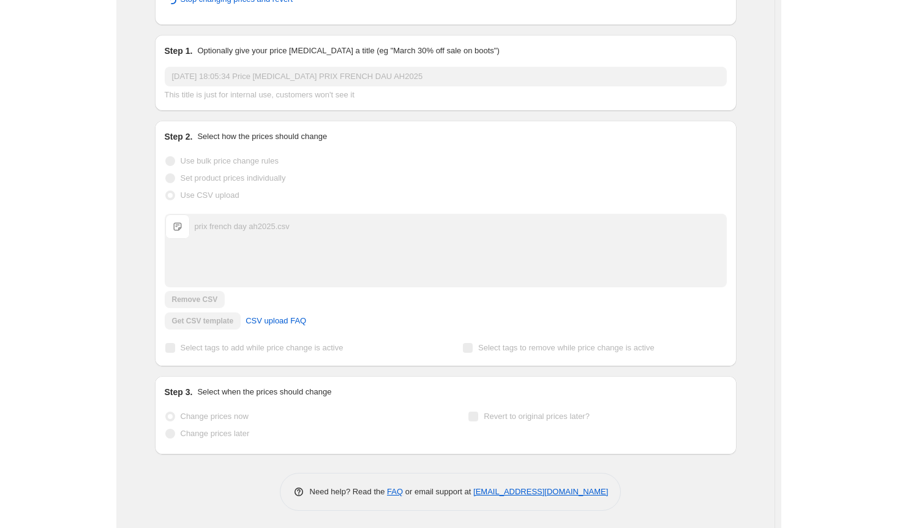
scroll to position [0, 0]
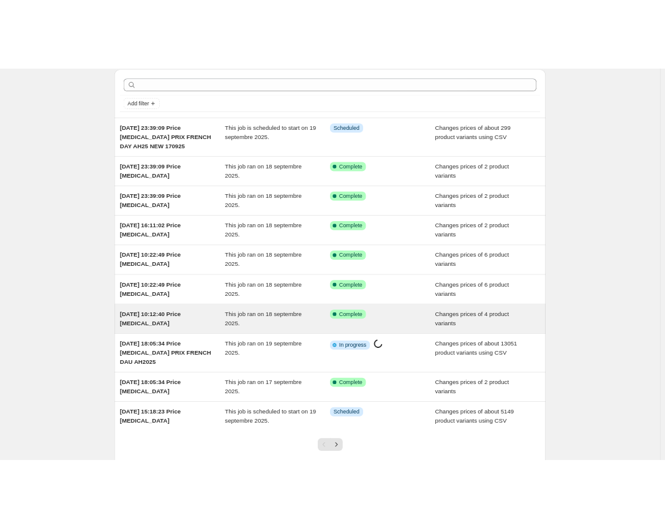
scroll to position [80, 0]
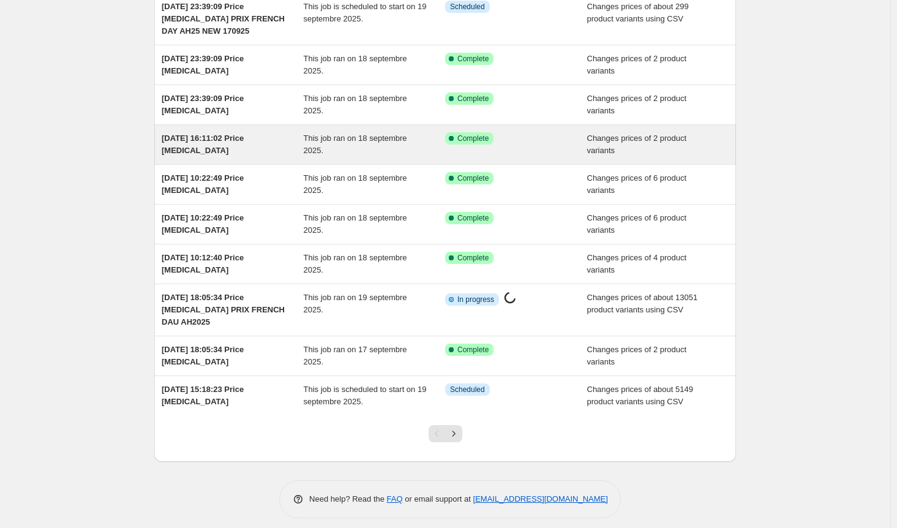
scroll to position [123, 0]
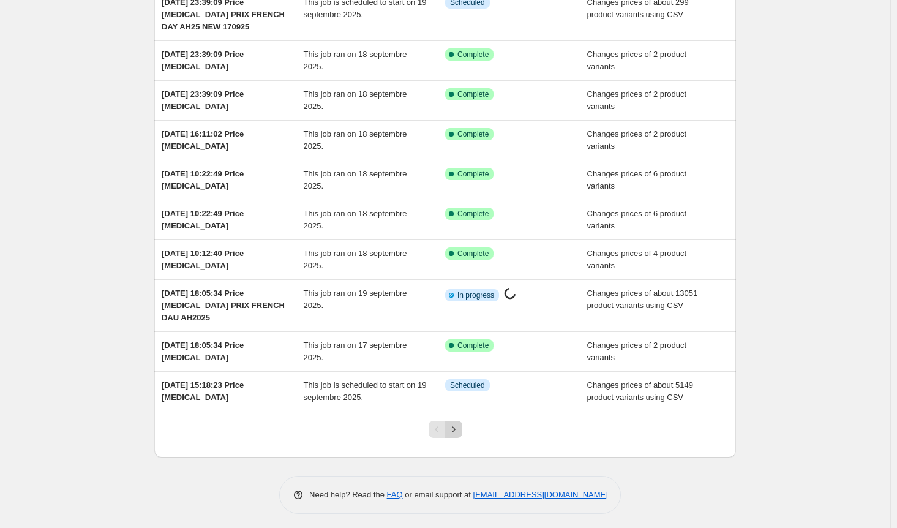
click at [460, 429] on icon "Next" at bounding box center [454, 429] width 12 height 12
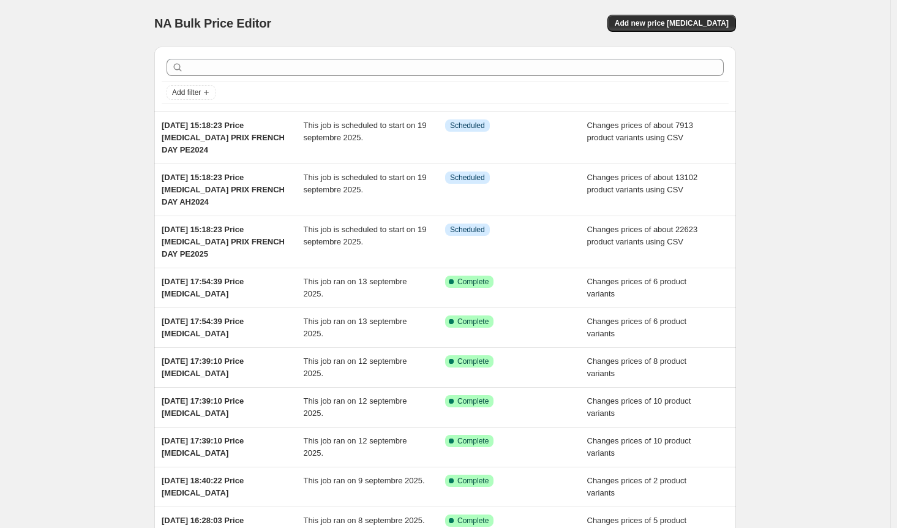
scroll to position [135, 0]
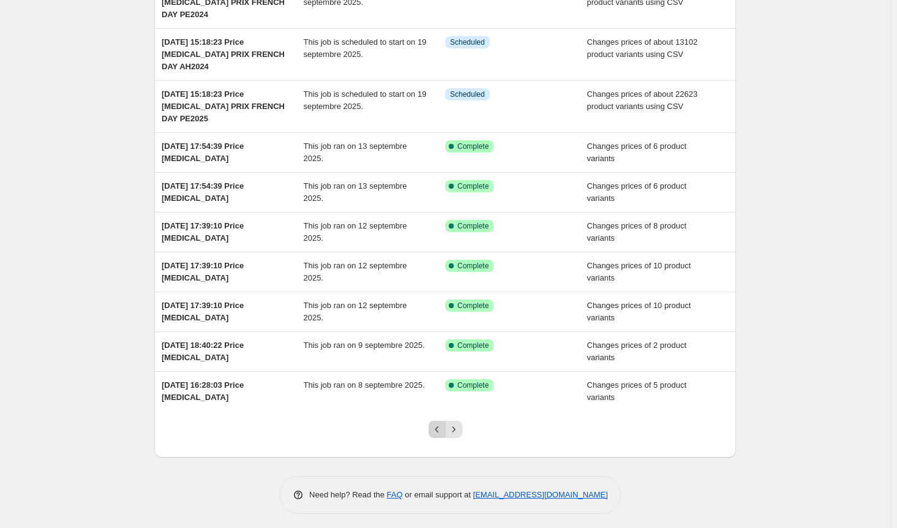
click at [438, 428] on icon "Previous" at bounding box center [437, 429] width 12 height 12
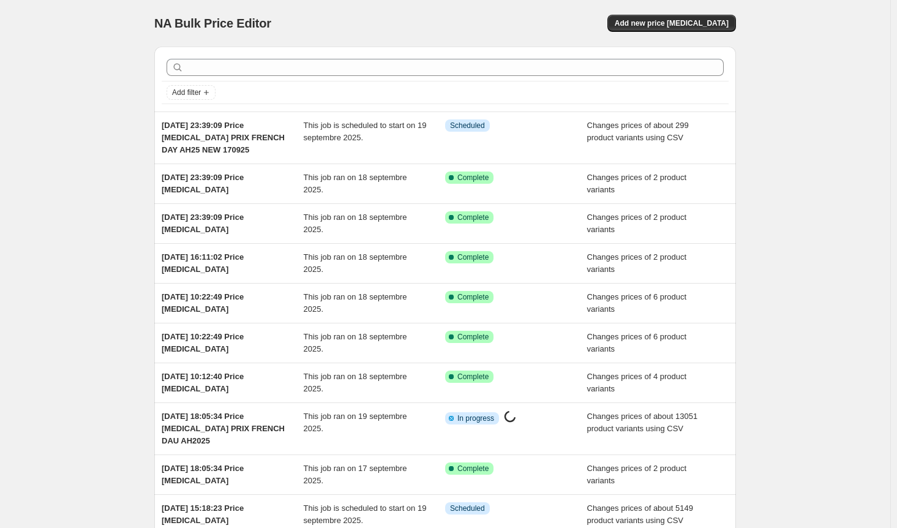
scroll to position [123, 0]
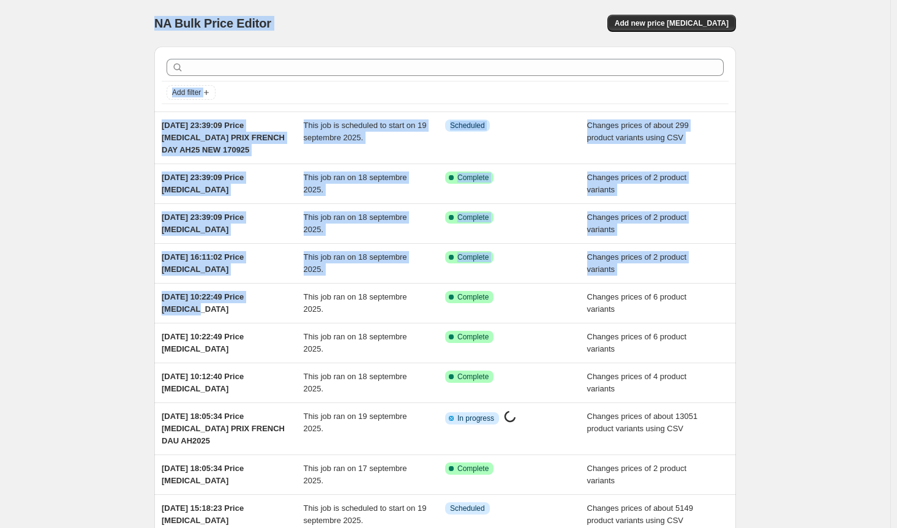
drag, startPoint x: 0, startPoint y: 0, endPoint x: 169, endPoint y: -35, distance: 172.6
click at [169, 0] on html "Home Settings Plans Skip to content NA Bulk Price Editor. This page is ready NA…" at bounding box center [448, 264] width 897 height 528
click at [97, 57] on div "NA Bulk Price Editor. This page is ready NA Bulk Price Editor Add new price cha…" at bounding box center [445, 327] width 890 height 655
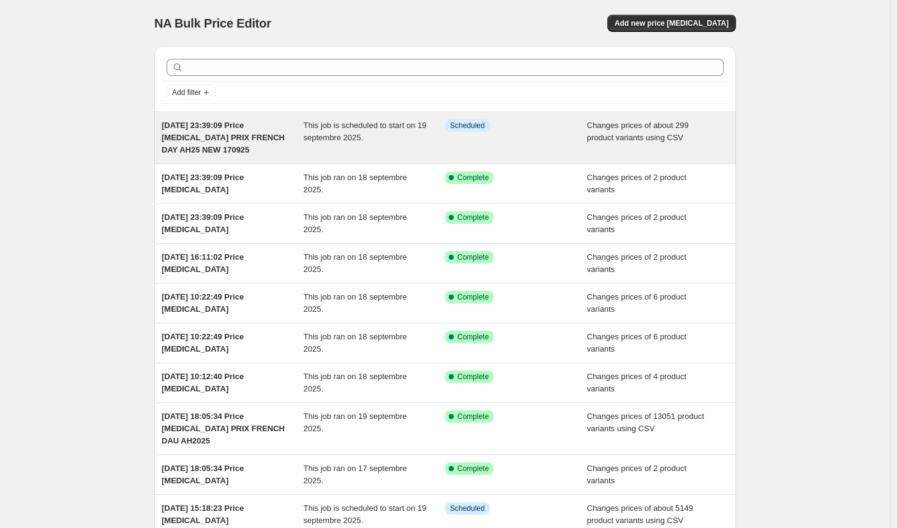
click at [372, 149] on div "This job is scheduled to start on 19 septembre 2025." at bounding box center [375, 137] width 142 height 37
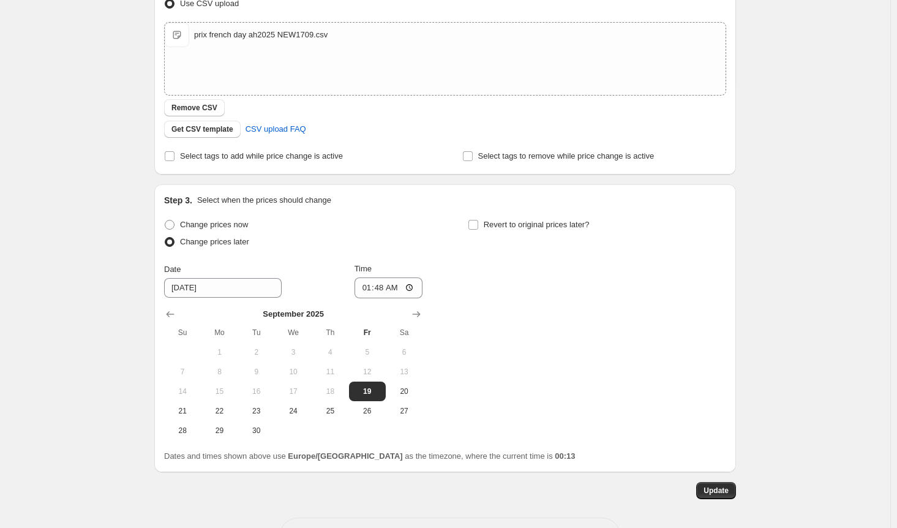
scroll to position [292, 0]
click at [201, 218] on span "Change prices now" at bounding box center [214, 222] width 68 height 9
click at [165, 218] on input "Change prices now" at bounding box center [165, 218] width 1 height 1
radio input "true"
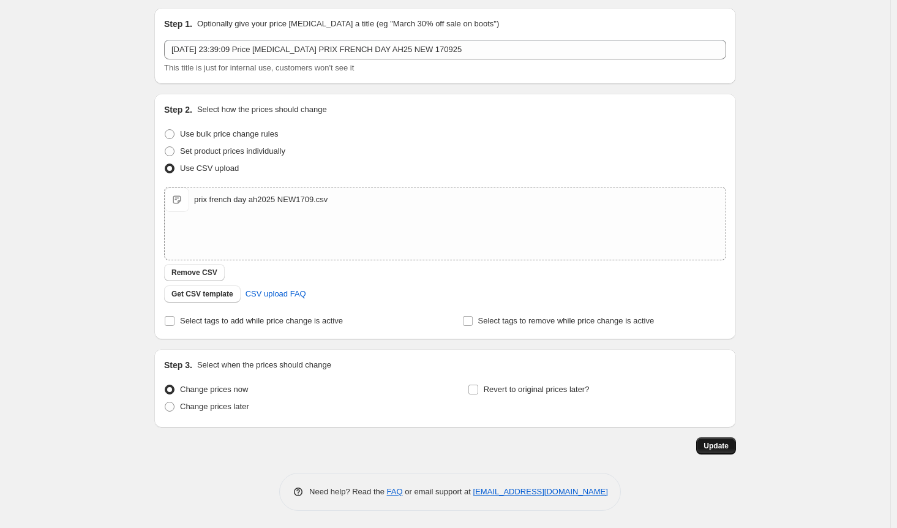
click at [725, 445] on span "Update" at bounding box center [716, 446] width 25 height 10
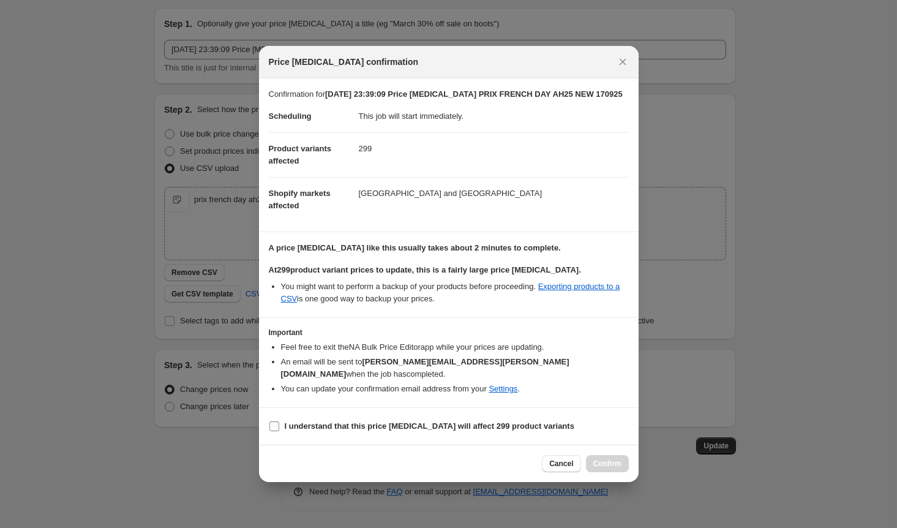
click at [343, 420] on span "I understand that this price [MEDICAL_DATA] will affect 299 product variants" at bounding box center [430, 426] width 290 height 12
click at [279, 421] on input "I understand that this price [MEDICAL_DATA] will affect 299 product variants" at bounding box center [274, 426] width 10 height 10
checkbox input "true"
click at [603, 459] on span "Confirm" at bounding box center [607, 464] width 28 height 10
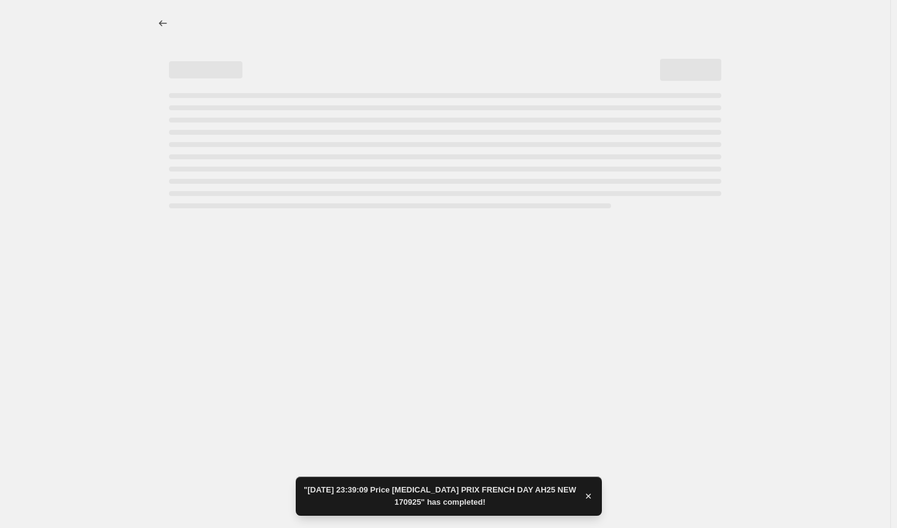
scroll to position [0, 0]
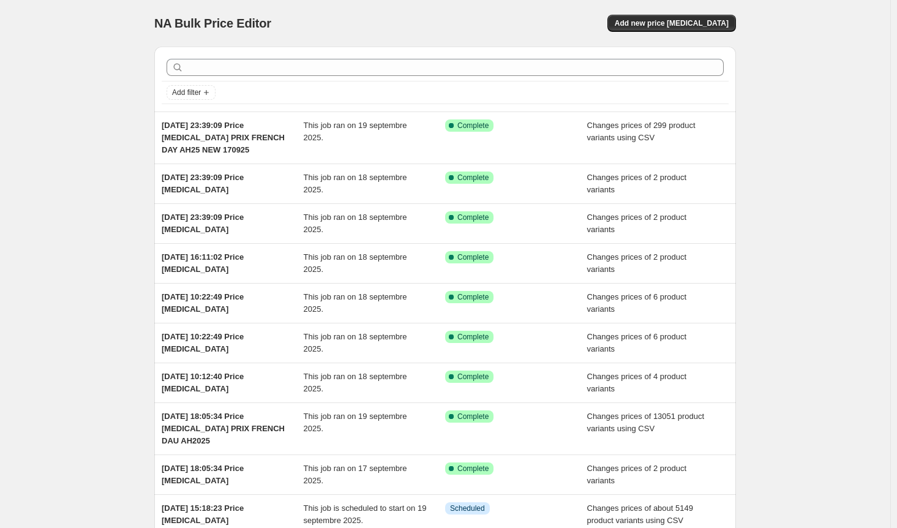
scroll to position [123, 0]
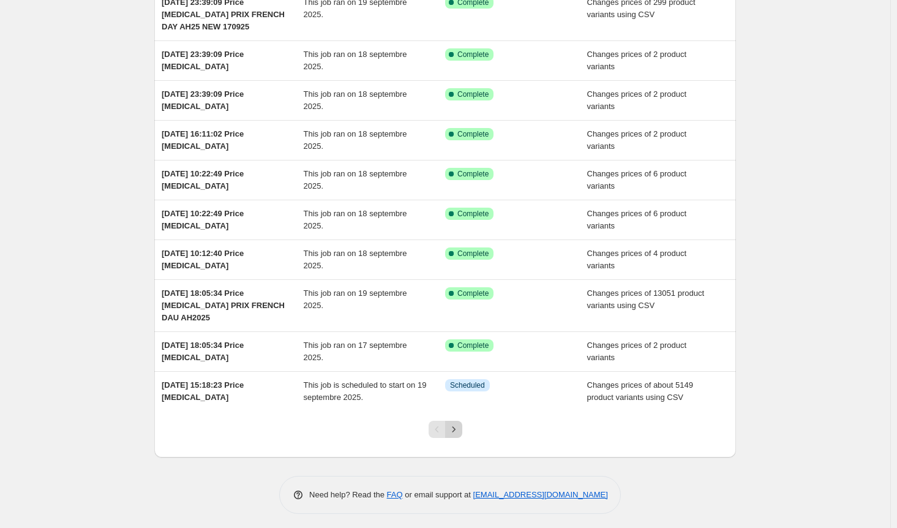
click at [458, 430] on icon "Next" at bounding box center [454, 429] width 12 height 12
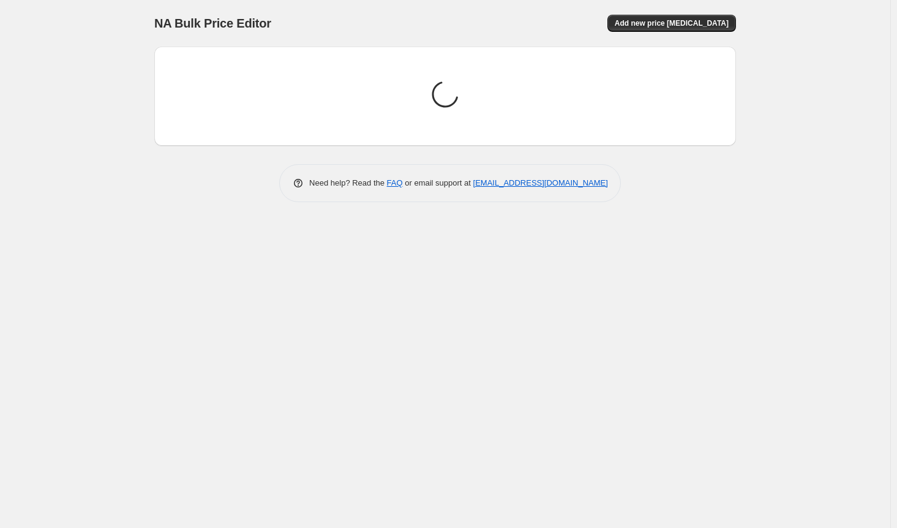
scroll to position [0, 0]
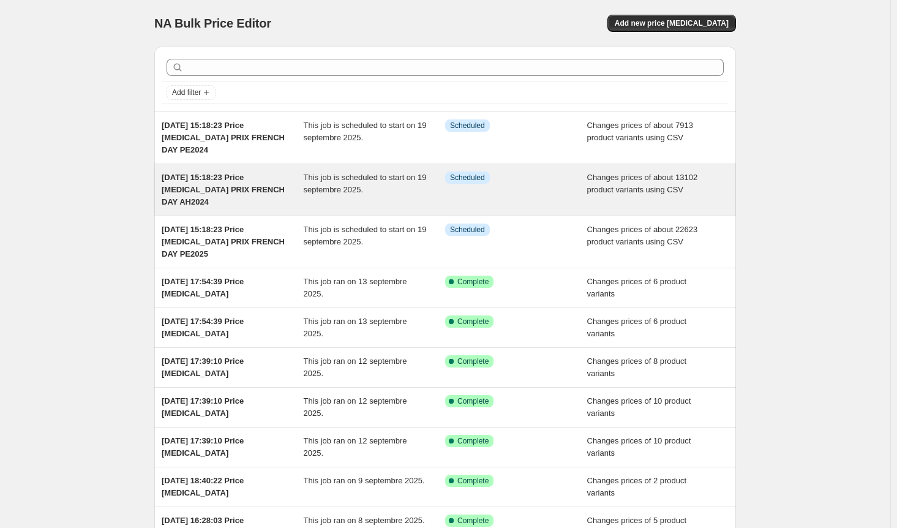
click at [280, 194] on div "[DATE] 15:18:23 Price [MEDICAL_DATA] PRIX FRENCH DAY AH2024" at bounding box center [233, 189] width 142 height 37
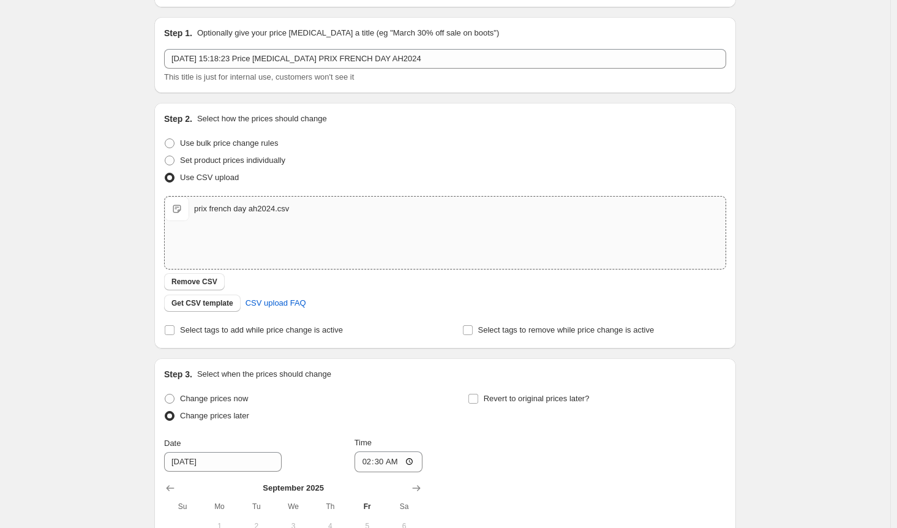
scroll to position [107, 0]
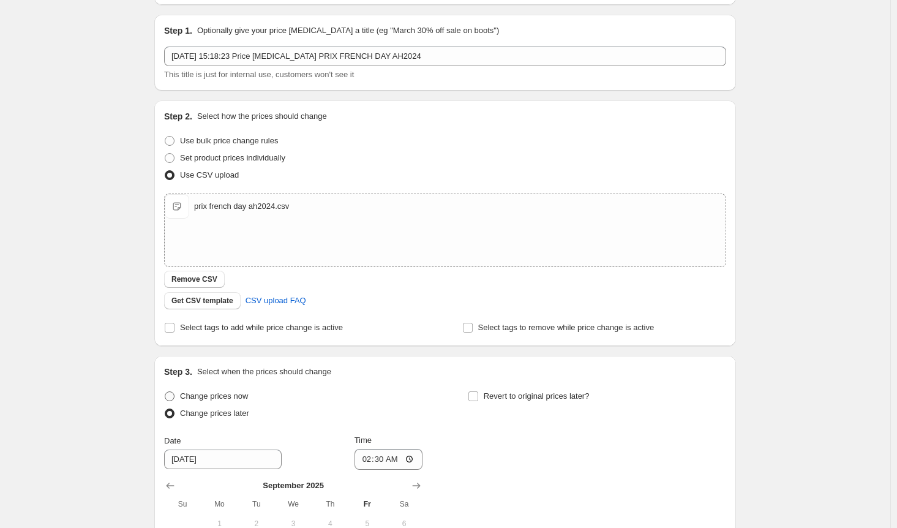
click at [175, 400] on span at bounding box center [170, 396] width 10 height 10
click at [165, 392] on input "Change prices now" at bounding box center [165, 391] width 1 height 1
radio input "true"
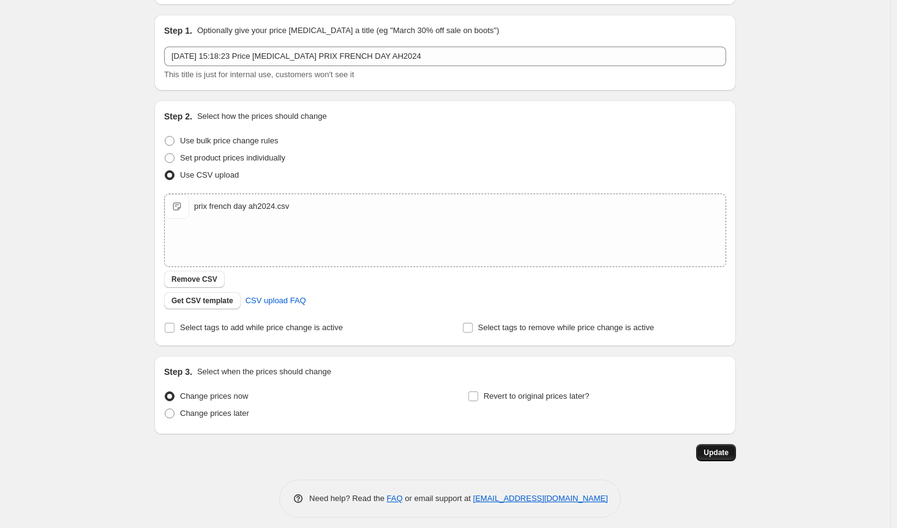
click at [716, 448] on span "Update" at bounding box center [716, 453] width 25 height 10
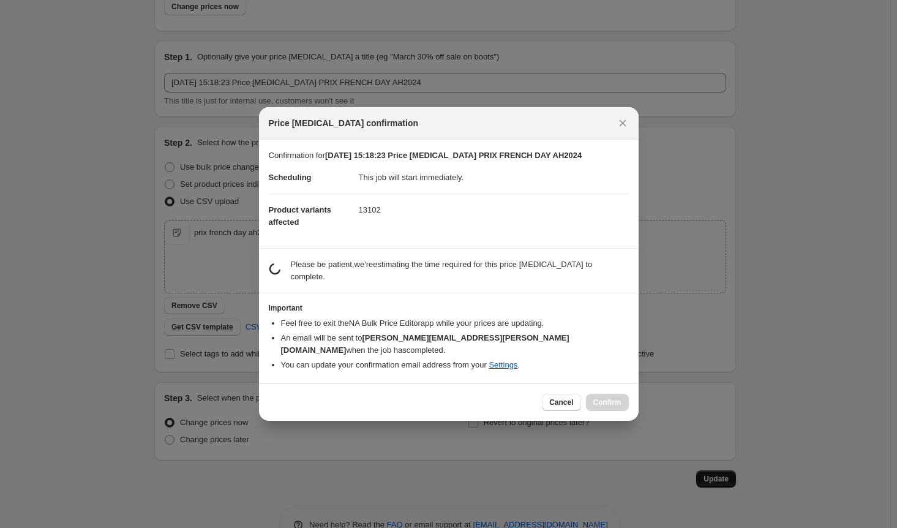
scroll to position [0, 0]
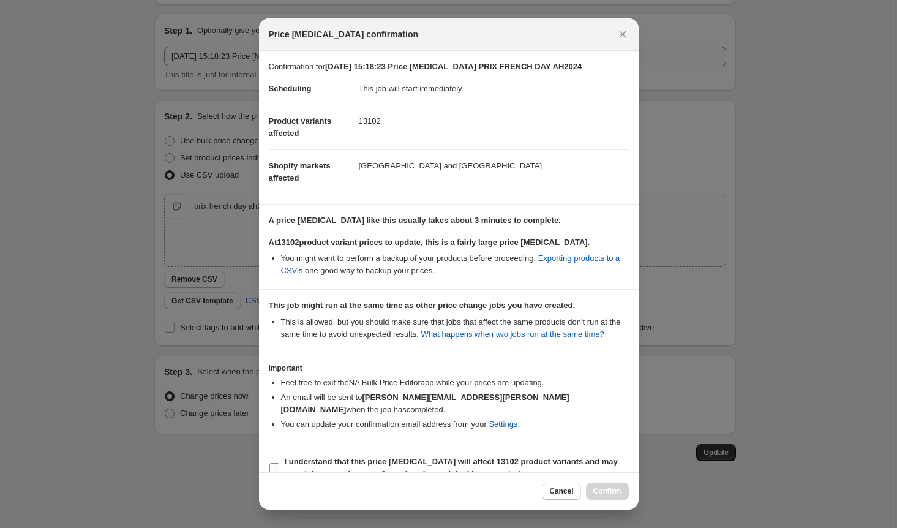
click at [273, 463] on input "I understand that this price [MEDICAL_DATA] will affect 13102 product variants …" at bounding box center [274, 468] width 10 height 10
checkbox input "true"
click at [608, 487] on span "Confirm" at bounding box center [607, 491] width 28 height 10
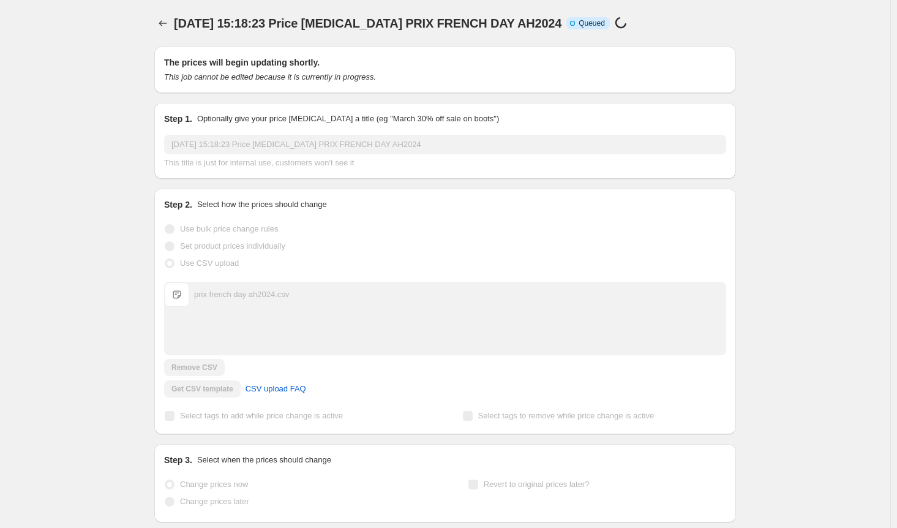
scroll to position [68, 0]
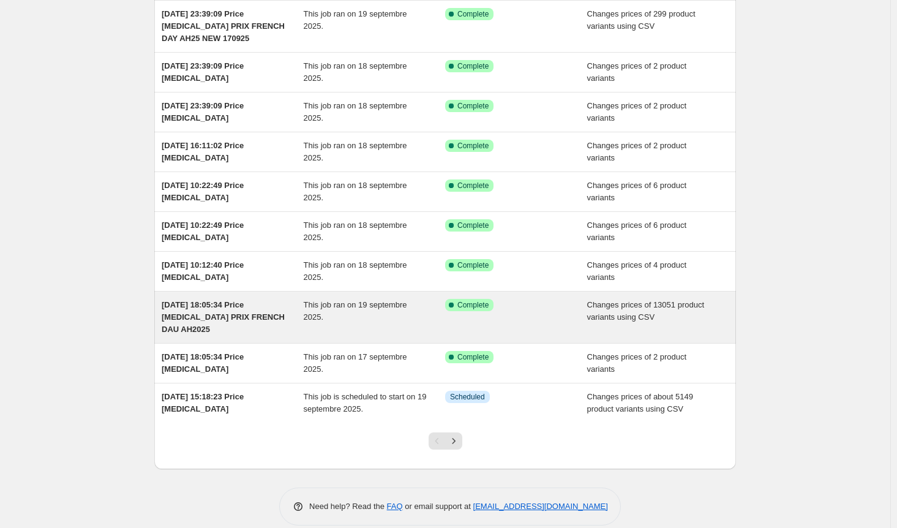
scroll to position [123, 0]
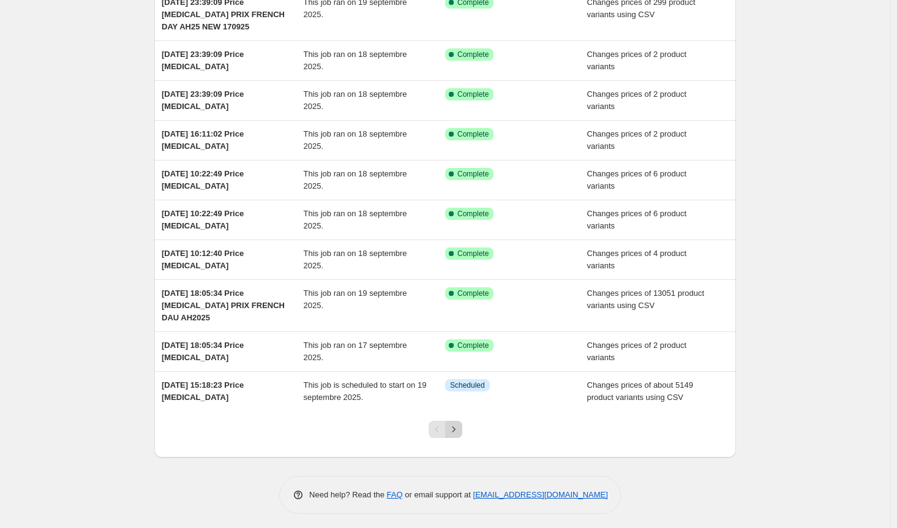
click at [455, 425] on icon "Next" at bounding box center [454, 429] width 12 height 12
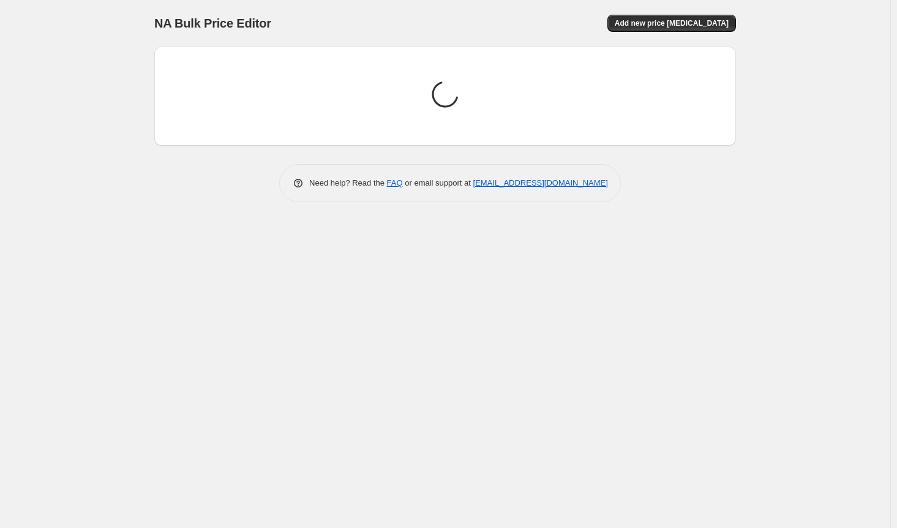
scroll to position [0, 0]
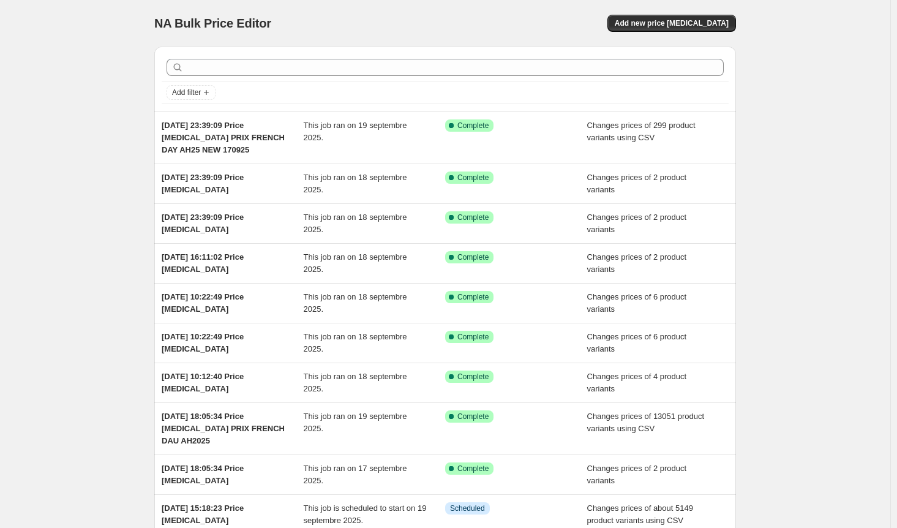
scroll to position [123, 0]
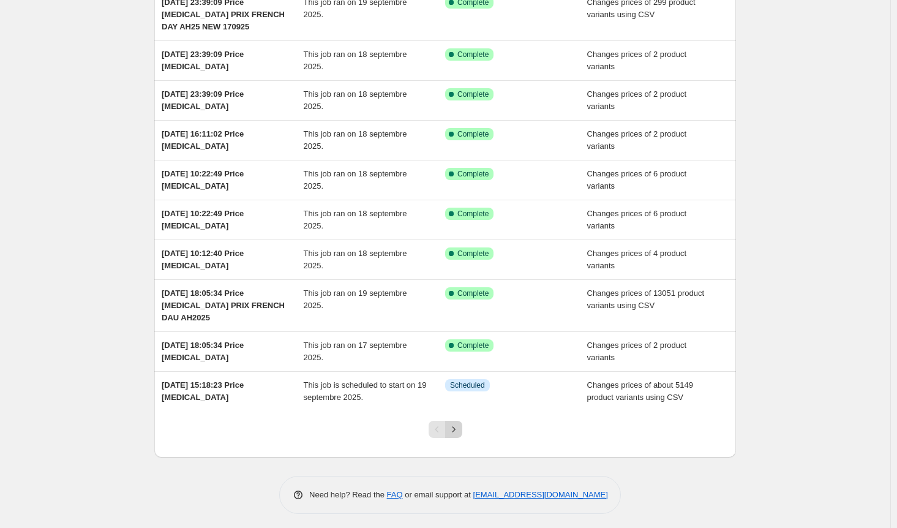
click at [458, 429] on icon "Next" at bounding box center [454, 429] width 12 height 12
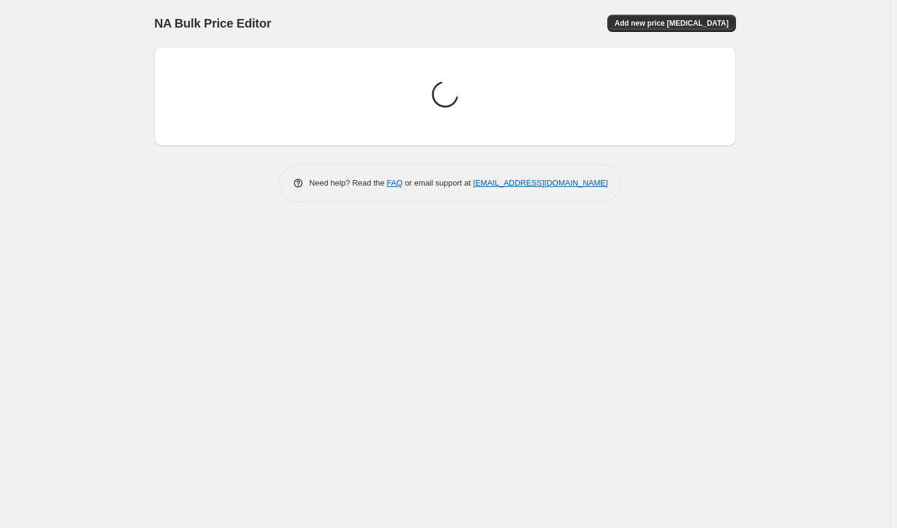
scroll to position [0, 0]
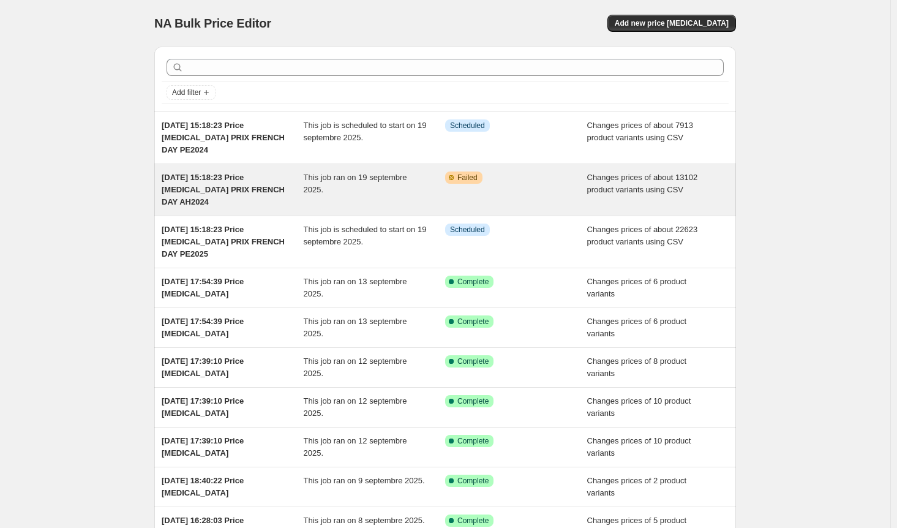
click at [371, 187] on div "This job ran on 19 septembre 2025." at bounding box center [375, 189] width 142 height 37
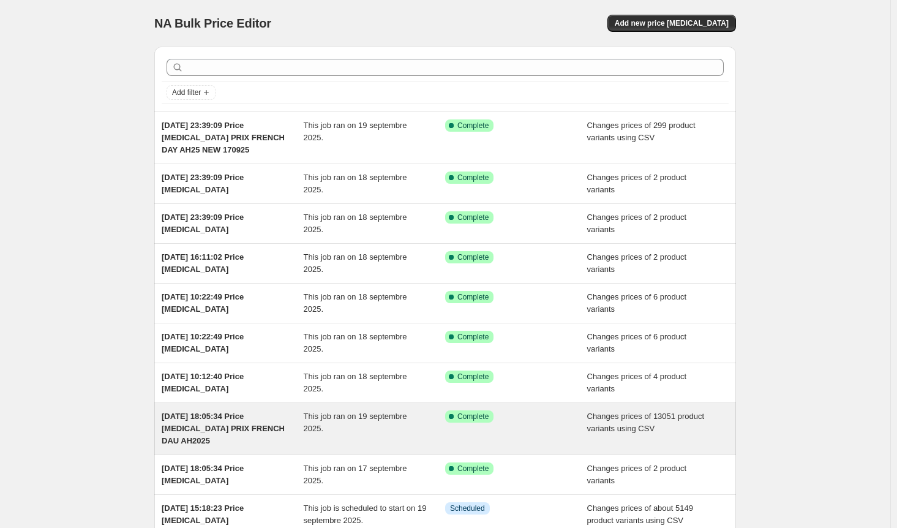
scroll to position [123, 0]
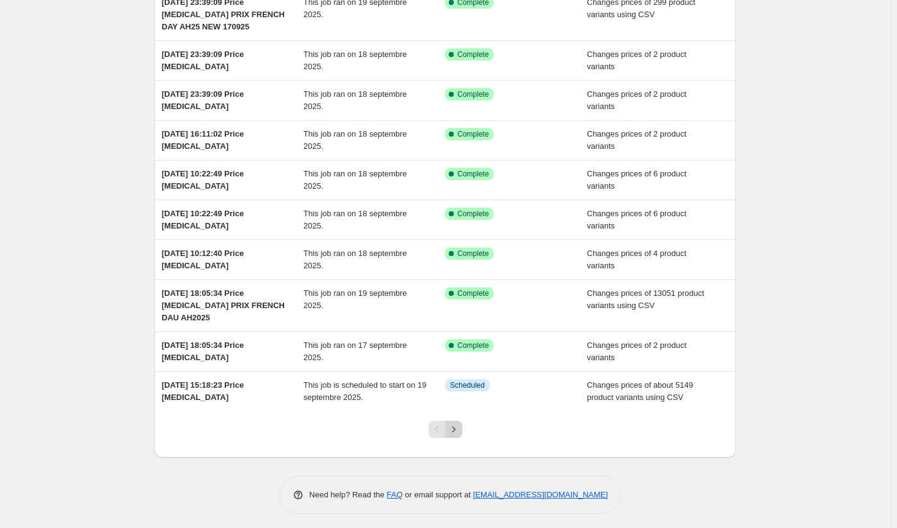
click at [456, 426] on icon "Next" at bounding box center [454, 429] width 12 height 12
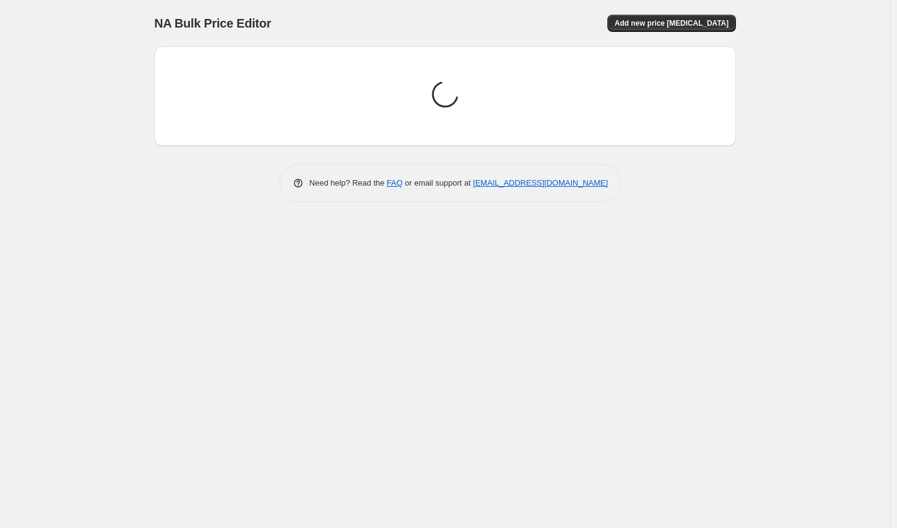
scroll to position [0, 0]
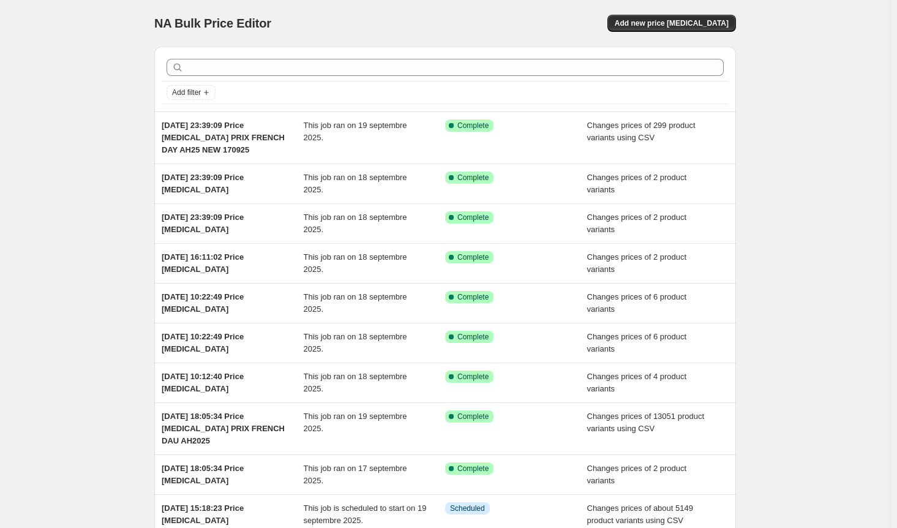
scroll to position [123, 0]
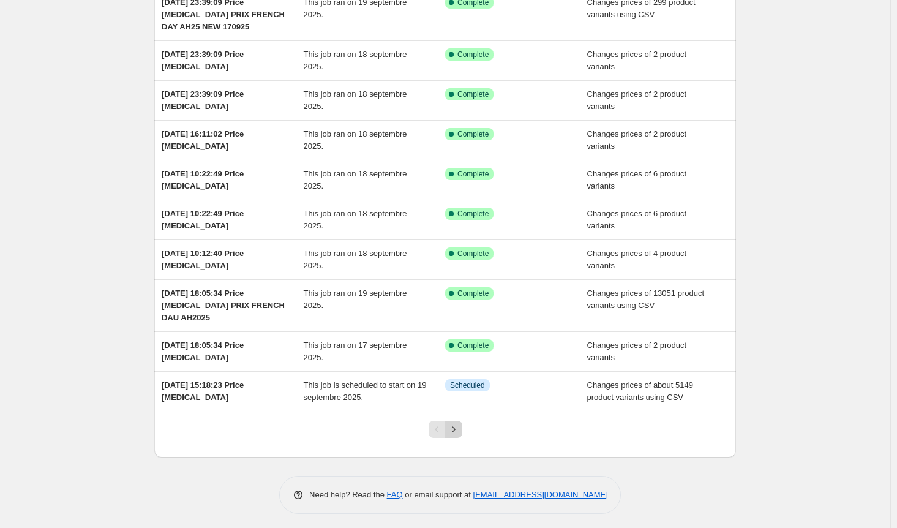
click at [456, 426] on icon "Next" at bounding box center [454, 429] width 12 height 12
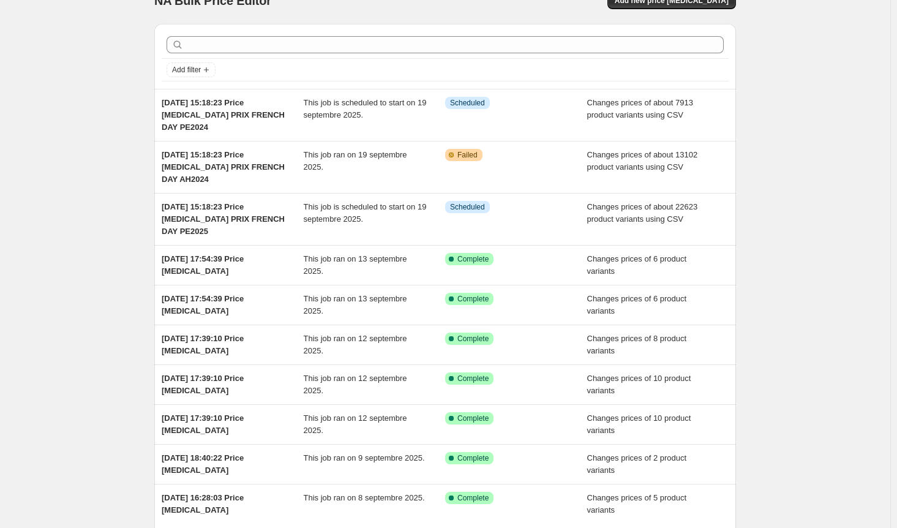
scroll to position [22, 0]
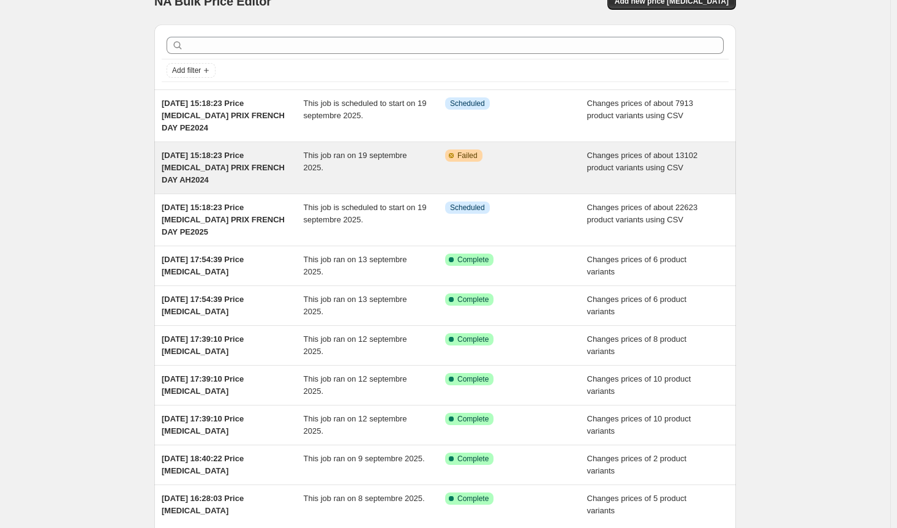
click at [521, 170] on div "Warning Partially complete Failed" at bounding box center [516, 167] width 142 height 37
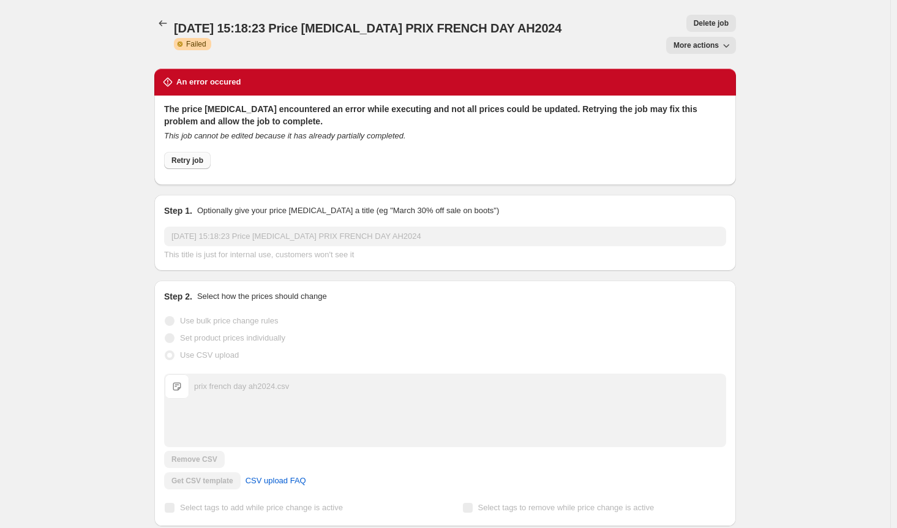
click at [192, 156] on span "Retry job" at bounding box center [187, 161] width 32 height 10
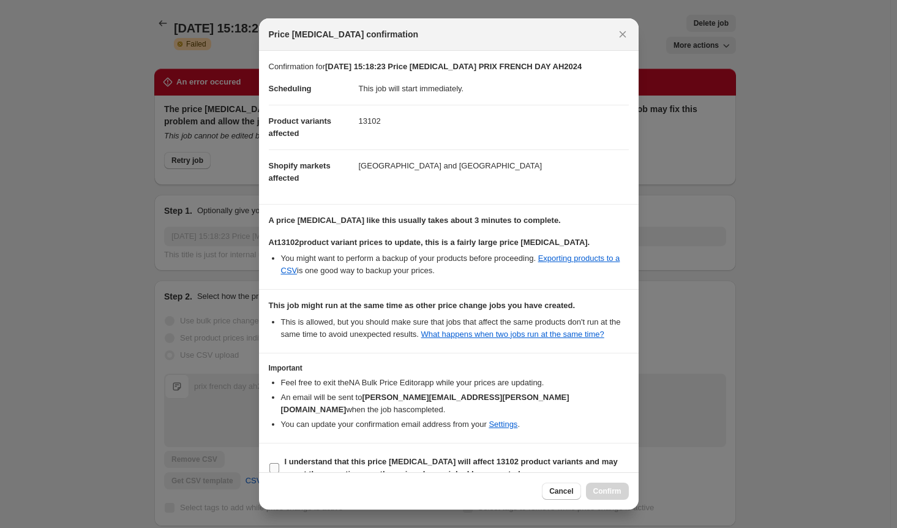
click at [277, 463] on input "I understand that this price [MEDICAL_DATA] will affect 13102 product variants …" at bounding box center [274, 468] width 10 height 10
checkbox input "true"
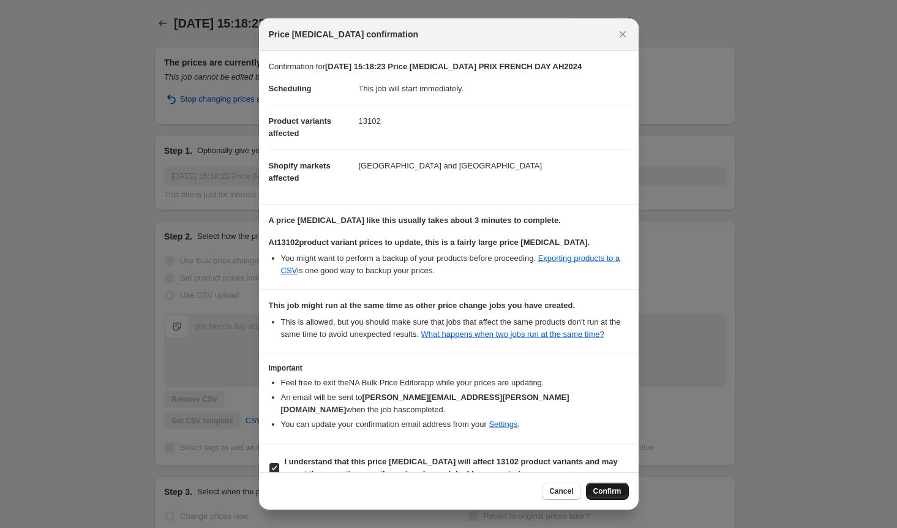
click at [607, 494] on span "Confirm" at bounding box center [607, 491] width 28 height 10
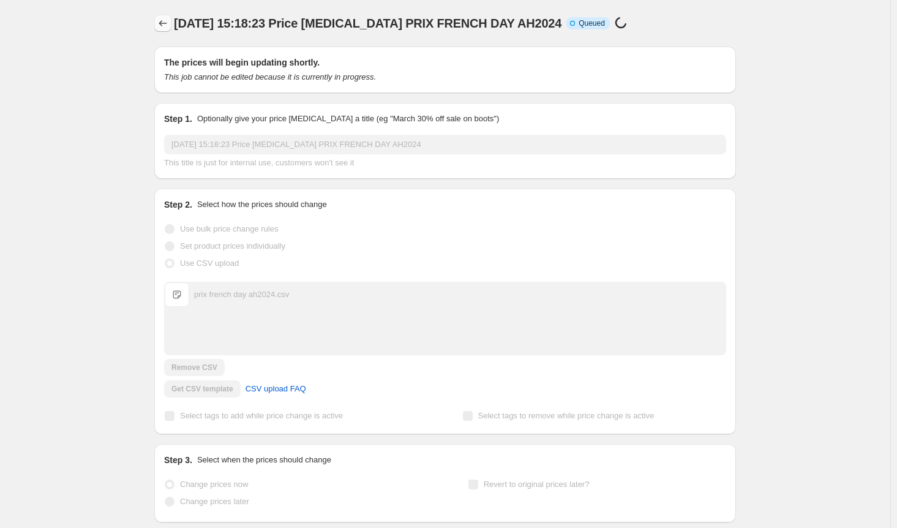
click at [165, 20] on icon "Price change jobs" at bounding box center [163, 23] width 12 height 12
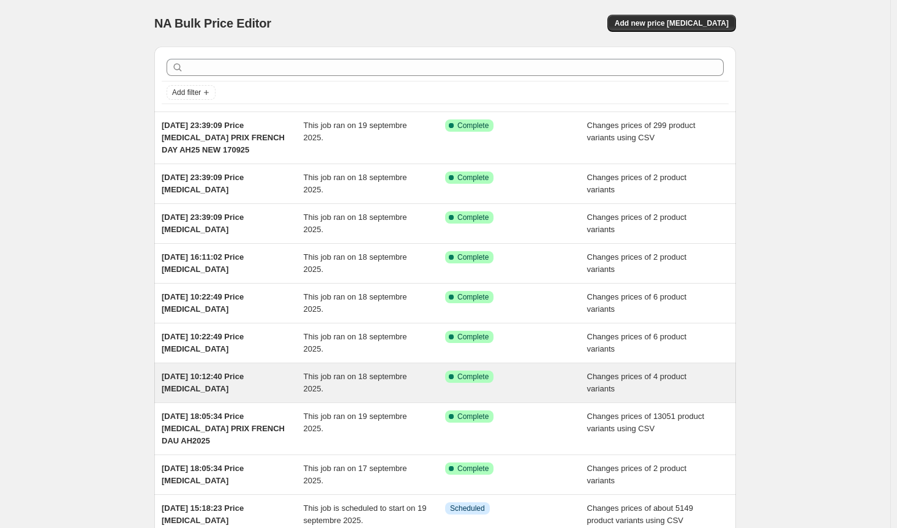
scroll to position [123, 0]
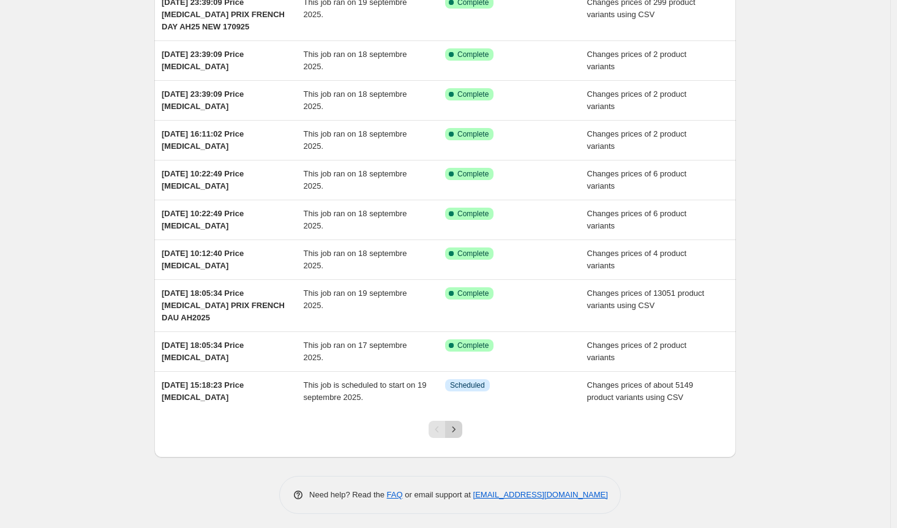
click at [457, 427] on icon "Next" at bounding box center [454, 429] width 12 height 12
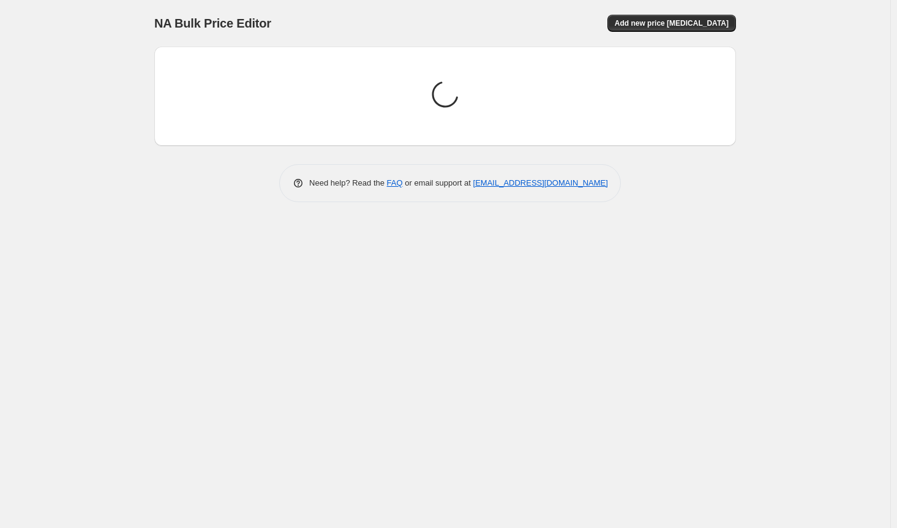
scroll to position [0, 0]
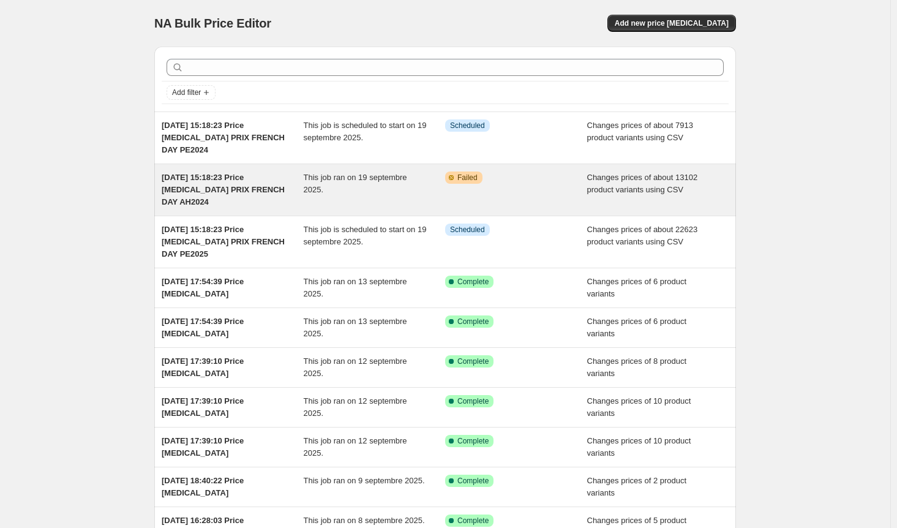
click at [370, 187] on div "This job ran on 19 septembre 2025." at bounding box center [375, 189] width 142 height 37
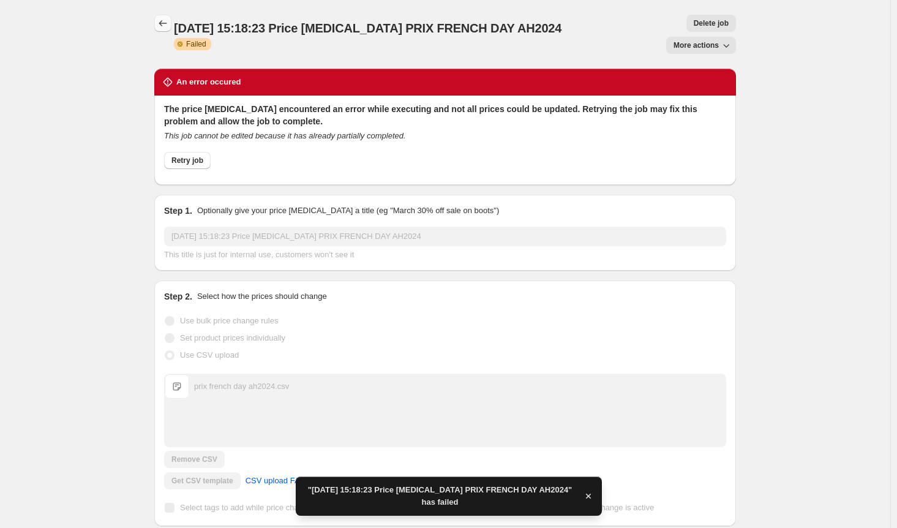
click at [164, 28] on icon "Price change jobs" at bounding box center [163, 23] width 12 height 12
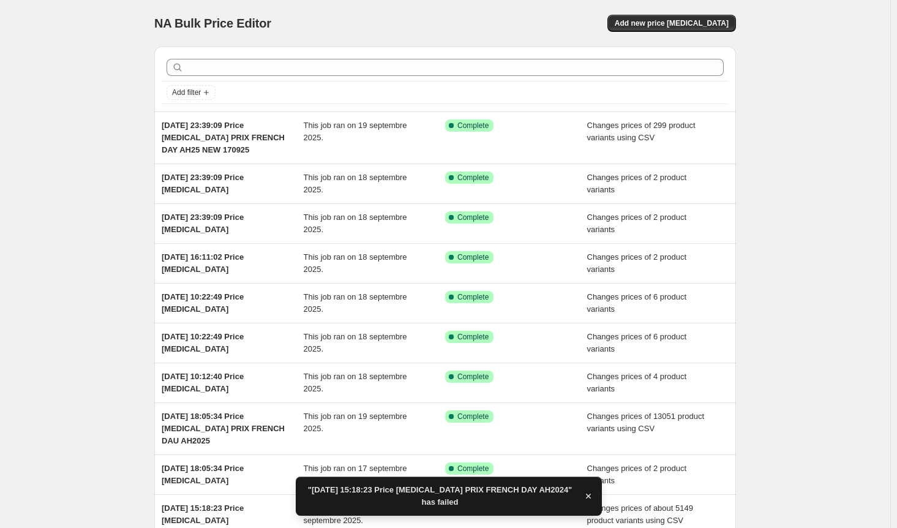
scroll to position [123, 0]
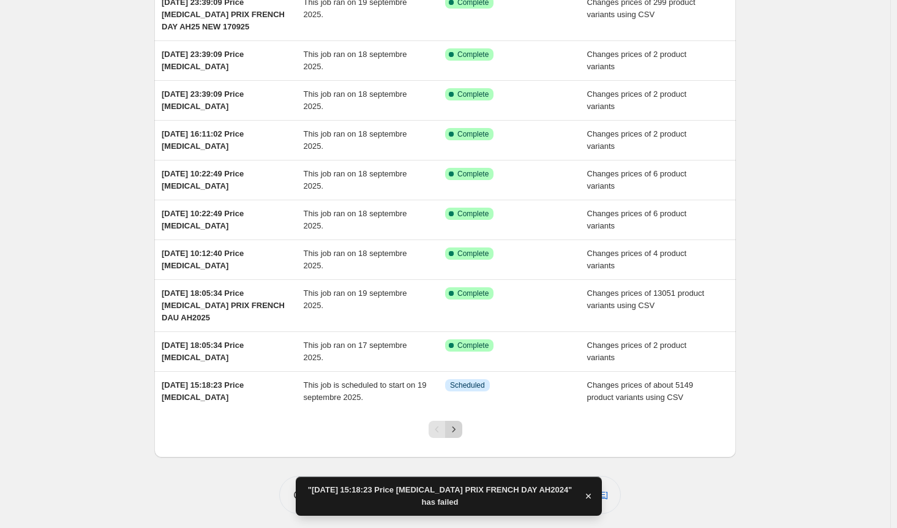
click at [457, 431] on icon "Next" at bounding box center [454, 429] width 12 height 12
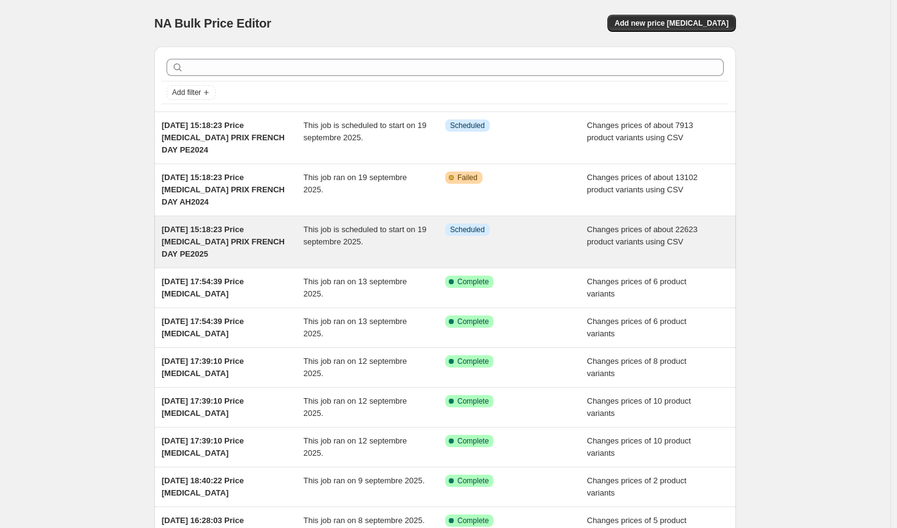
click at [403, 248] on div "This job is scheduled to start on 19 septembre 2025." at bounding box center [375, 242] width 142 height 37
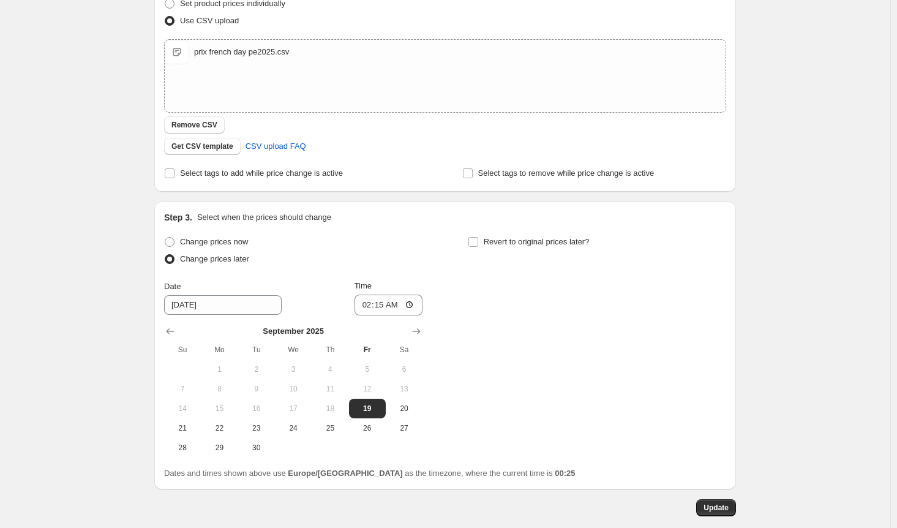
scroll to position [263, 0]
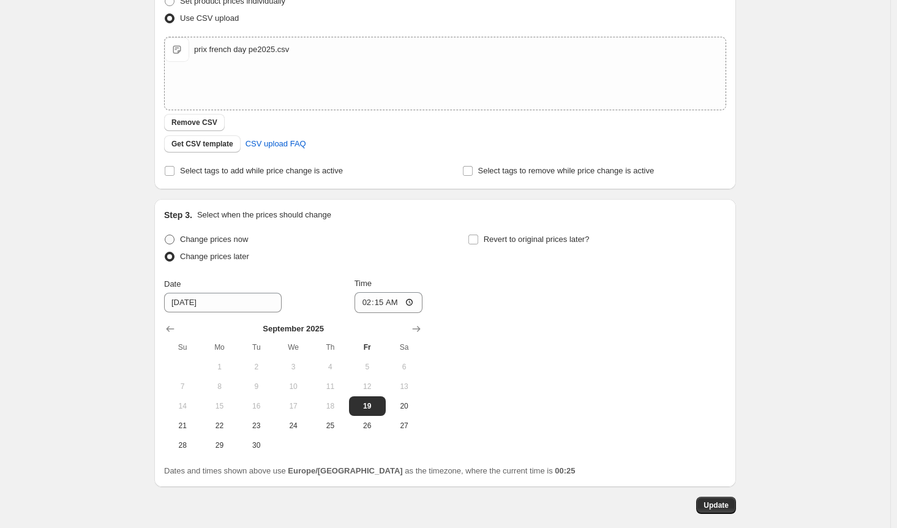
click at [213, 244] on span "Change prices now" at bounding box center [214, 239] width 68 height 9
click at [165, 235] on input "Change prices now" at bounding box center [165, 235] width 1 height 1
radio input "true"
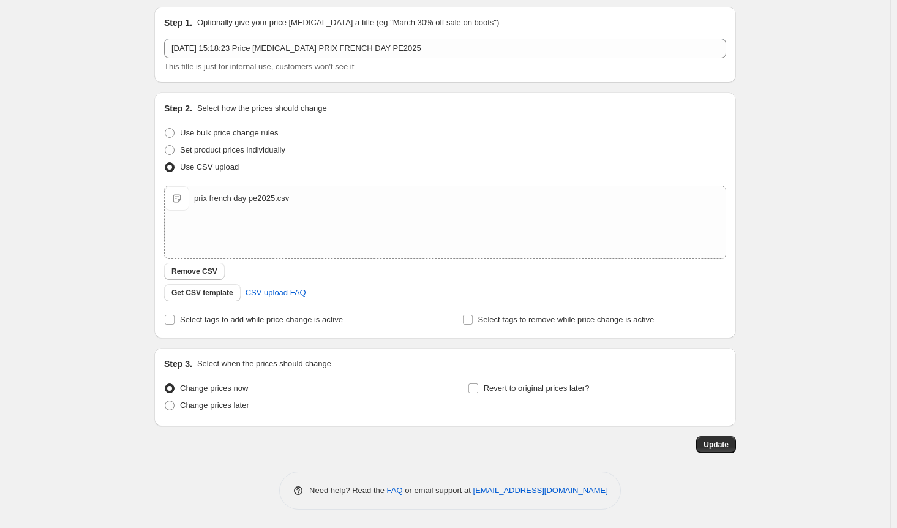
scroll to position [113, 0]
click at [712, 442] on span "Update" at bounding box center [716, 446] width 25 height 10
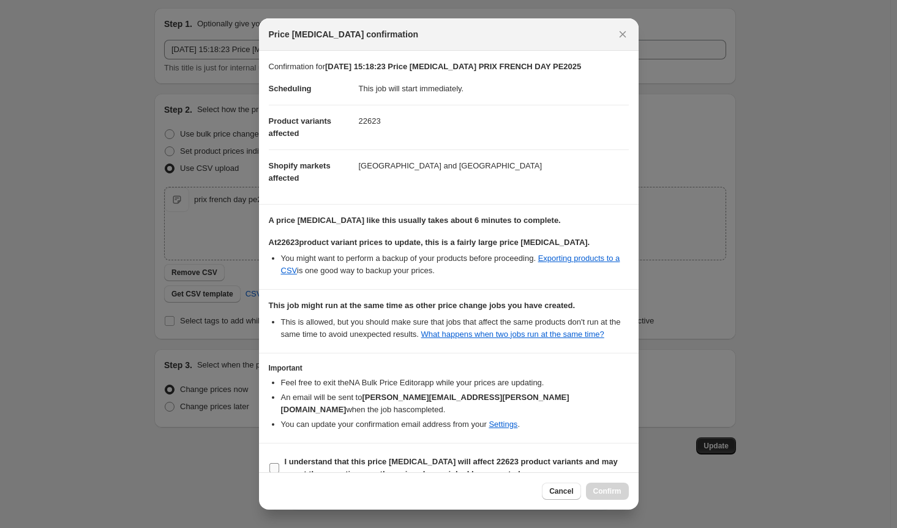
click at [278, 453] on label "I understand that this price change job will affect 22623 product variants and …" at bounding box center [449, 467] width 360 height 29
click at [278, 463] on input "I understand that this price change job will affect 22623 product variants and …" at bounding box center [274, 468] width 10 height 10
checkbox input "true"
click at [612, 489] on span "Confirm" at bounding box center [607, 491] width 28 height 10
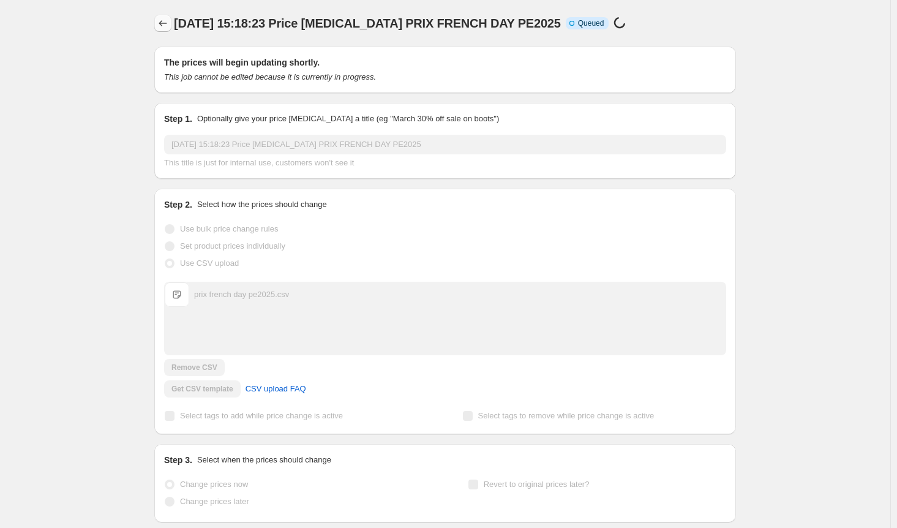
click at [164, 27] on icon "Price change jobs" at bounding box center [163, 23] width 12 height 12
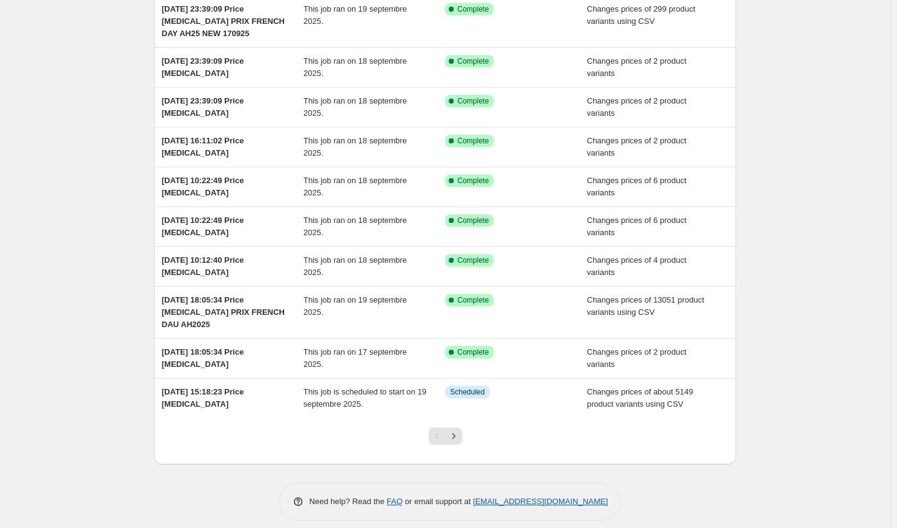
scroll to position [118, 0]
click at [457, 434] on icon "Next" at bounding box center [454, 435] width 12 height 12
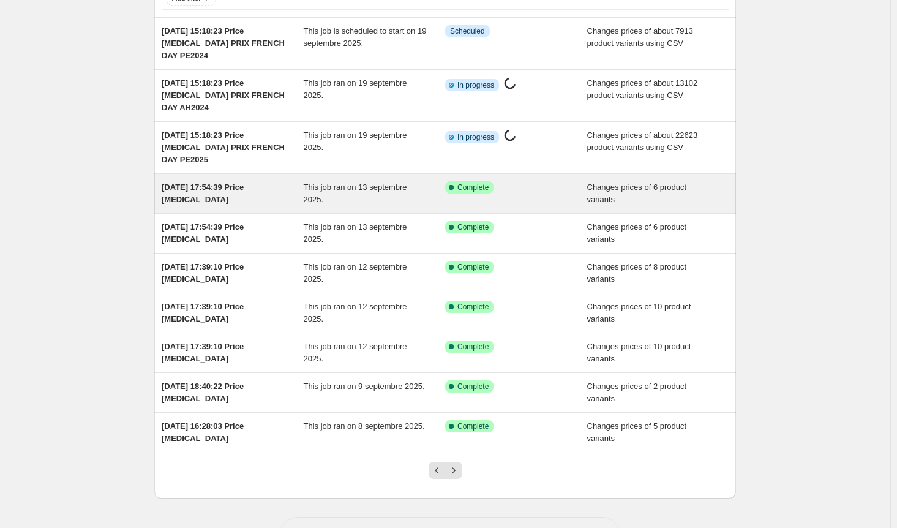
scroll to position [135, 0]
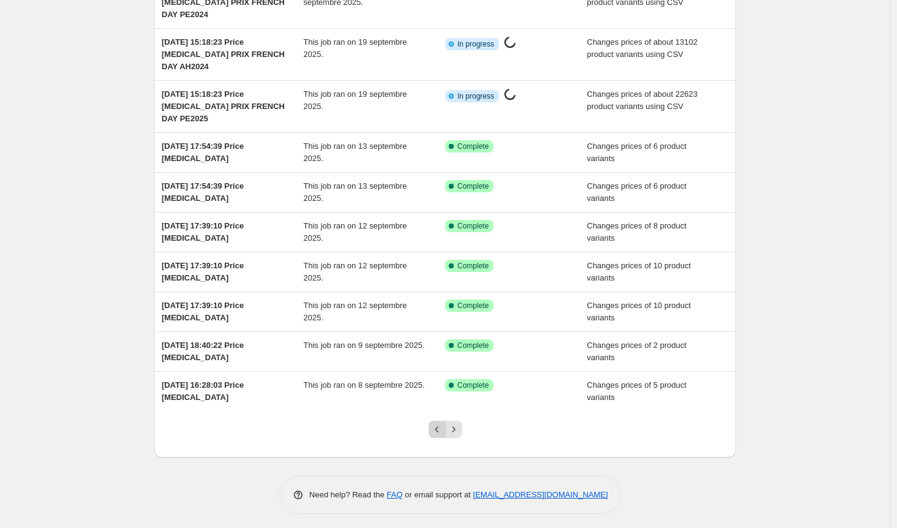
click at [439, 423] on icon "Previous" at bounding box center [437, 429] width 12 height 12
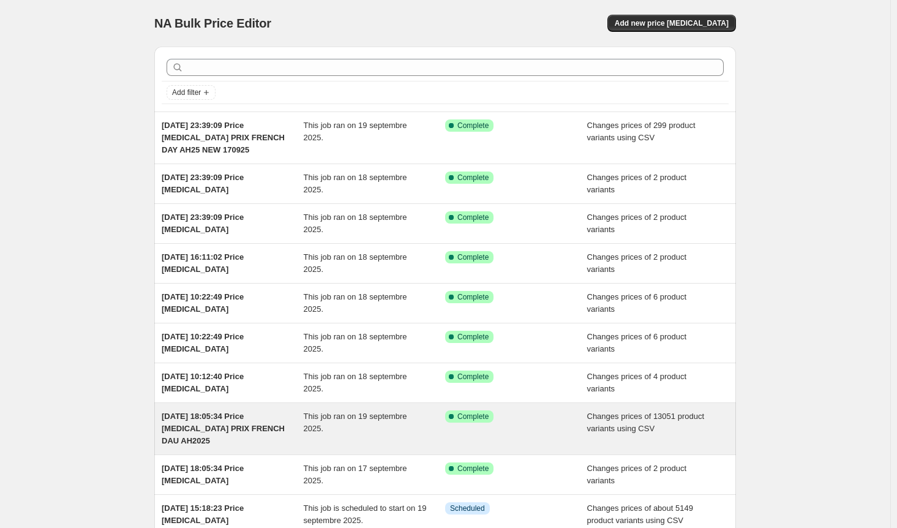
scroll to position [123, 0]
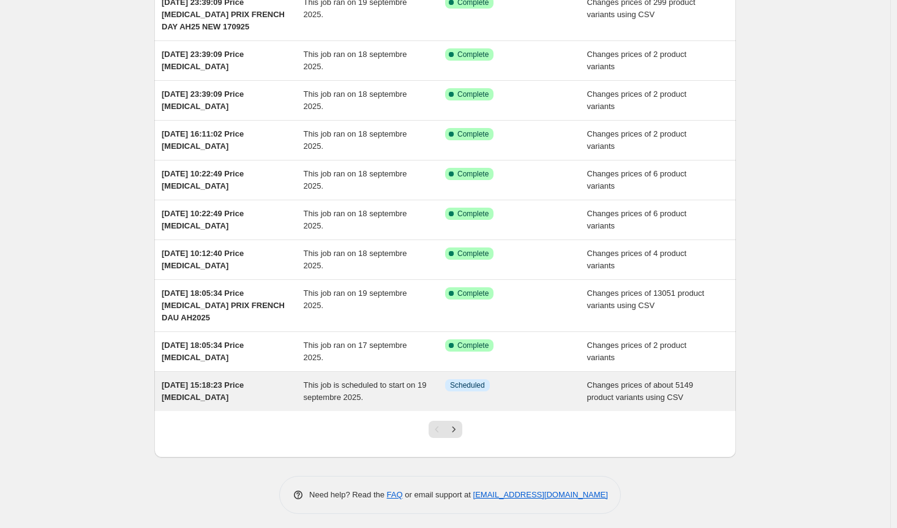
click at [427, 395] on div "This job is scheduled to start on 19 septembre 2025." at bounding box center [375, 391] width 142 height 24
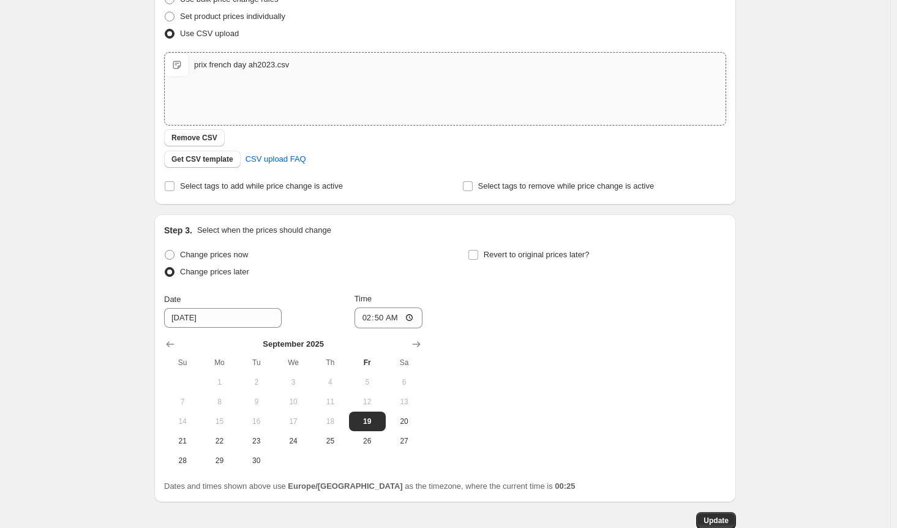
scroll to position [252, 0]
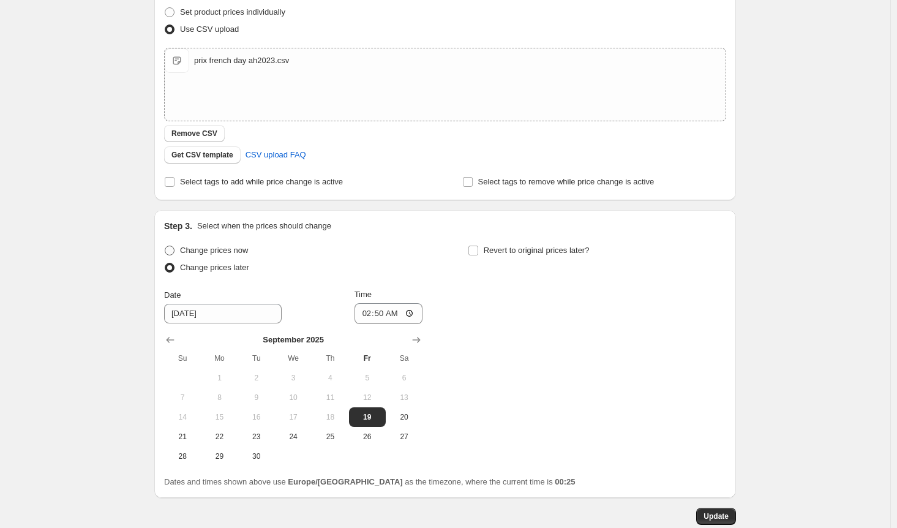
click at [200, 255] on span "Change prices now" at bounding box center [214, 250] width 68 height 9
click at [165, 246] on input "Change prices now" at bounding box center [165, 246] width 1 height 1
radio input "true"
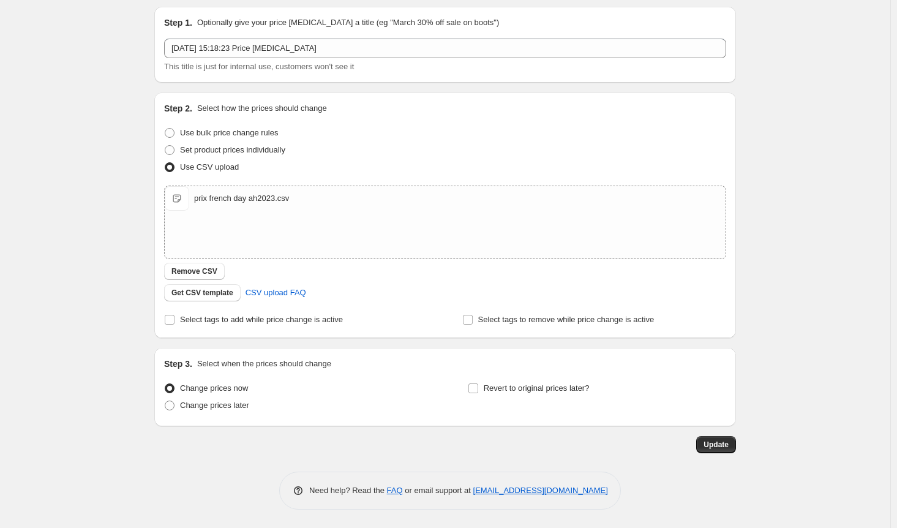
scroll to position [113, 0]
click at [713, 446] on span "Update" at bounding box center [716, 446] width 25 height 10
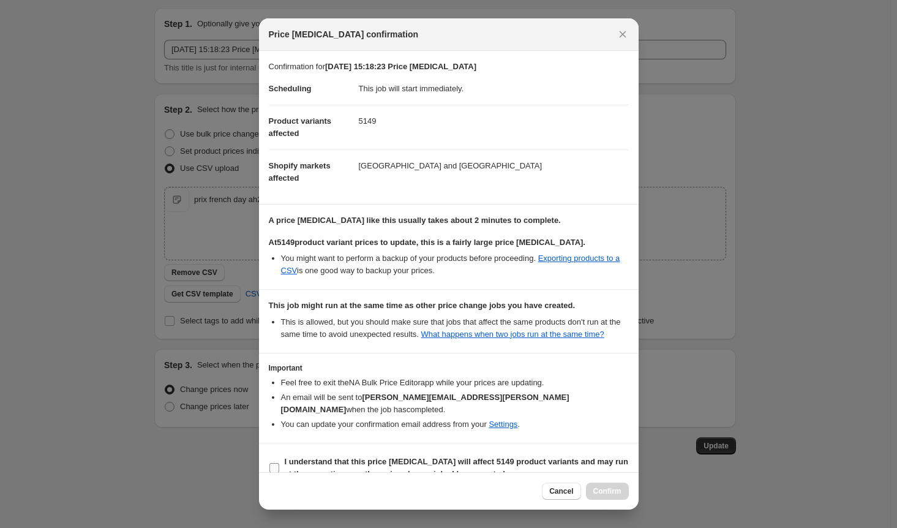
click at [274, 463] on input "I understand that this price change job will affect 5149 product variants and m…" at bounding box center [274, 468] width 10 height 10
checkbox input "true"
click at [611, 489] on span "Confirm" at bounding box center [607, 491] width 28 height 10
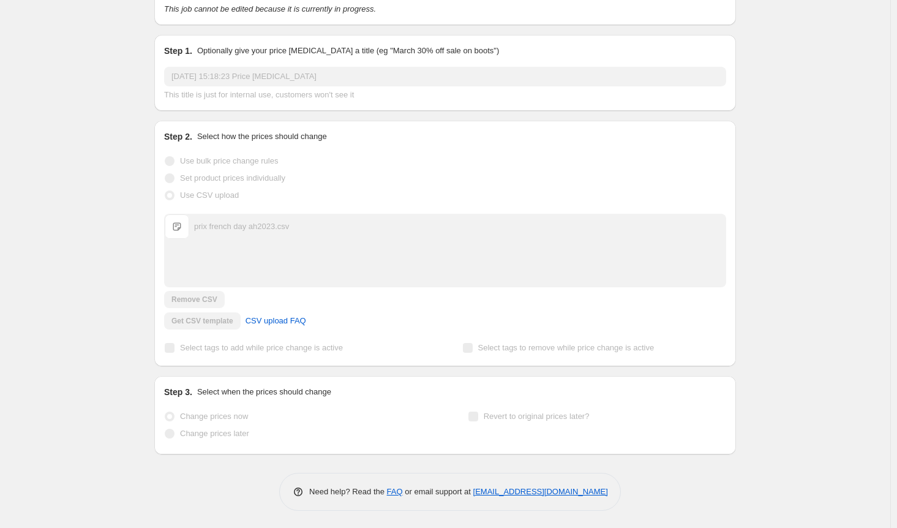
click at [322, 369] on div "The prices will begin updating shortly. This job cannot be edited because it is…" at bounding box center [441, 212] width 592 height 486
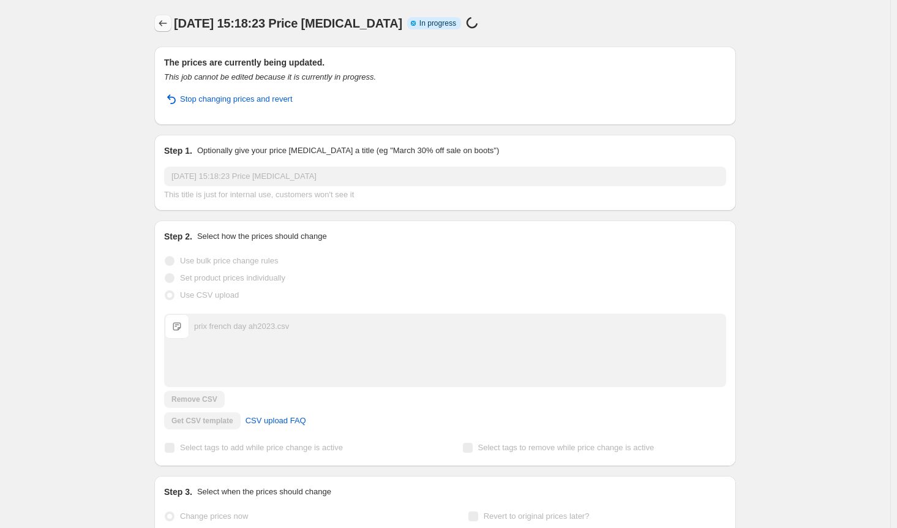
click at [164, 22] on icon "Price change jobs" at bounding box center [163, 23] width 12 height 12
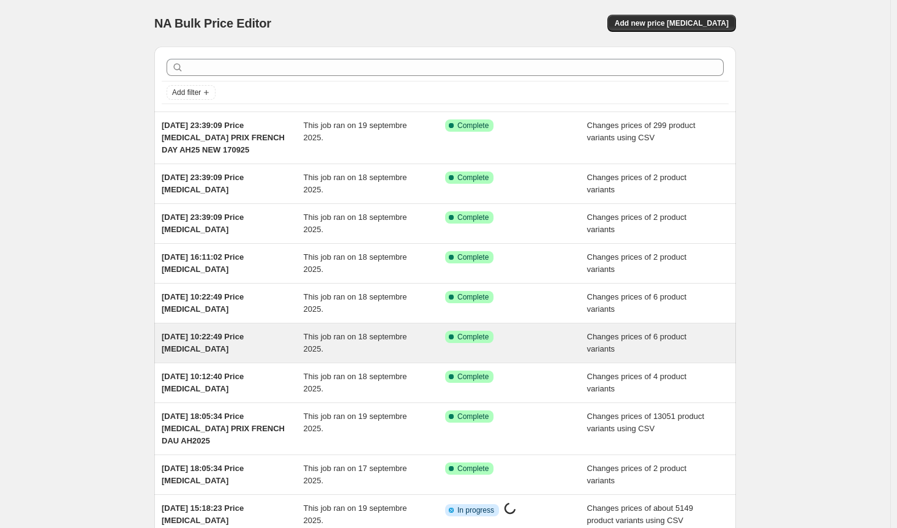
scroll to position [123, 0]
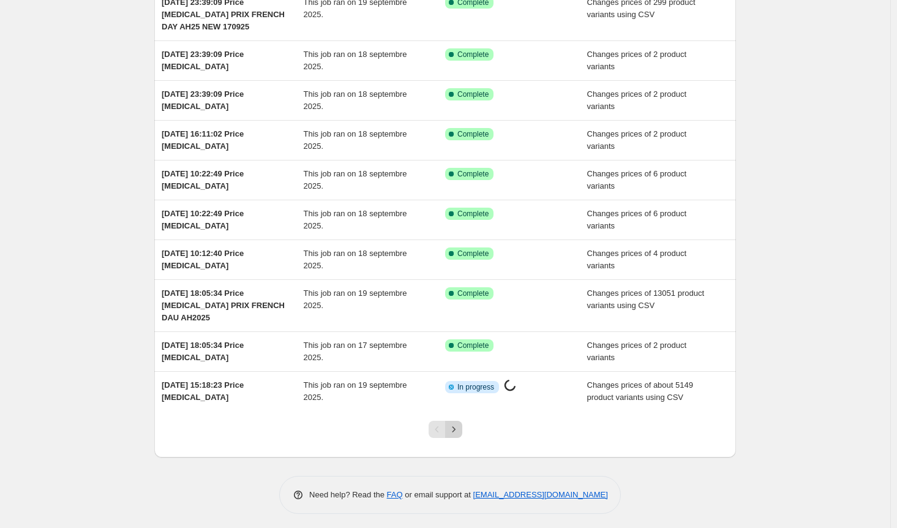
click at [460, 428] on icon "Next" at bounding box center [454, 429] width 12 height 12
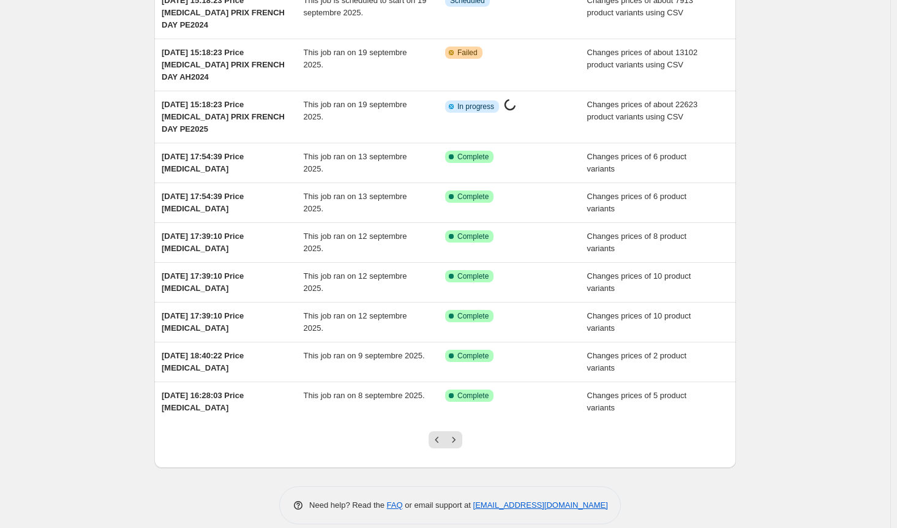
scroll to position [135, 0]
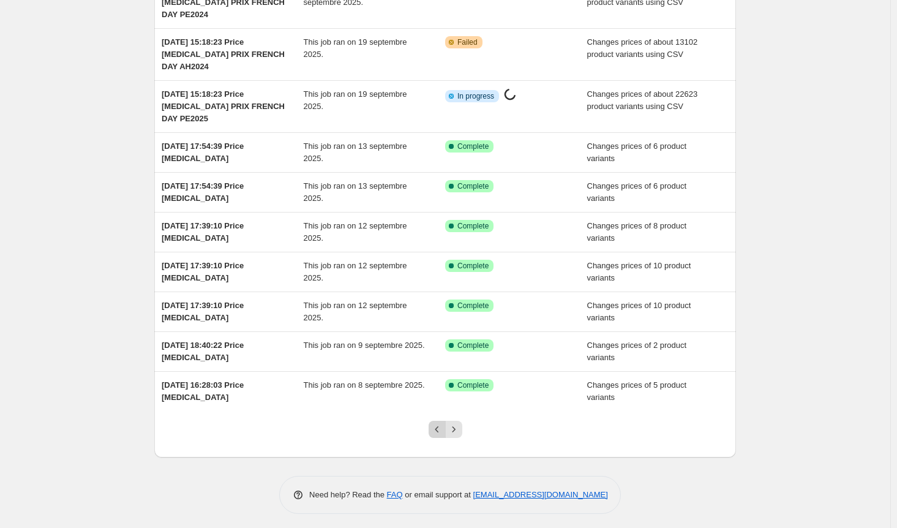
click at [441, 425] on icon "Previous" at bounding box center [437, 429] width 12 height 12
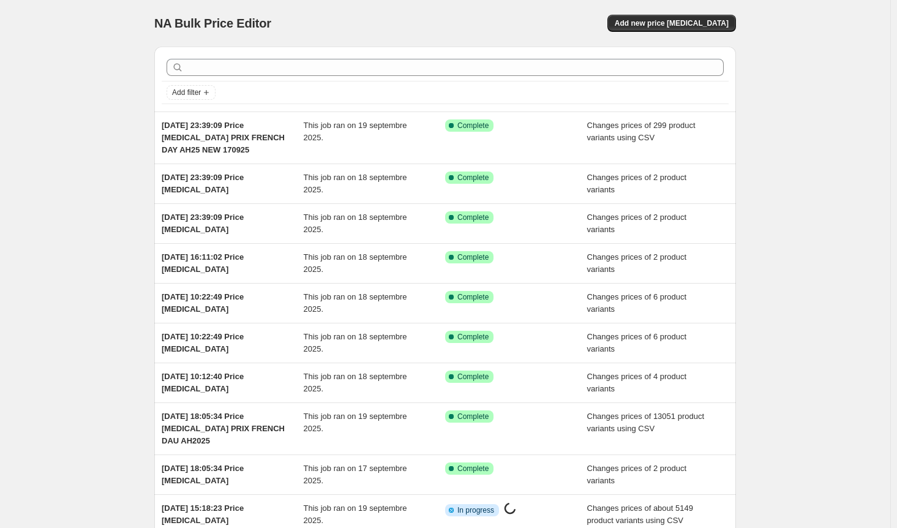
scroll to position [123, 0]
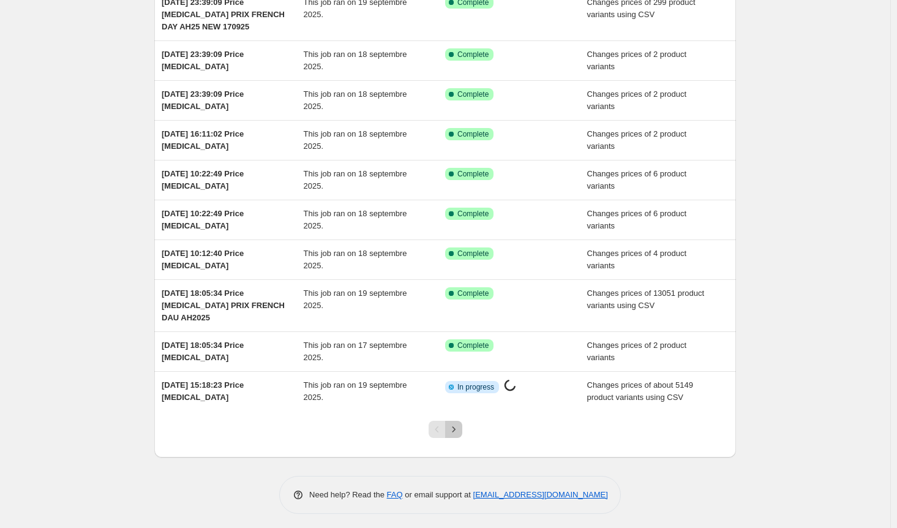
click at [459, 426] on icon "Next" at bounding box center [454, 429] width 12 height 12
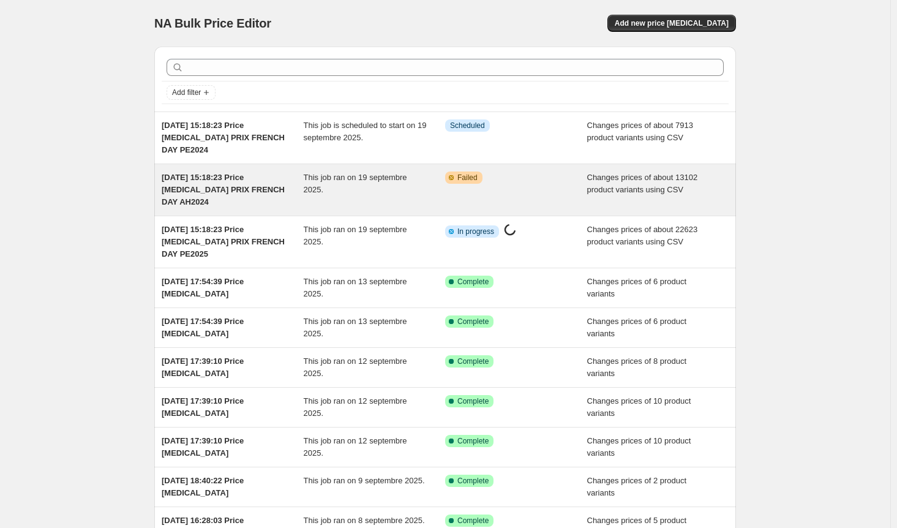
click at [425, 193] on div "This job ran on 19 septembre 2025." at bounding box center [375, 189] width 142 height 37
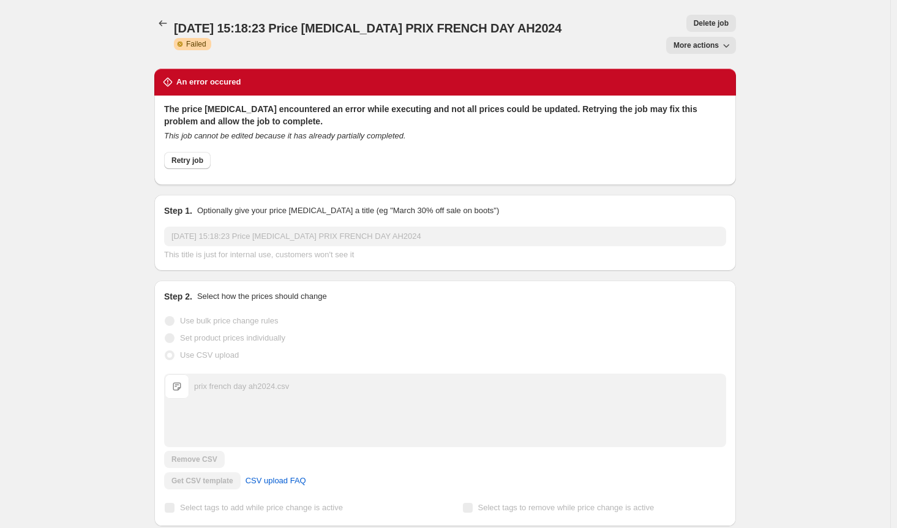
click at [727, 39] on icon "button" at bounding box center [726, 45] width 12 height 12
click at [781, 43] on div "16 sept. 2025, 15:18:23 Price change job PRIX FRENCH DAY AH2024. This page is r…" at bounding box center [445, 344] width 890 height 689
click at [192, 156] on span "Retry job" at bounding box center [187, 161] width 32 height 10
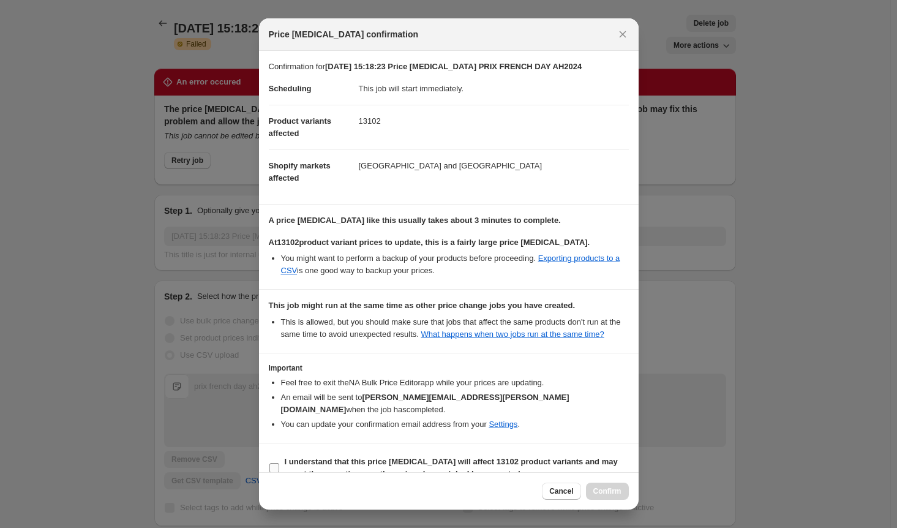
click at [279, 463] on input "I understand that this price change job will affect 13102 product variants and …" at bounding box center [274, 468] width 10 height 10
checkbox input "true"
click at [620, 492] on span "Confirm" at bounding box center [607, 491] width 28 height 10
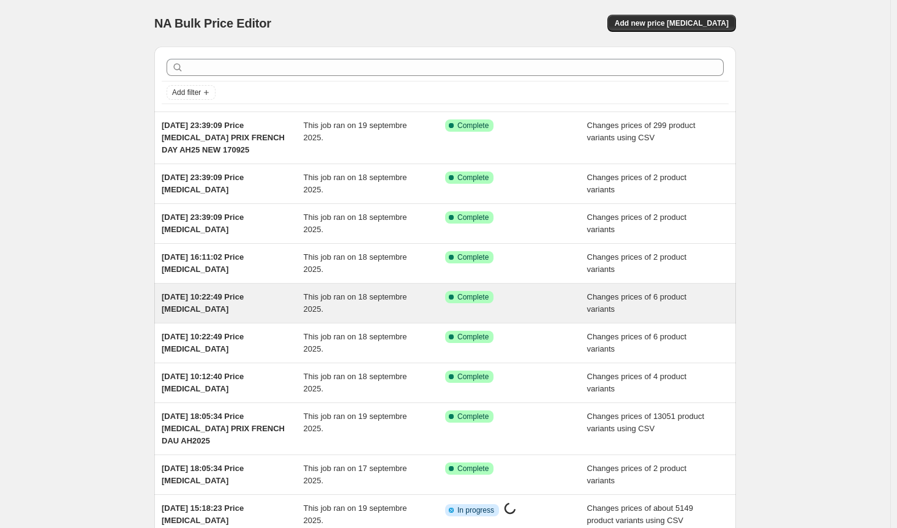
scroll to position [123, 0]
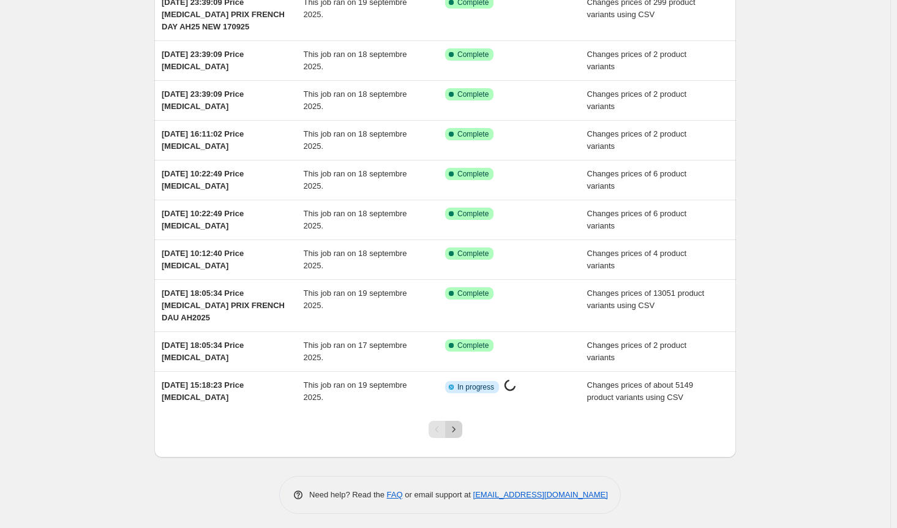
click at [460, 424] on icon "Next" at bounding box center [454, 429] width 12 height 12
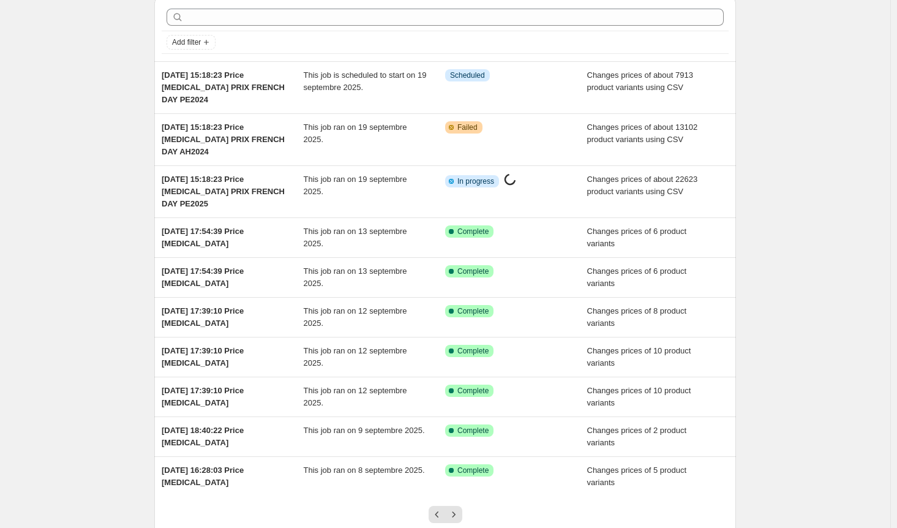
scroll to position [50, 0]
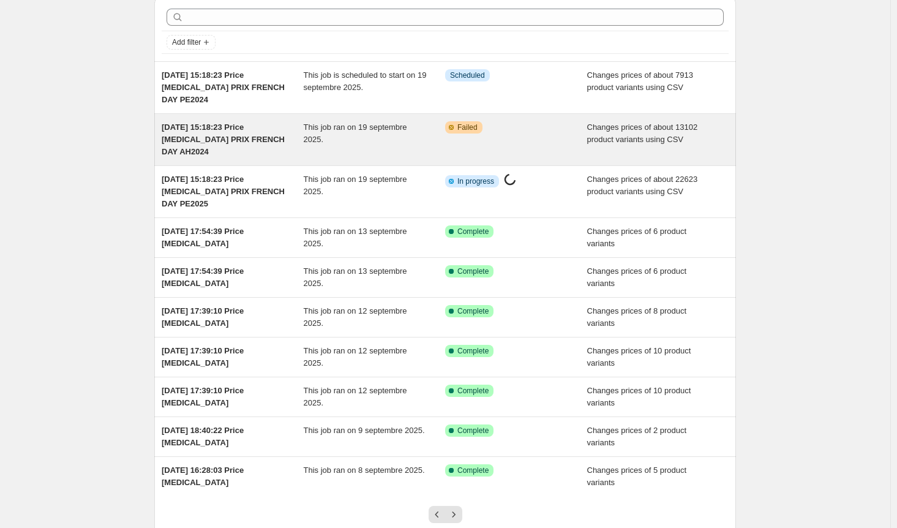
click at [378, 149] on div "This job ran on 19 septembre 2025." at bounding box center [375, 139] width 142 height 37
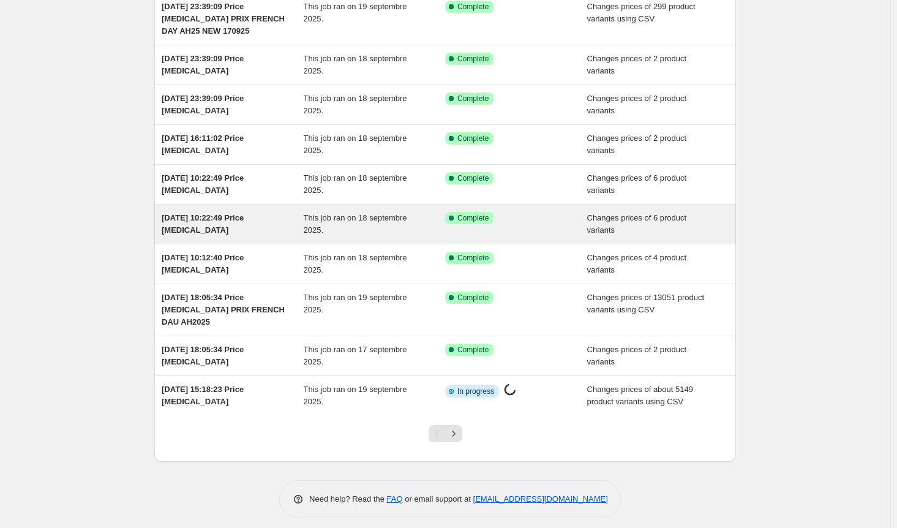
scroll to position [123, 0]
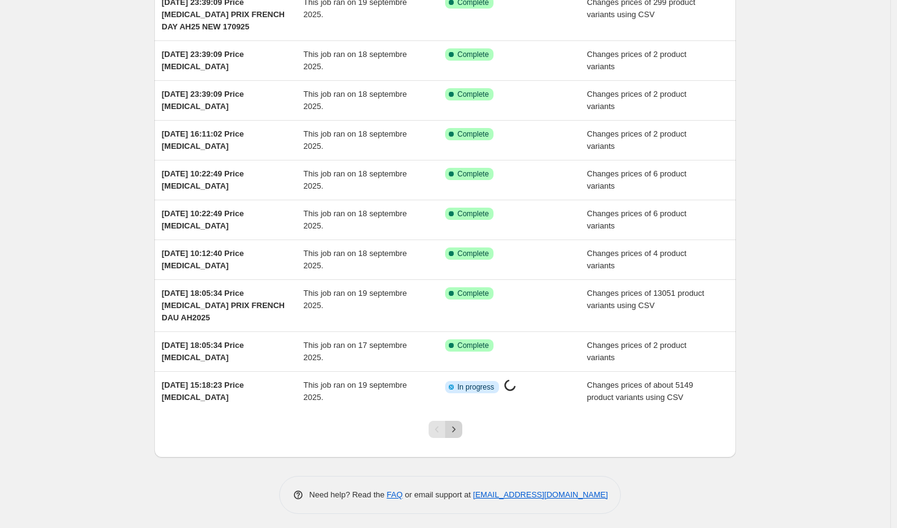
click at [457, 427] on icon "Next" at bounding box center [454, 429] width 12 height 12
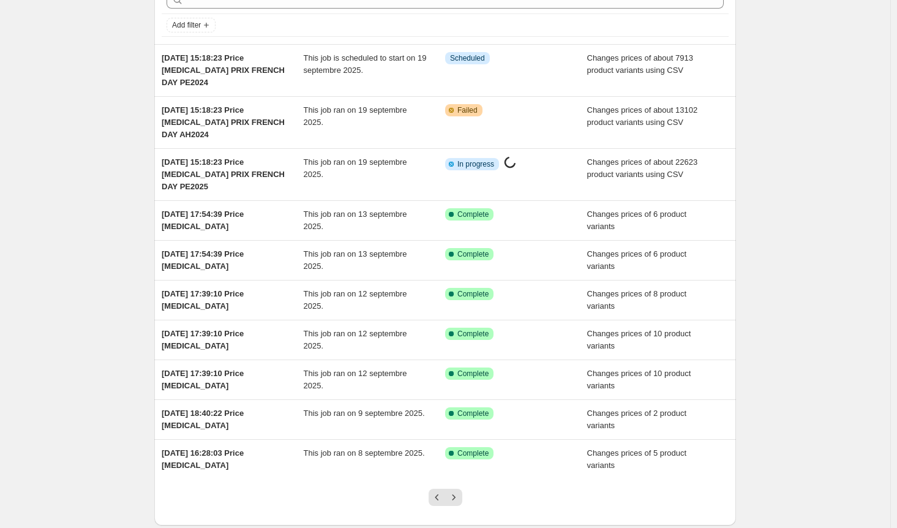
scroll to position [135, 0]
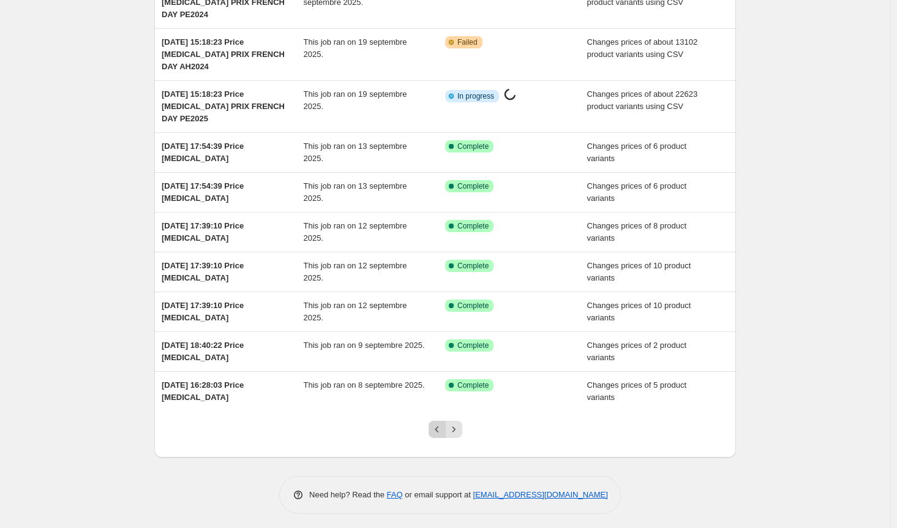
click at [442, 428] on icon "Previous" at bounding box center [437, 429] width 12 height 12
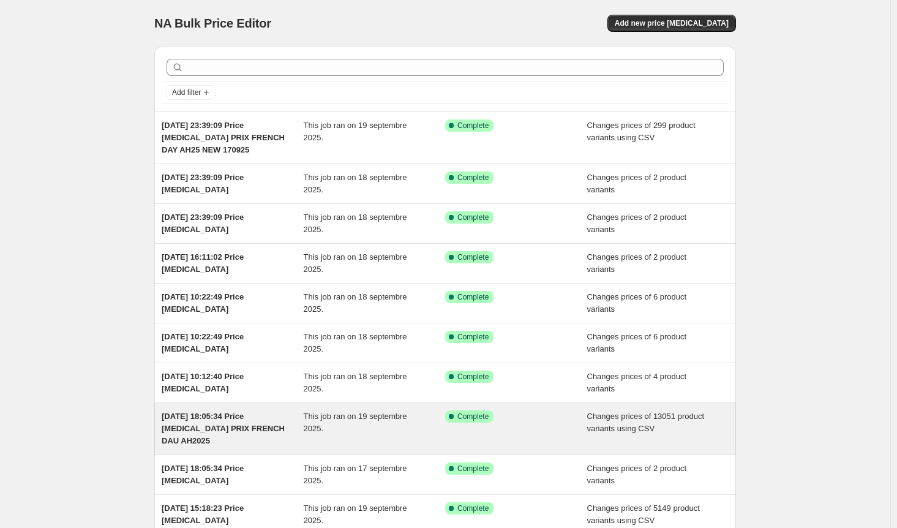
scroll to position [123, 0]
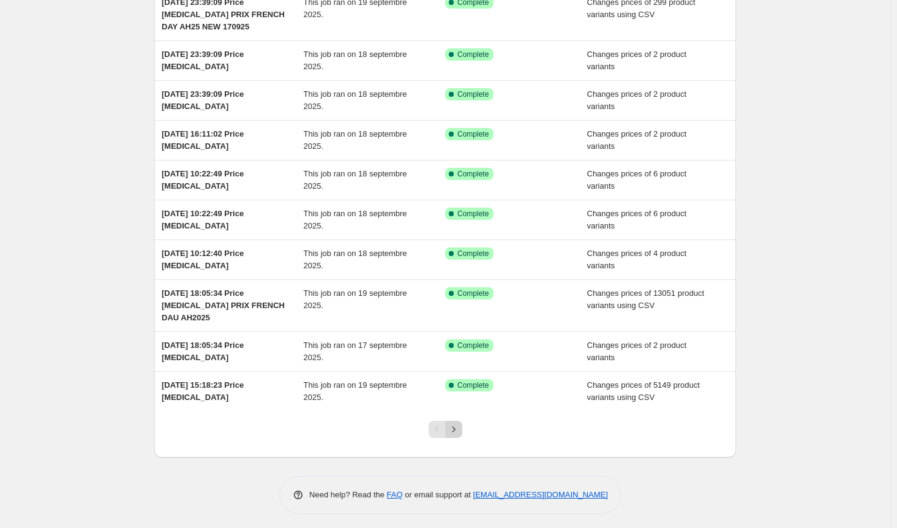
click at [453, 428] on icon "Next" at bounding box center [454, 429] width 12 height 12
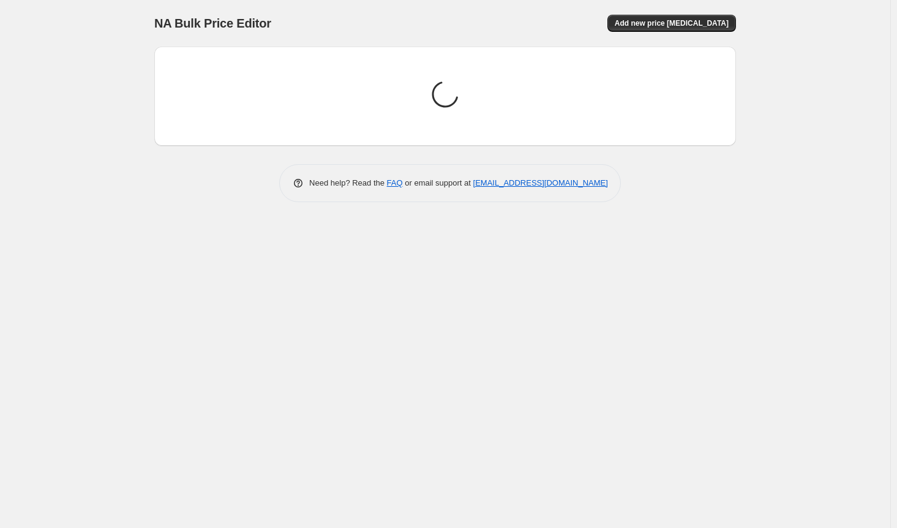
scroll to position [0, 0]
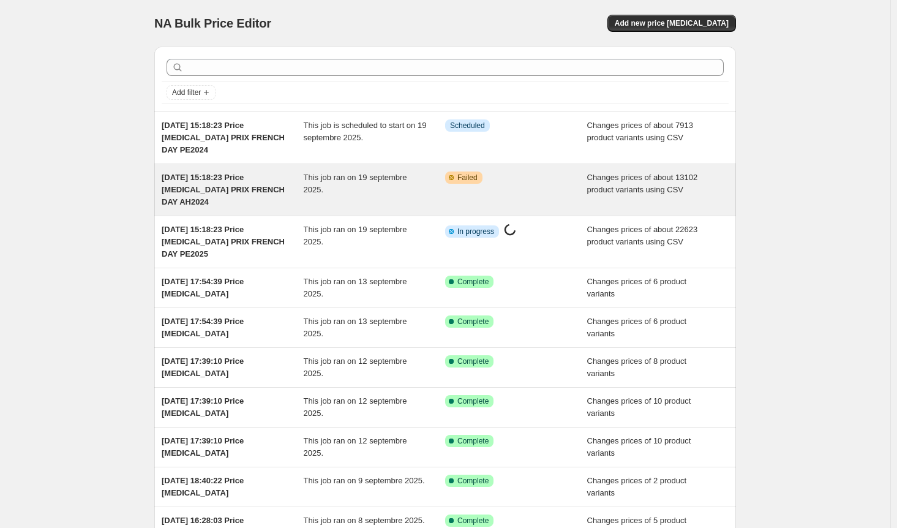
click at [400, 199] on div "This job ran on 19 septembre 2025." at bounding box center [375, 189] width 142 height 37
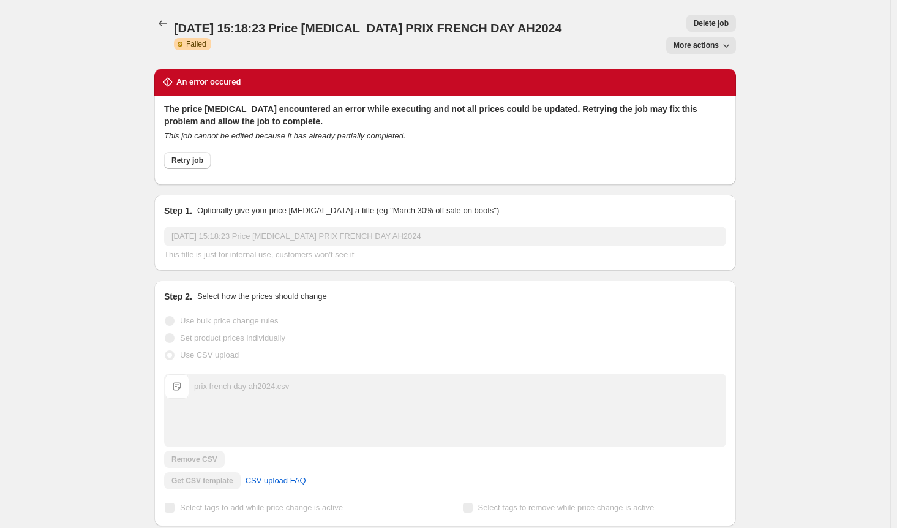
click at [694, 20] on span "Delete job" at bounding box center [711, 23] width 35 height 10
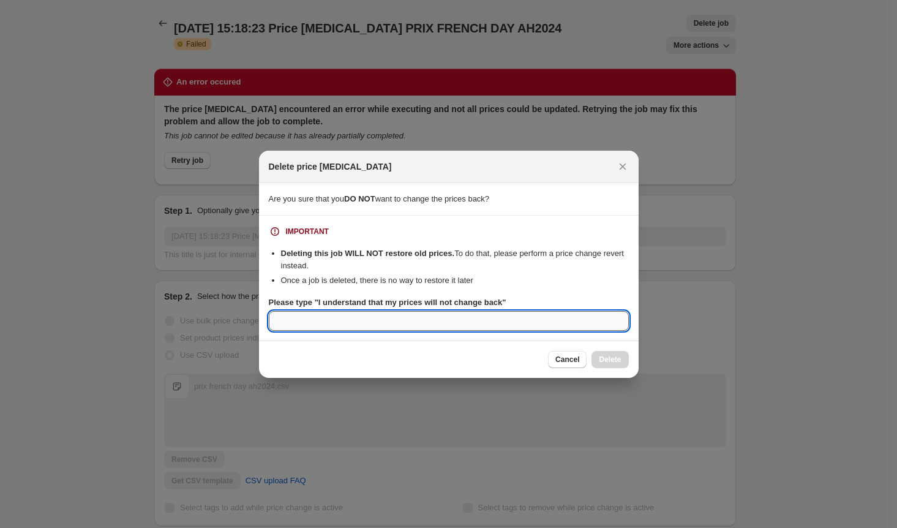
click at [334, 326] on input "Please type "I understand that my prices will not change back"" at bounding box center [449, 321] width 360 height 20
click at [564, 363] on span "Cancel" at bounding box center [567, 360] width 24 height 10
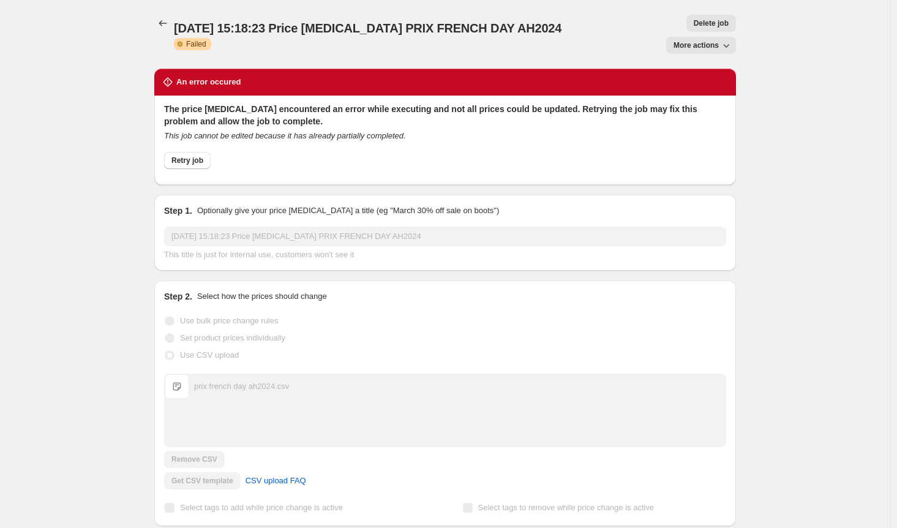
click at [727, 39] on icon "button" at bounding box center [726, 45] width 12 height 12
click at [770, 55] on div "16 sept. 2025, 15:18:23 Price change job PRIX FRENCH DAY AH2024. This page is r…" at bounding box center [445, 344] width 890 height 689
click at [165, 18] on icon "Price change jobs" at bounding box center [163, 23] width 12 height 12
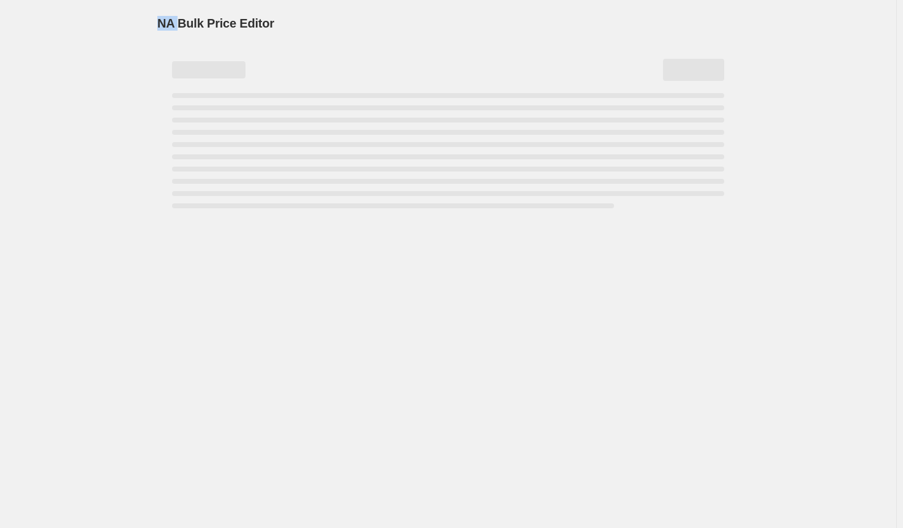
click at [165, 18] on span "NA Bulk Price Editor" at bounding box center [215, 23] width 117 height 13
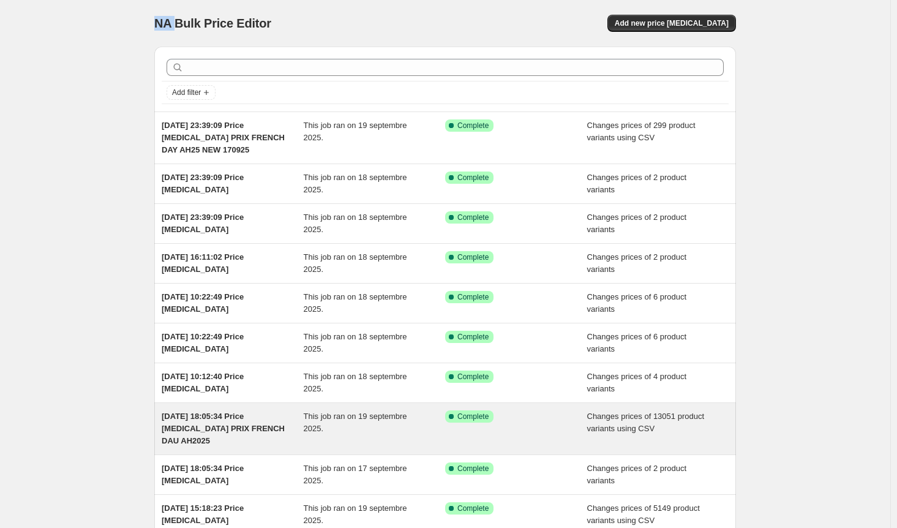
scroll to position [123, 0]
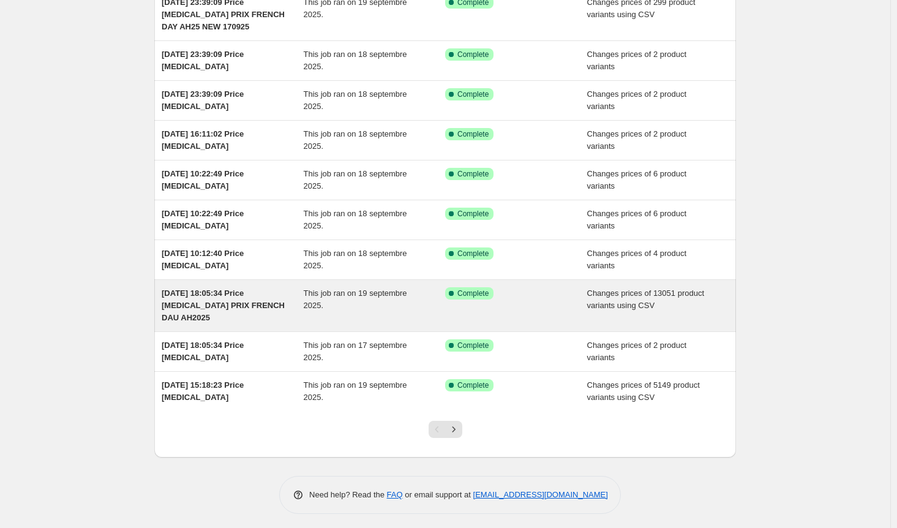
click at [460, 428] on icon "Next" at bounding box center [454, 429] width 12 height 12
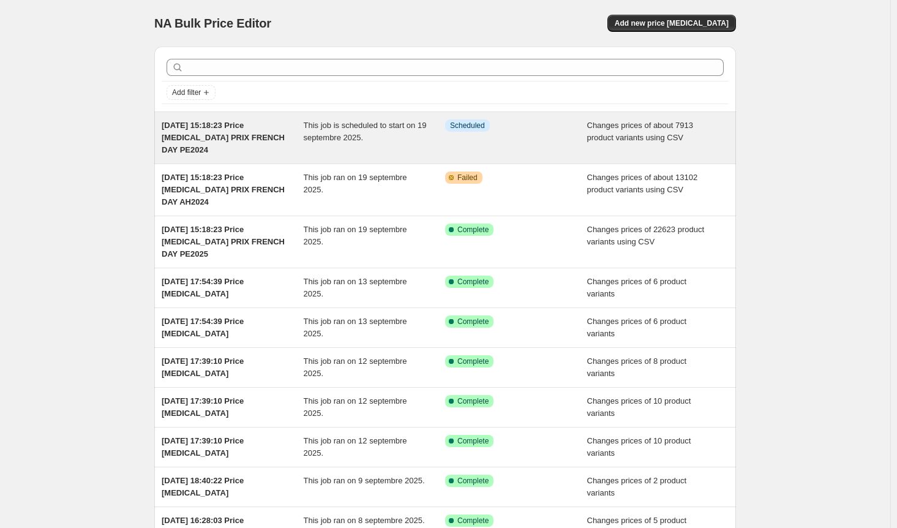
click at [346, 140] on span "This job is scheduled to start on 19 septembre 2025." at bounding box center [365, 131] width 123 height 21
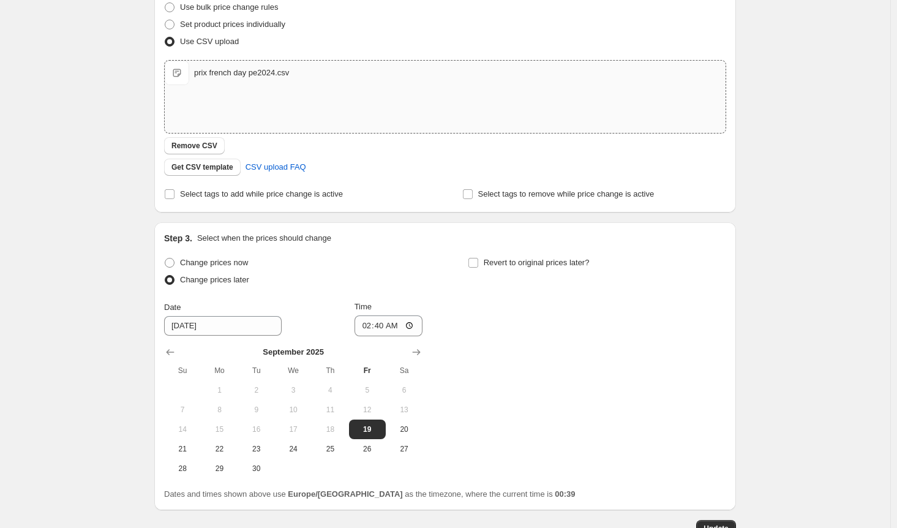
scroll to position [246, 0]
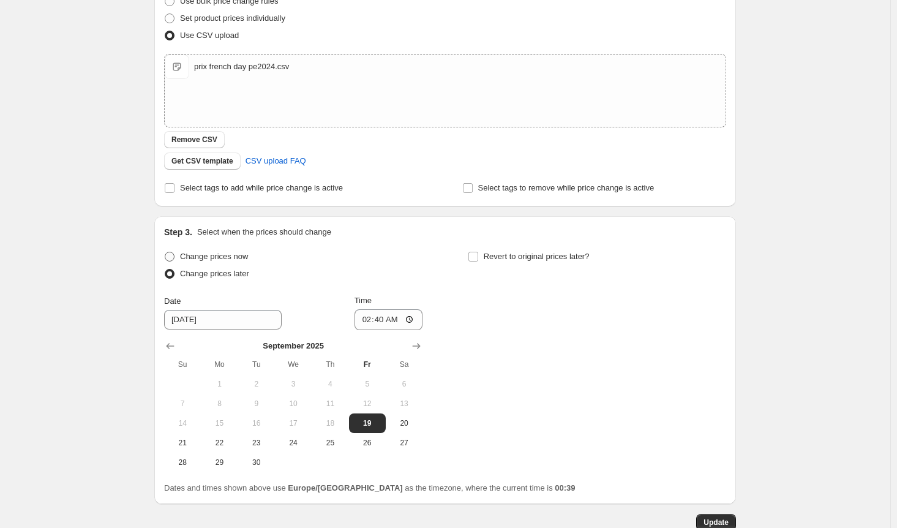
click at [173, 254] on span at bounding box center [170, 257] width 10 height 10
click at [165, 252] on input "Change prices now" at bounding box center [165, 252] width 1 height 1
radio input "true"
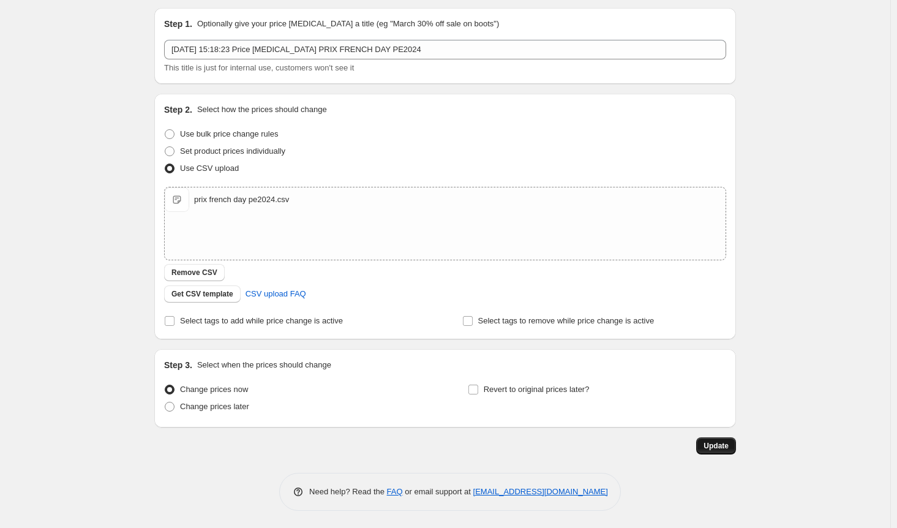
click at [708, 445] on span "Update" at bounding box center [716, 446] width 25 height 10
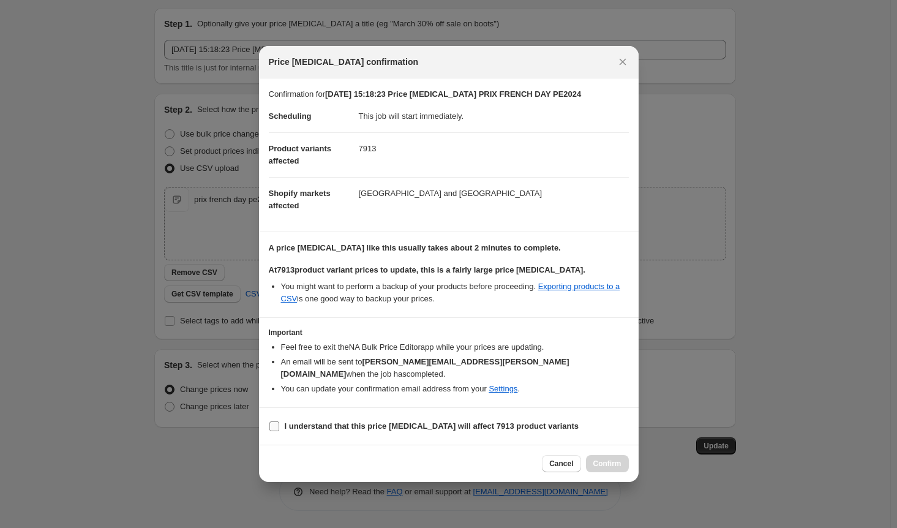
click at [331, 426] on label "I understand that this price change job will affect 7913 product variants" at bounding box center [424, 426] width 310 height 17
click at [279, 426] on input "I understand that this price change job will affect 7913 product variants" at bounding box center [274, 426] width 10 height 10
checkbox input "true"
click at [615, 460] on span "Confirm" at bounding box center [607, 464] width 28 height 10
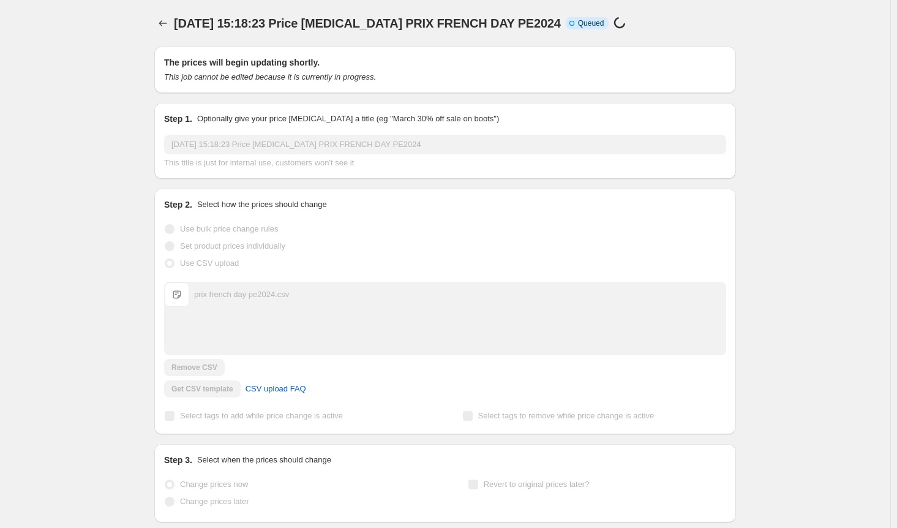
scroll to position [68, 0]
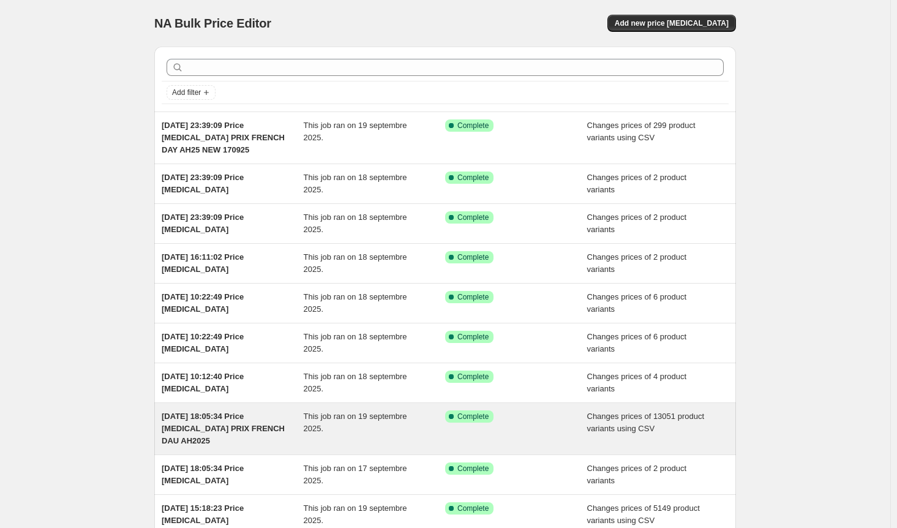
scroll to position [123, 0]
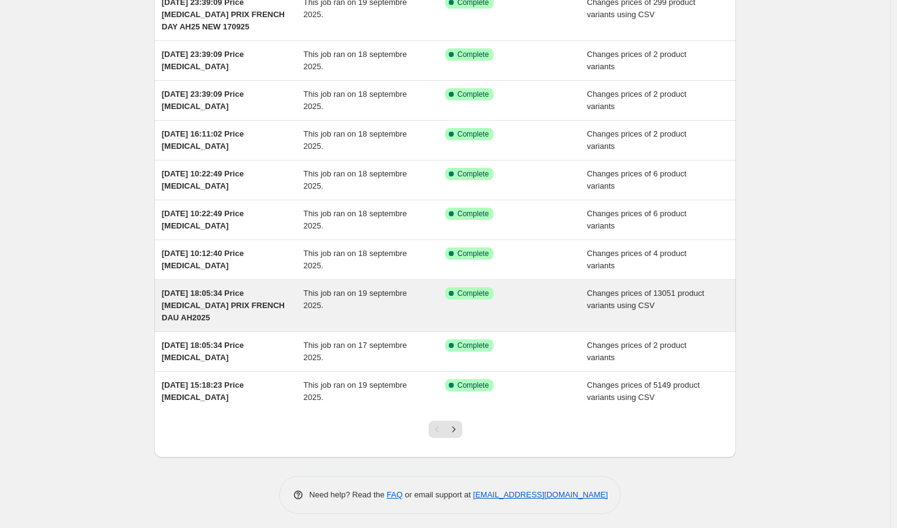
click at [460, 426] on icon "Next" at bounding box center [454, 429] width 12 height 12
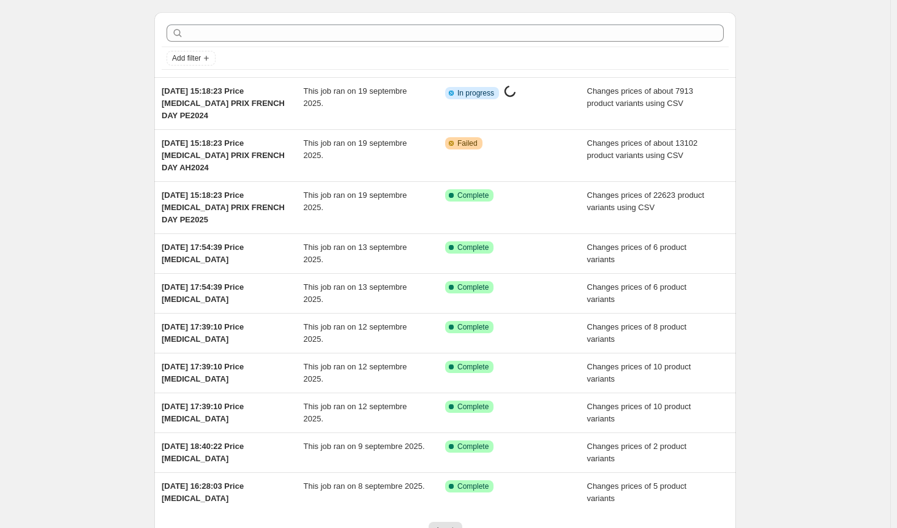
scroll to position [25, 0]
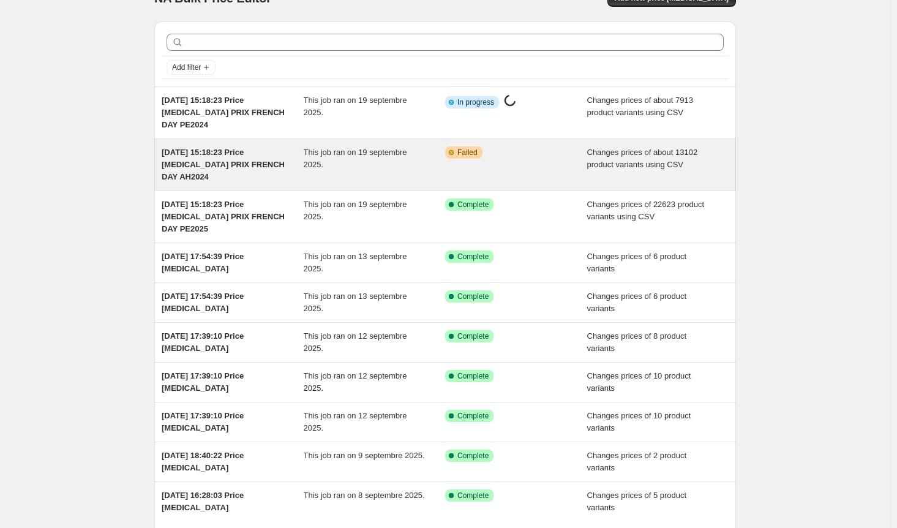
click at [429, 162] on div "This job ran on 19 septembre 2025." at bounding box center [375, 164] width 142 height 37
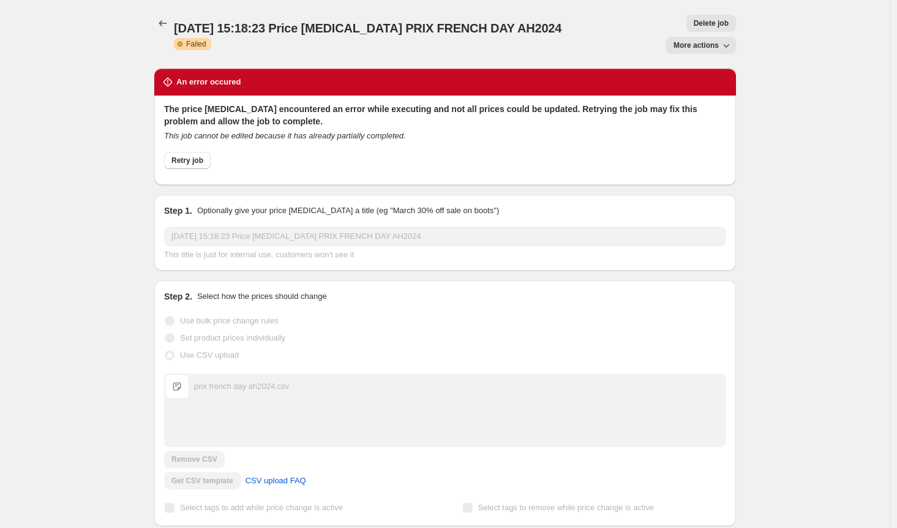
click at [694, 26] on span "Delete job" at bounding box center [711, 23] width 35 height 10
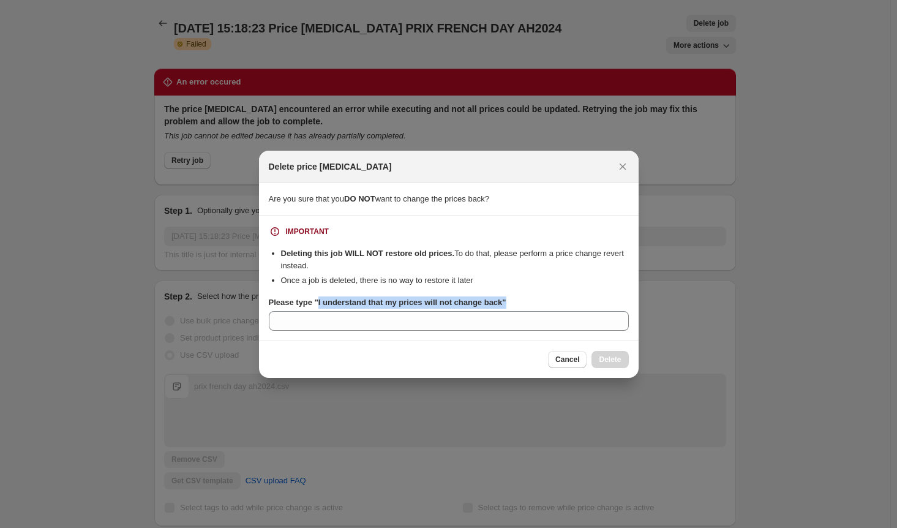
drag, startPoint x: 503, startPoint y: 300, endPoint x: 317, endPoint y: 307, distance: 186.3
click at [317, 307] on div "Please type "I understand that my prices will not change back"" at bounding box center [449, 302] width 360 height 12
copy b "I understand that my prices will not change back""
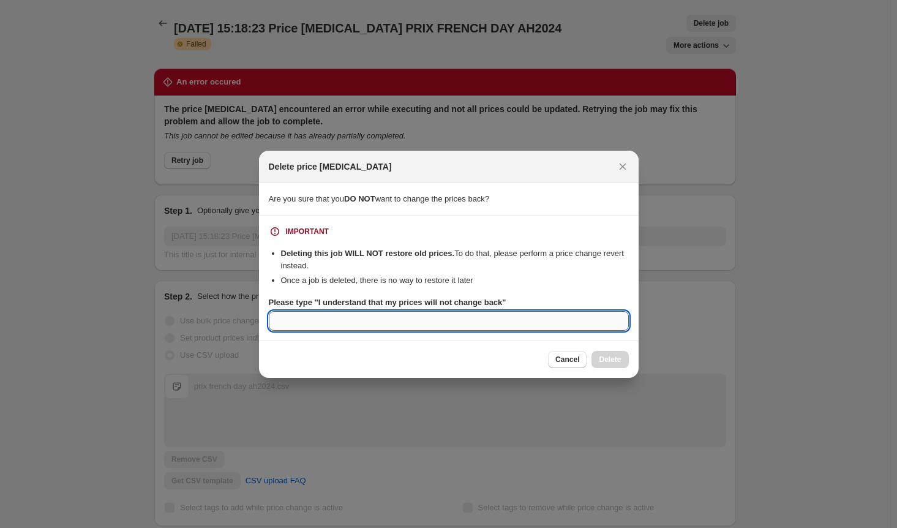
click at [291, 321] on input "Please type "I understand that my prices will not change back"" at bounding box center [449, 321] width 360 height 20
paste input "I understand that my prices will not change back""
type input "I understand that my prices will not change back"
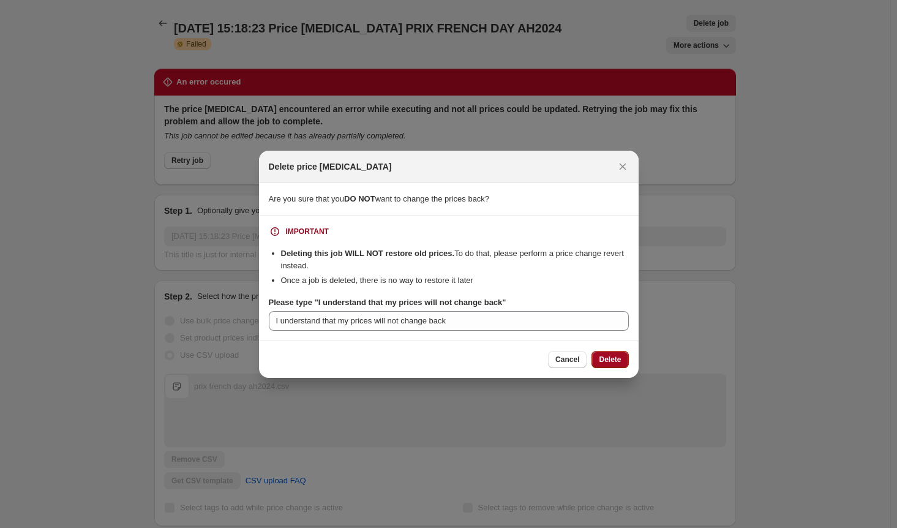
click at [616, 363] on span "Delete" at bounding box center [610, 360] width 22 height 10
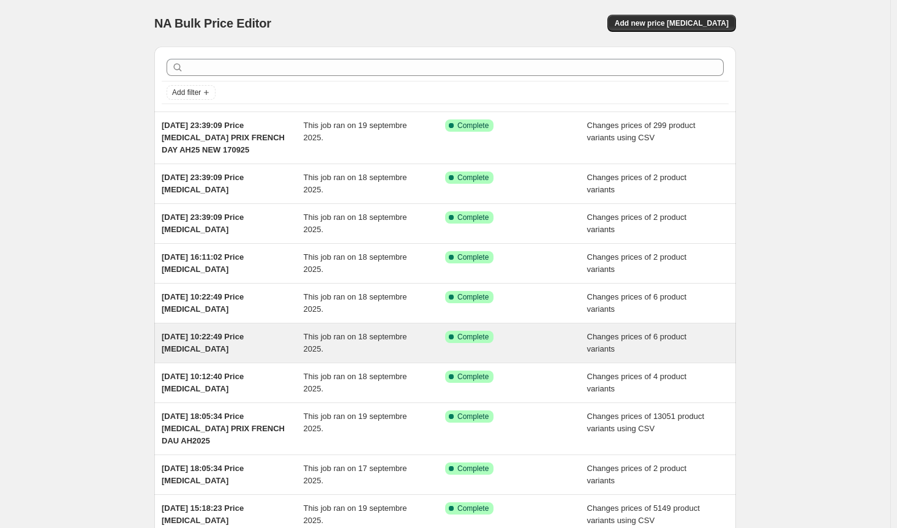
click at [369, 359] on div "18 sept. 2025, 10:22:49 Price change job This job ran on 18 septembre 2025. Suc…" at bounding box center [445, 342] width 582 height 39
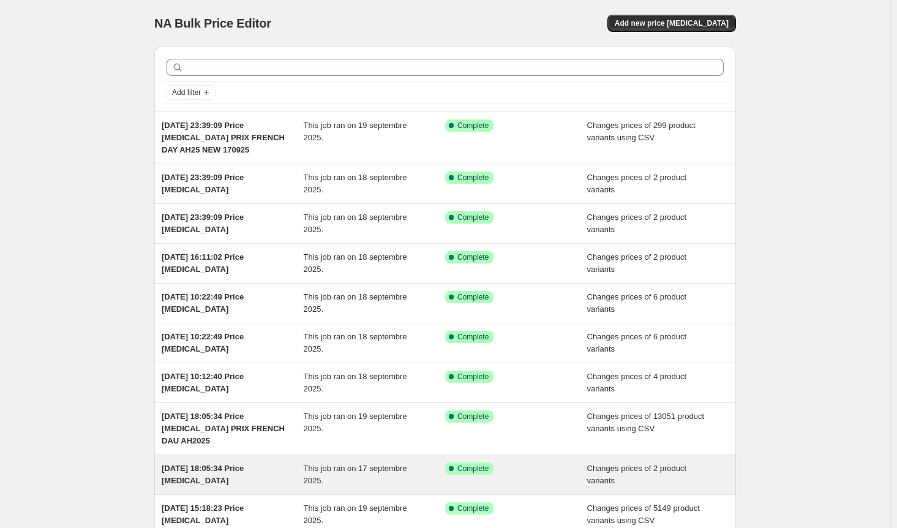
scroll to position [123, 0]
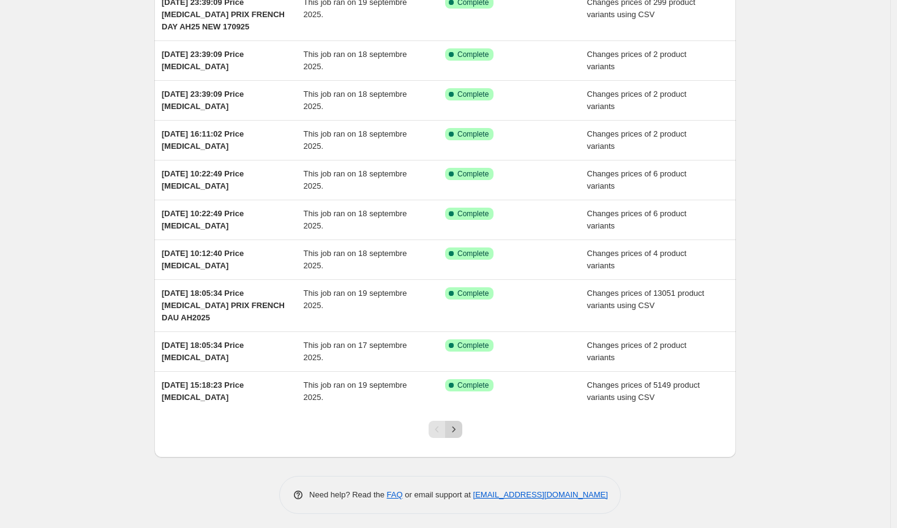
click at [454, 427] on icon "Next" at bounding box center [454, 429] width 12 height 12
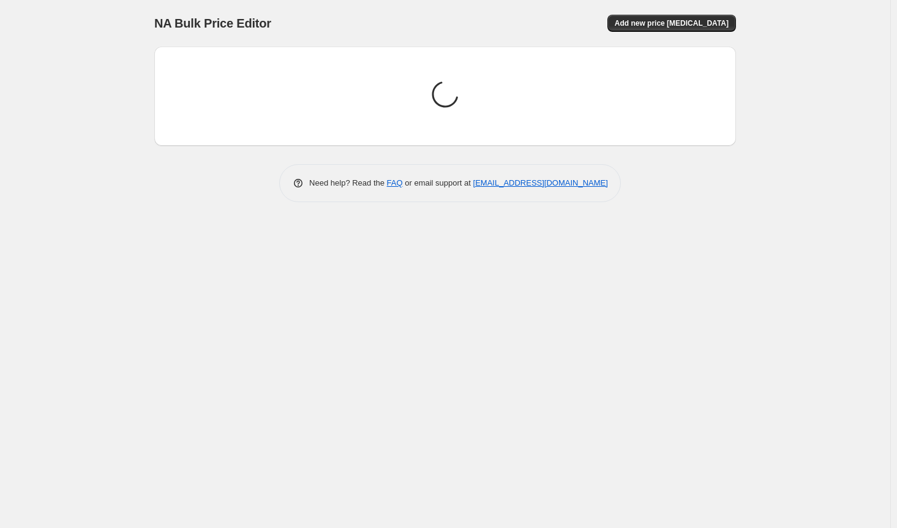
scroll to position [0, 0]
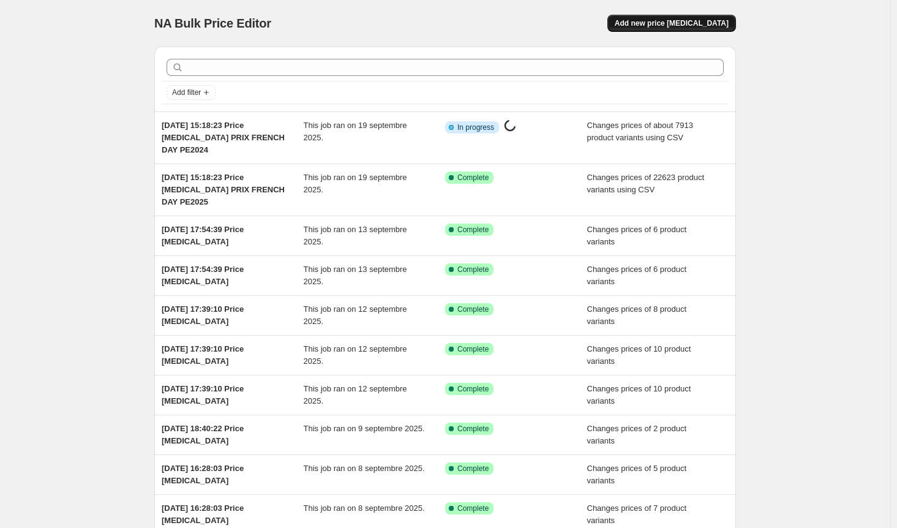
click at [677, 16] on button "Add new price [MEDICAL_DATA]" at bounding box center [671, 23] width 129 height 17
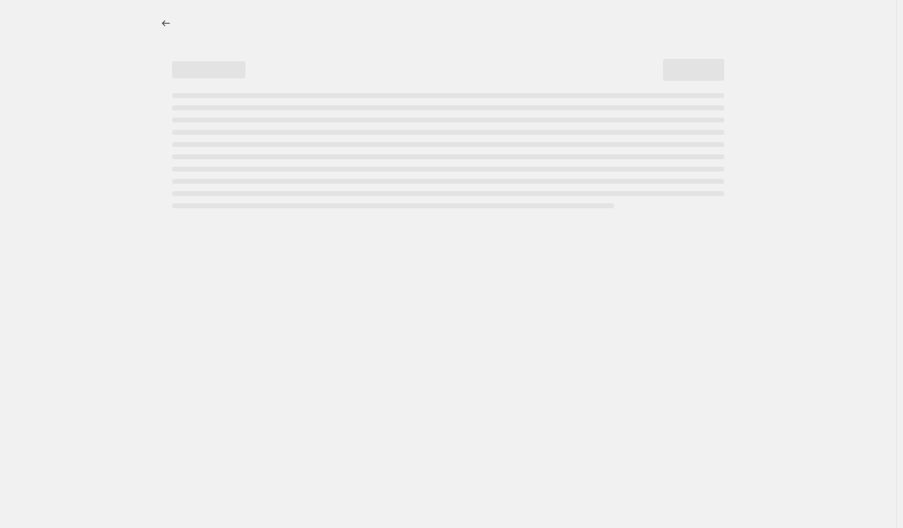
select select "percentage"
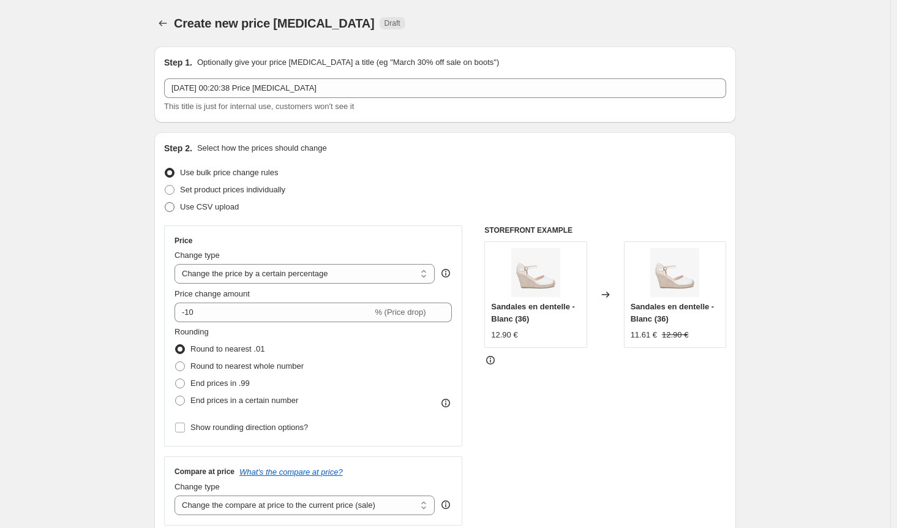
click at [173, 201] on span at bounding box center [169, 206] width 11 height 11
click at [165, 202] on input "Use CSV upload" at bounding box center [165, 202] width 1 height 1
radio input "true"
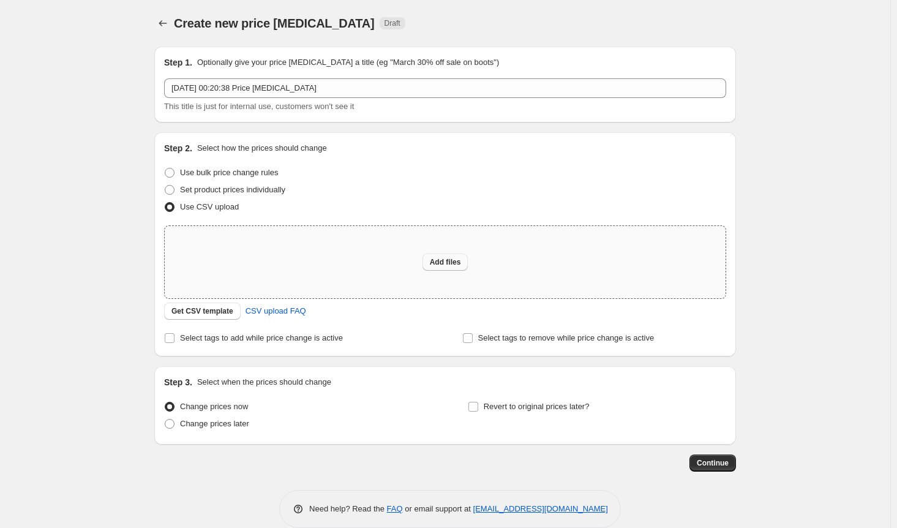
click at [452, 261] on span "Add files" at bounding box center [445, 262] width 31 height 10
type input "C:\fakepath\prix french day ah2024.csv"
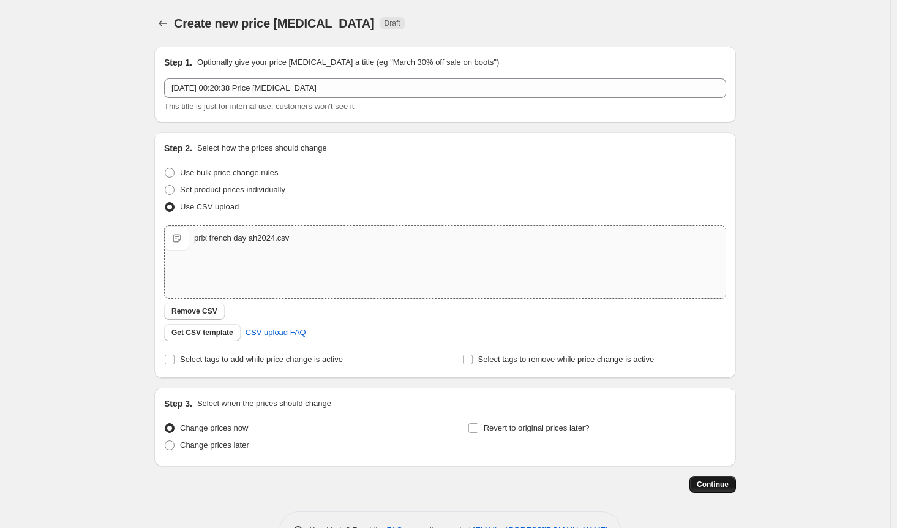
click at [711, 479] on button "Continue" at bounding box center [713, 484] width 47 height 17
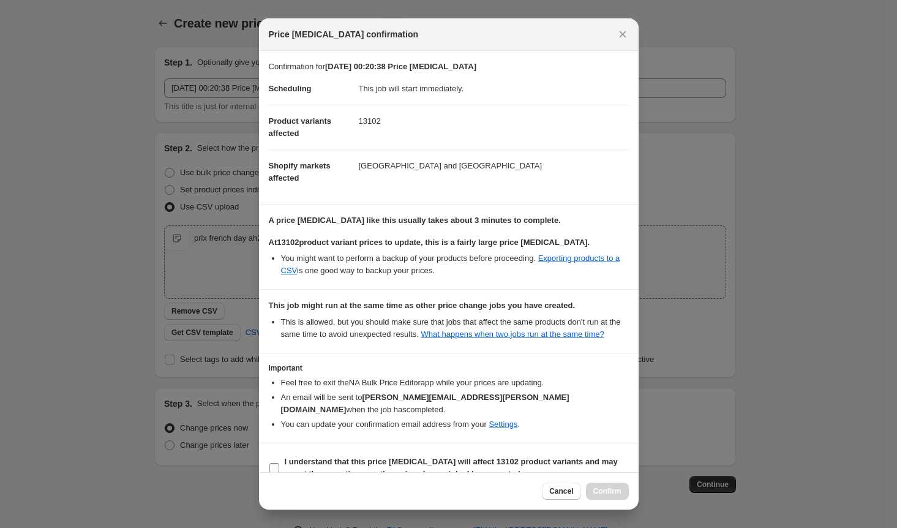
click at [273, 463] on input "I understand that this price change job will affect 13102 product variants and …" at bounding box center [274, 468] width 10 height 10
checkbox input "true"
click at [612, 492] on span "Confirm" at bounding box center [607, 491] width 28 height 10
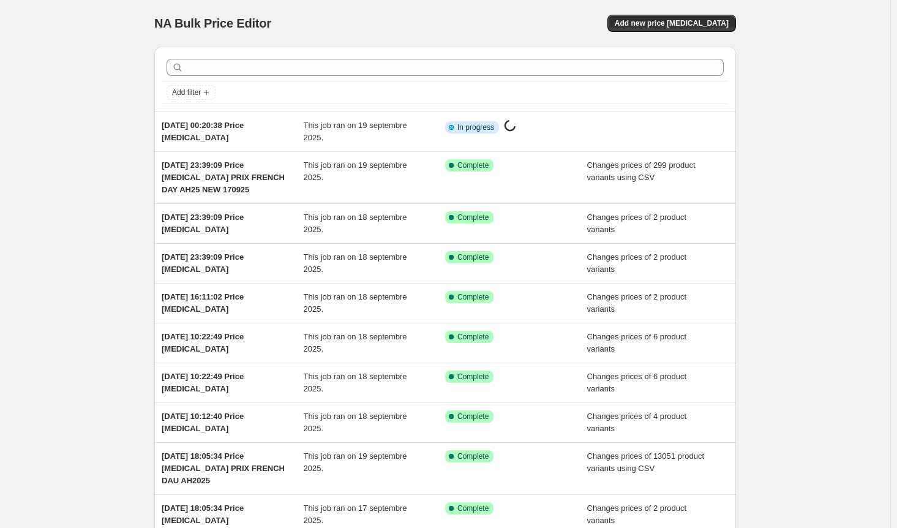
scroll to position [123, 0]
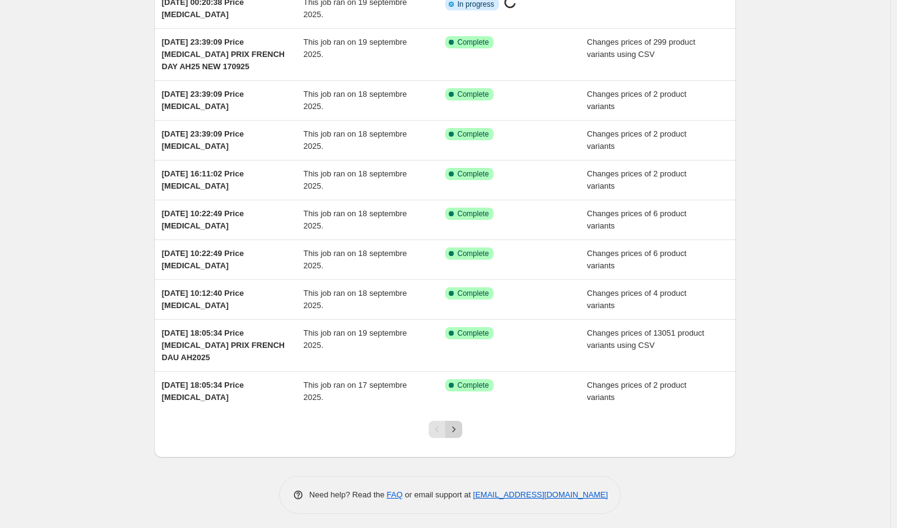
click at [458, 430] on icon "Next" at bounding box center [454, 429] width 12 height 12
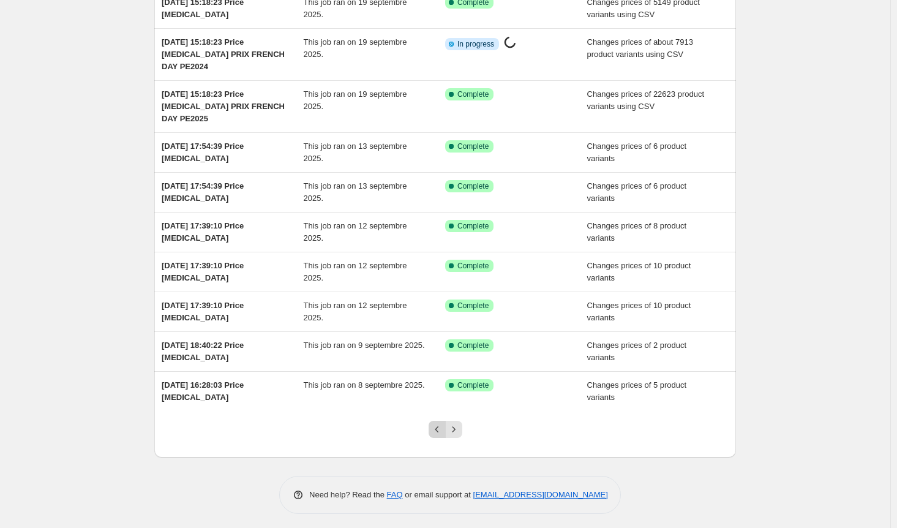
click at [437, 424] on icon "Previous" at bounding box center [437, 429] width 12 height 12
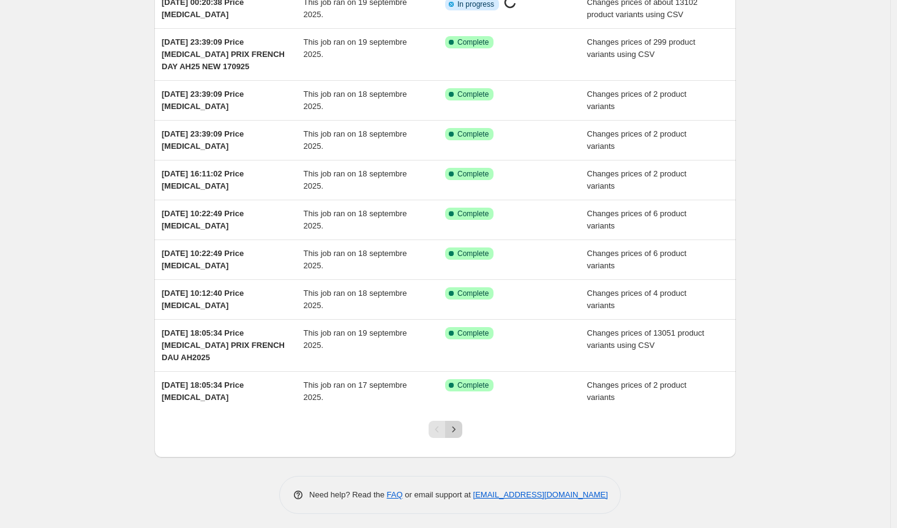
click at [460, 423] on icon "Next" at bounding box center [454, 429] width 12 height 12
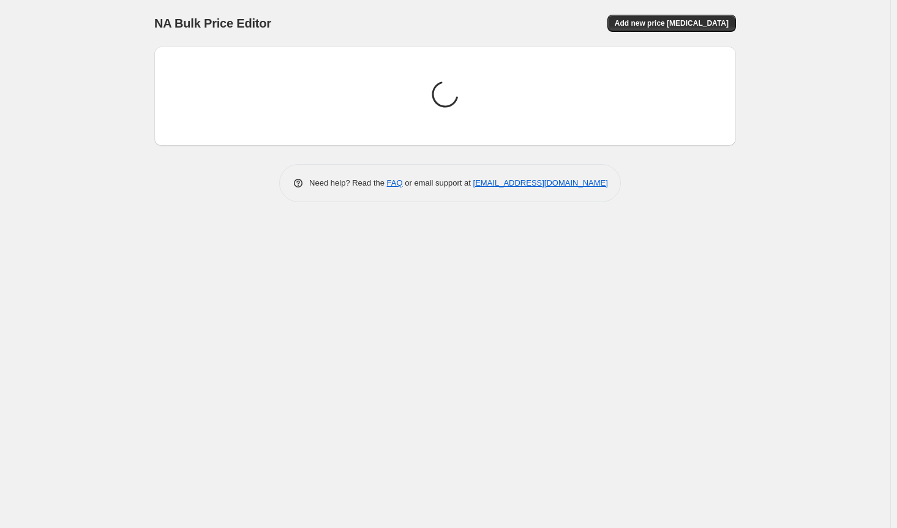
scroll to position [0, 0]
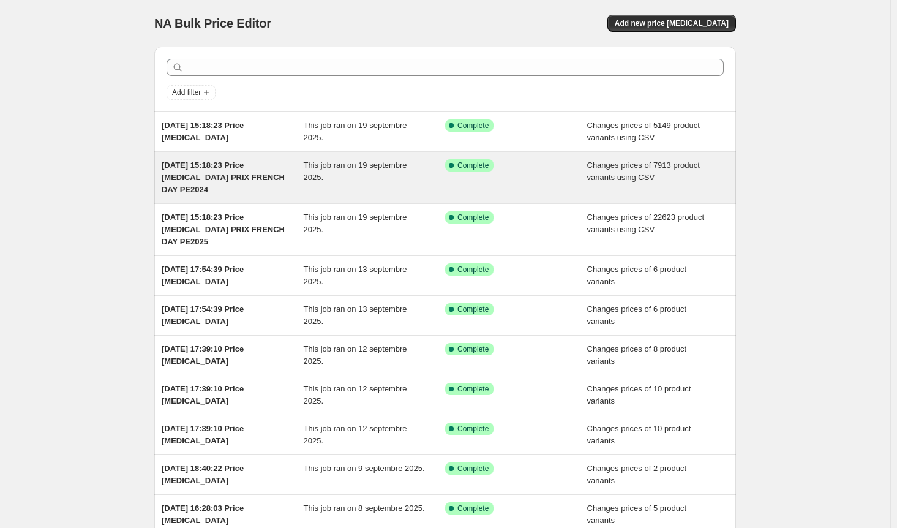
click at [175, 167] on span "[DATE] 15:18:23 Price [MEDICAL_DATA] PRIX FRENCH DAY PE2024" at bounding box center [223, 177] width 123 height 34
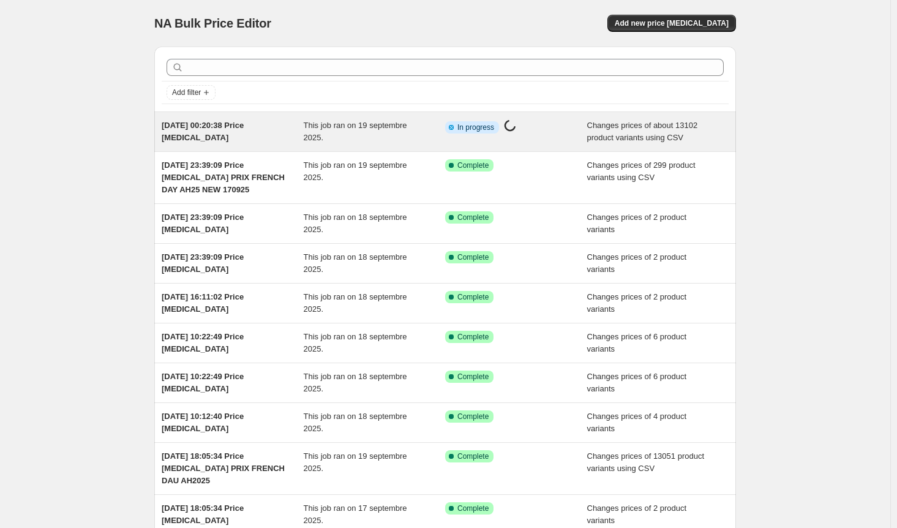
click at [214, 135] on div "[DATE] 00:20:38 Price [MEDICAL_DATA]" at bounding box center [233, 131] width 142 height 24
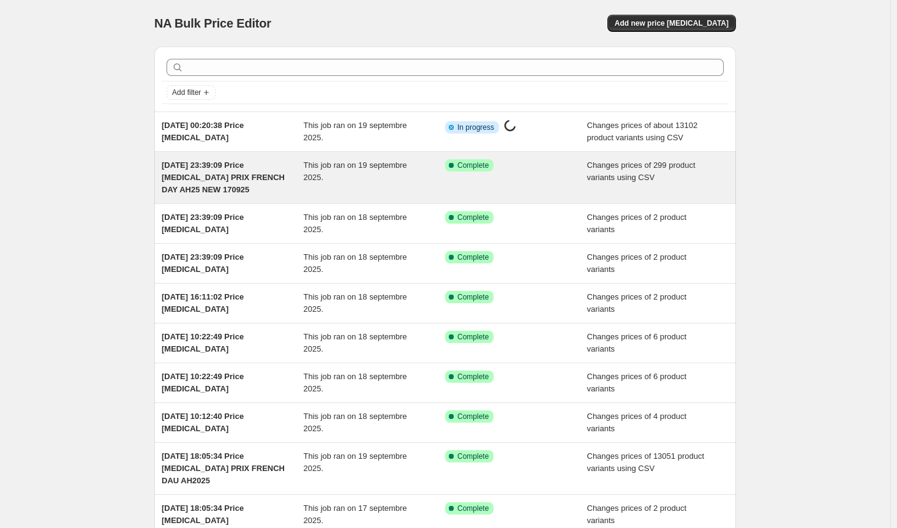
click at [360, 174] on div "This job ran on 19 septembre 2025." at bounding box center [375, 177] width 142 height 37
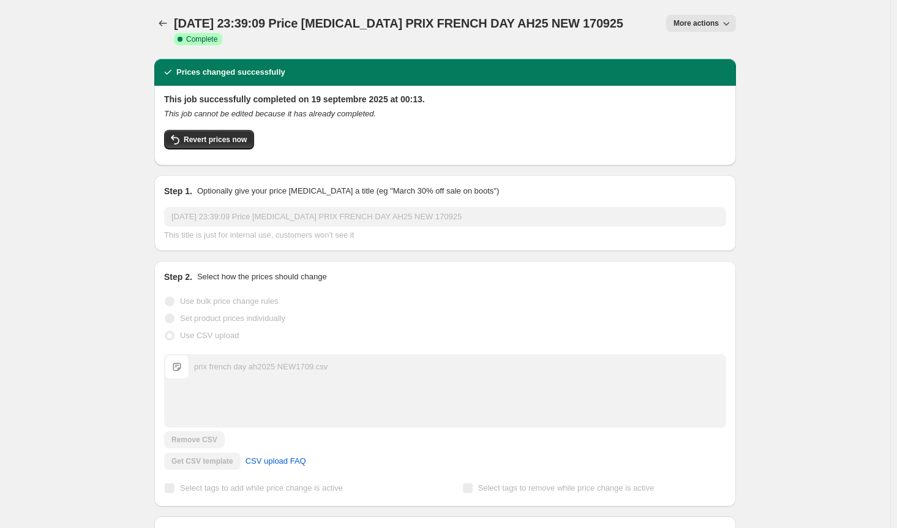
click at [731, 15] on button "More actions" at bounding box center [701, 23] width 70 height 17
click at [801, 78] on div "18 sept. 2025, 23:39:09 Price change job PRIX FRENCH DAY AH25 NEW 170925. This …" at bounding box center [445, 535] width 890 height 1070
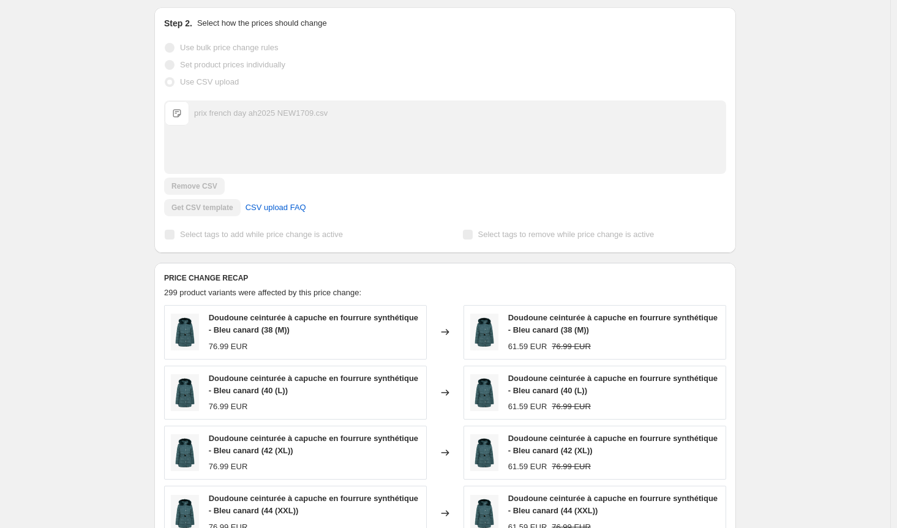
scroll to position [252, 0]
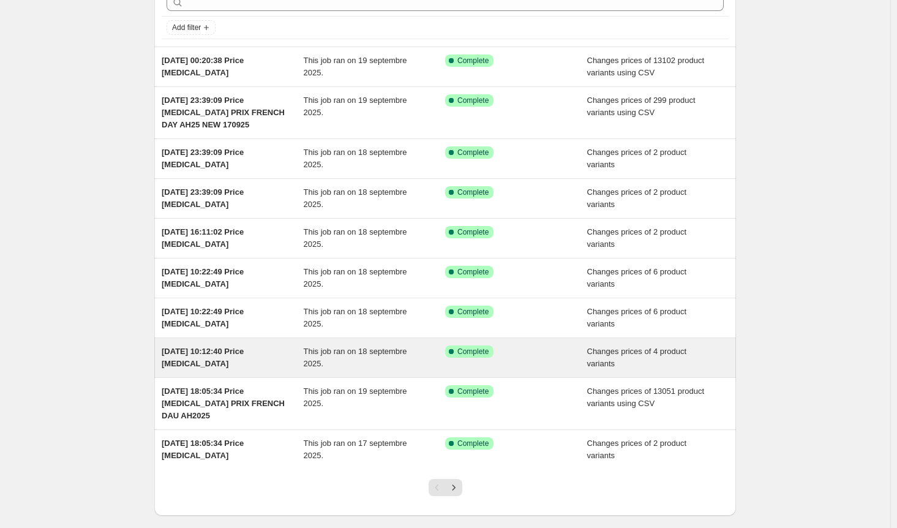
scroll to position [66, 0]
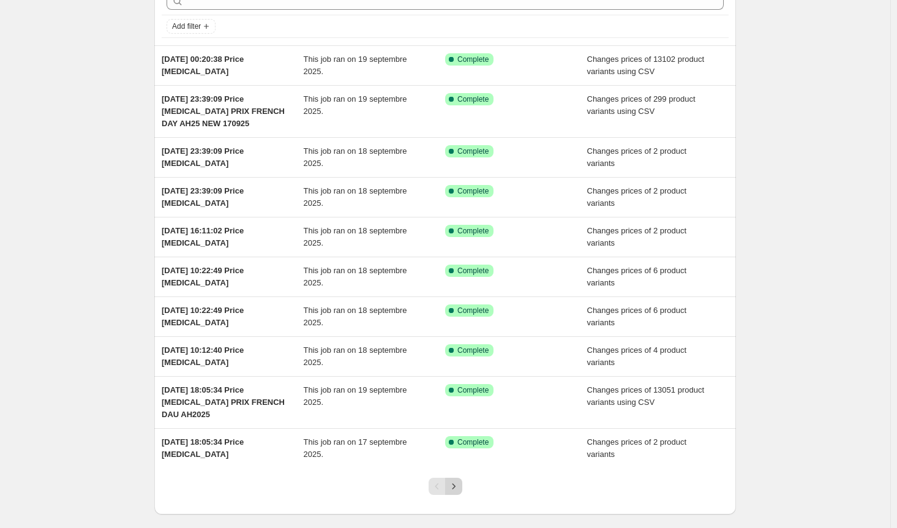
click at [457, 481] on icon "Next" at bounding box center [454, 486] width 12 height 12
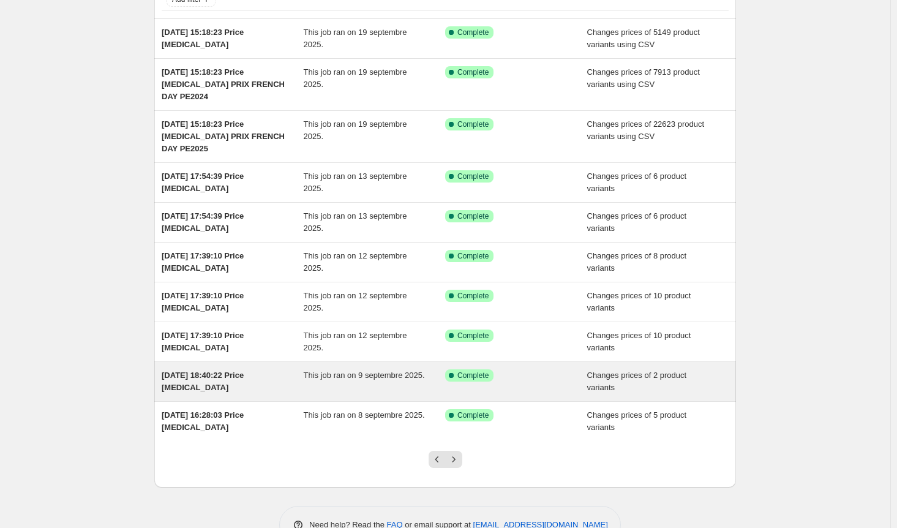
scroll to position [94, 0]
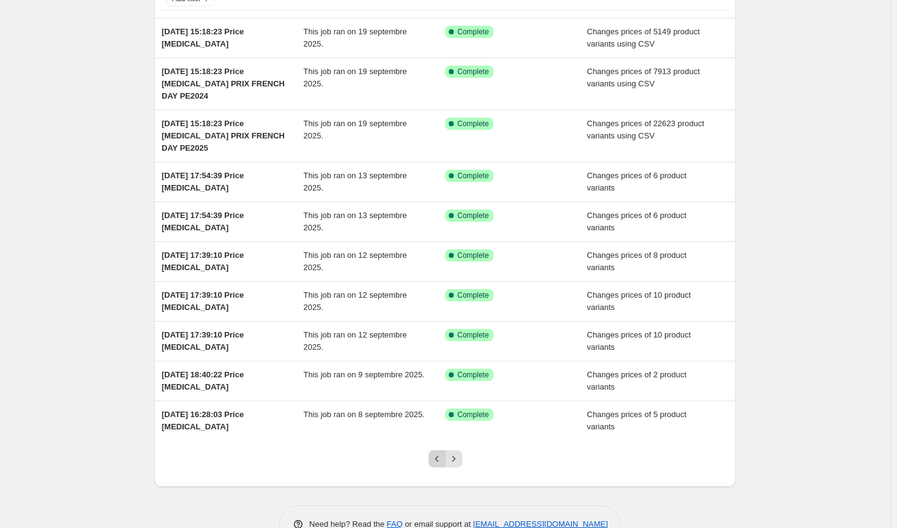
click at [437, 459] on icon "Previous" at bounding box center [437, 459] width 12 height 12
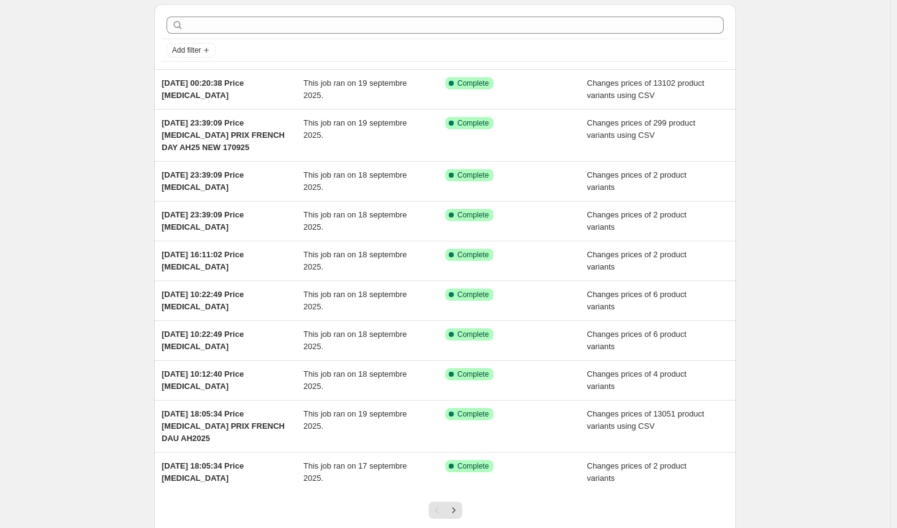
scroll to position [42, 0]
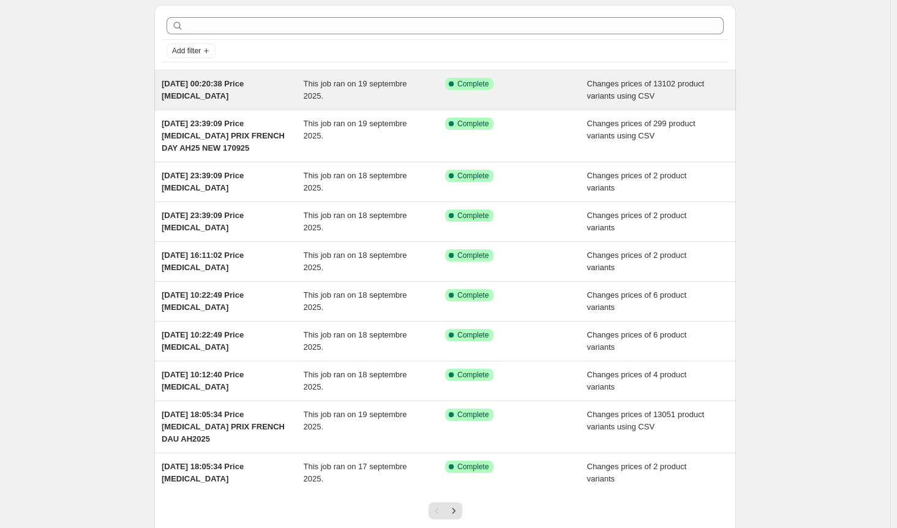
click at [276, 88] on div "[DATE] 00:20:38 Price [MEDICAL_DATA]" at bounding box center [233, 90] width 142 height 24
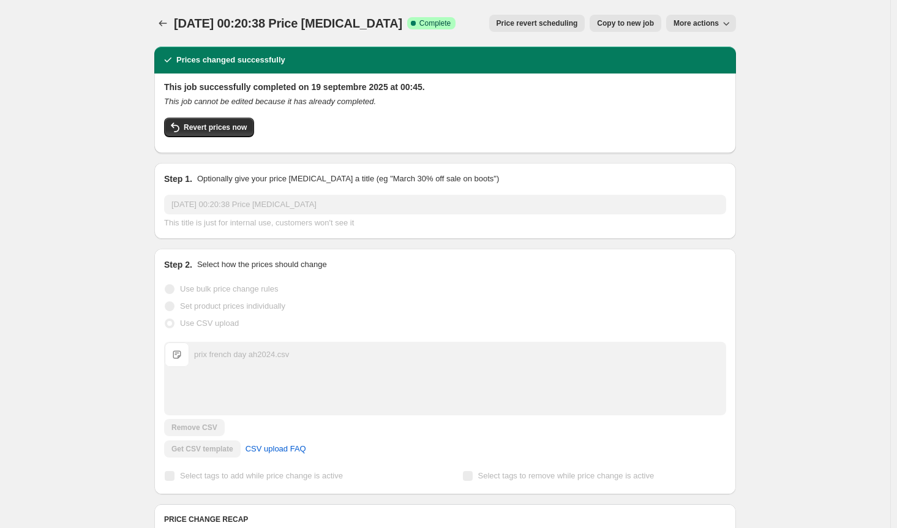
click at [730, 21] on icon "button" at bounding box center [726, 23] width 12 height 12
click at [811, 19] on div "[DATE] 00:20:38 Price [MEDICAL_DATA]. This page is ready [DATE] 00:20:38 Price …" at bounding box center [445, 529] width 890 height 1058
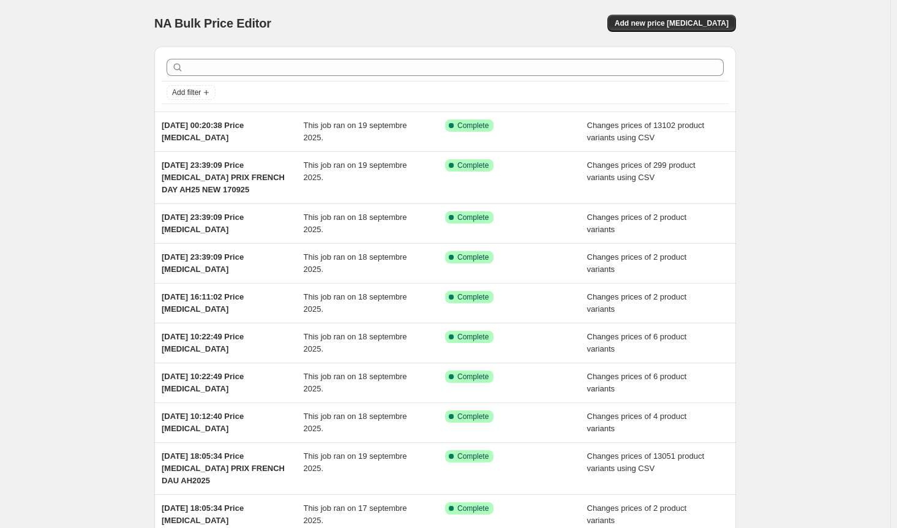
scroll to position [123, 0]
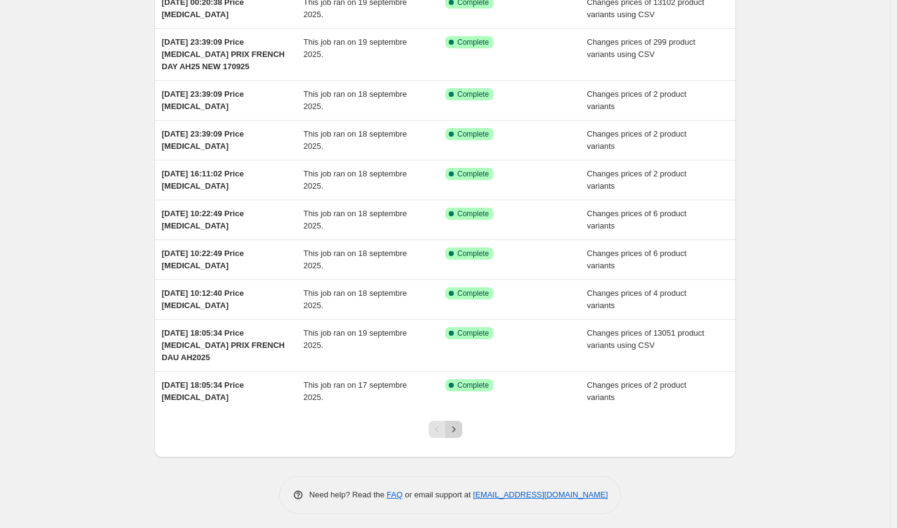
click at [451, 426] on icon "Next" at bounding box center [454, 429] width 12 height 12
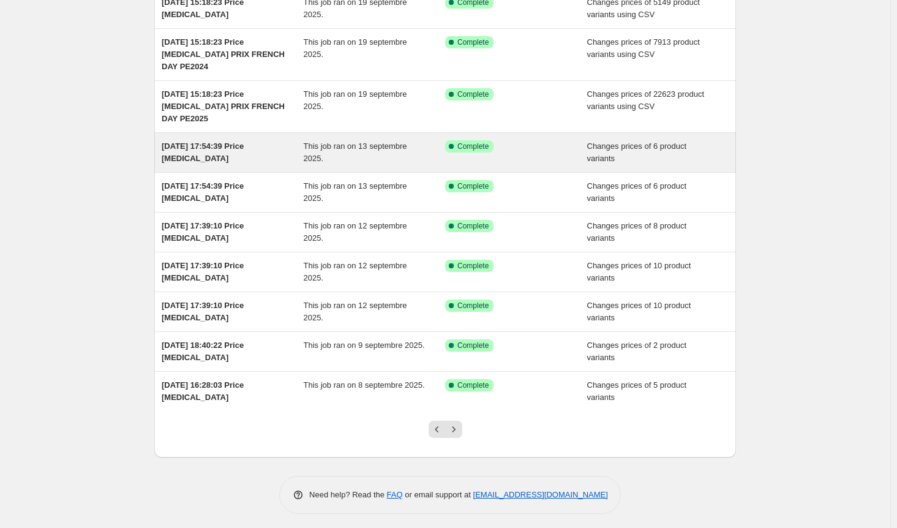
scroll to position [0, 0]
